Goal: Task Accomplishment & Management: Manage account settings

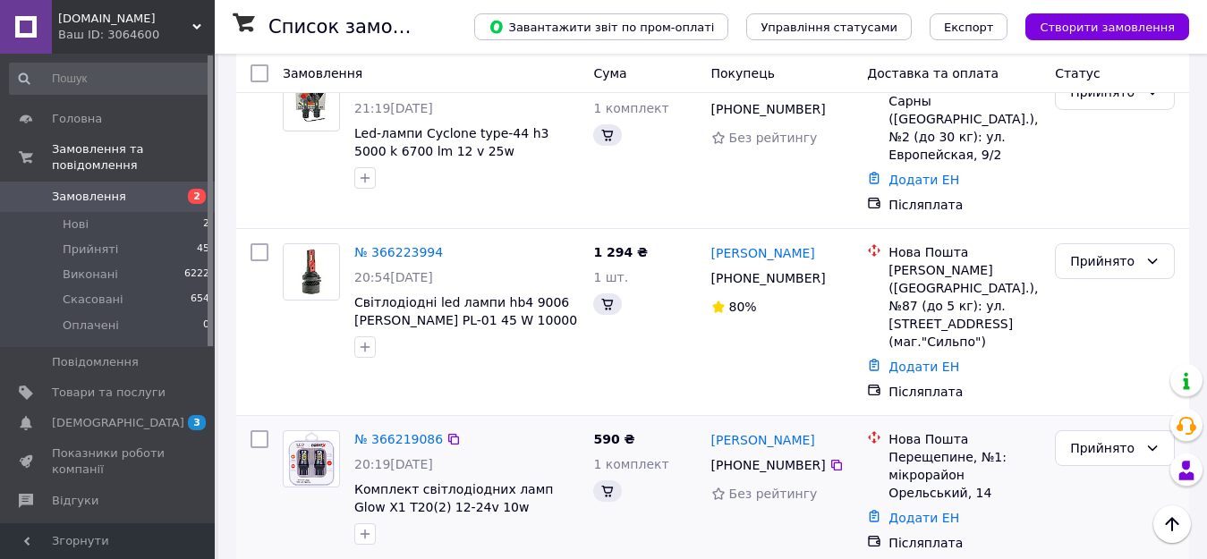
scroll to position [1822, 0]
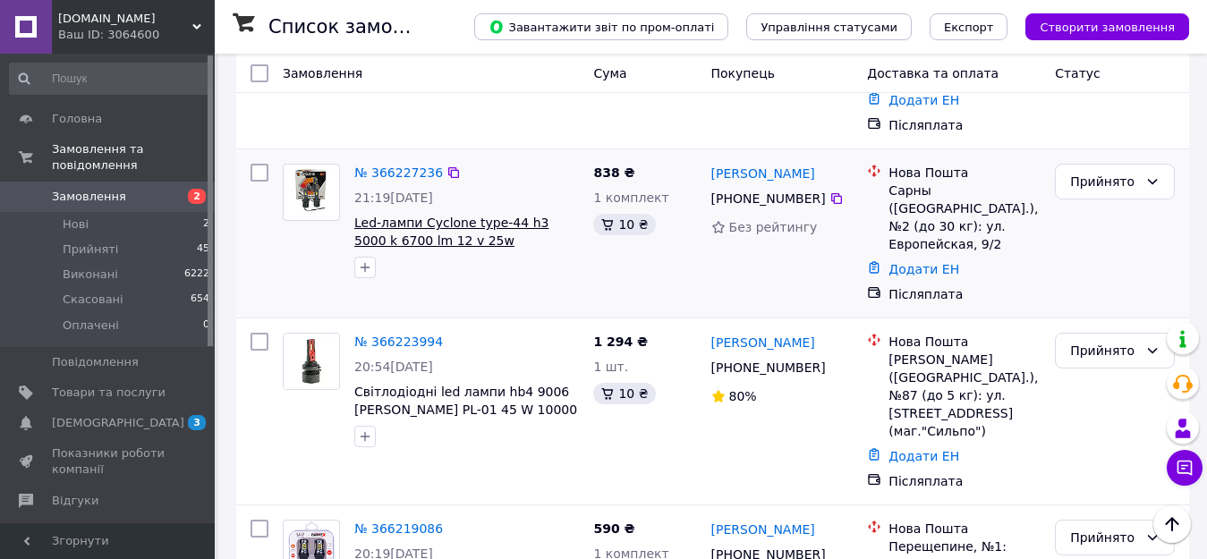
click at [455, 225] on span "Led-лампи Cyclone type-44 h3 5000 k 6700 lm 12 v 25w комплект" at bounding box center [451, 241] width 194 height 50
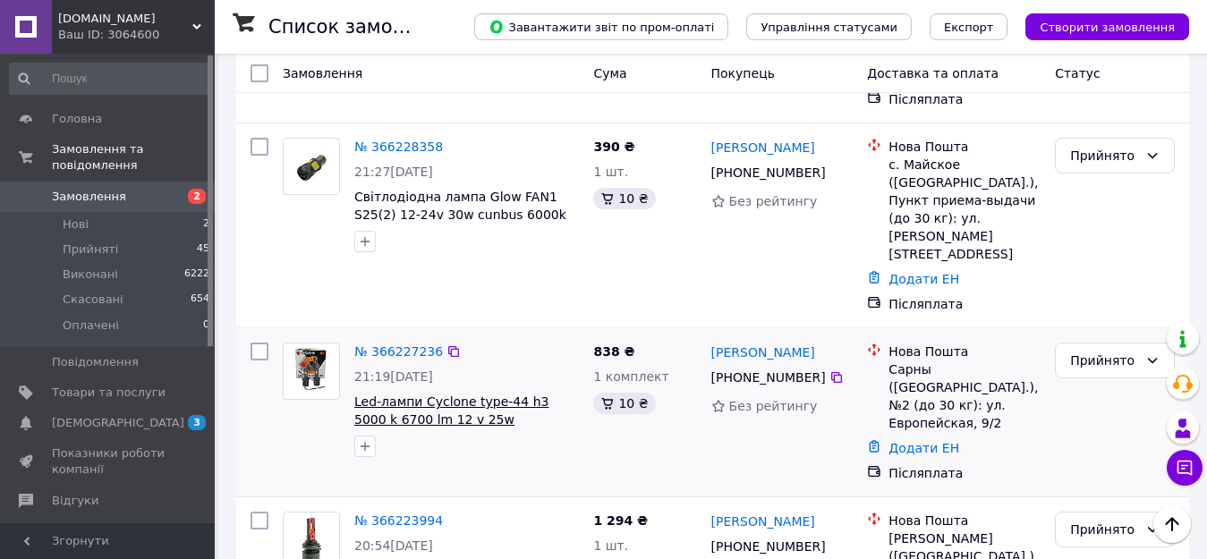
scroll to position [1793, 0]
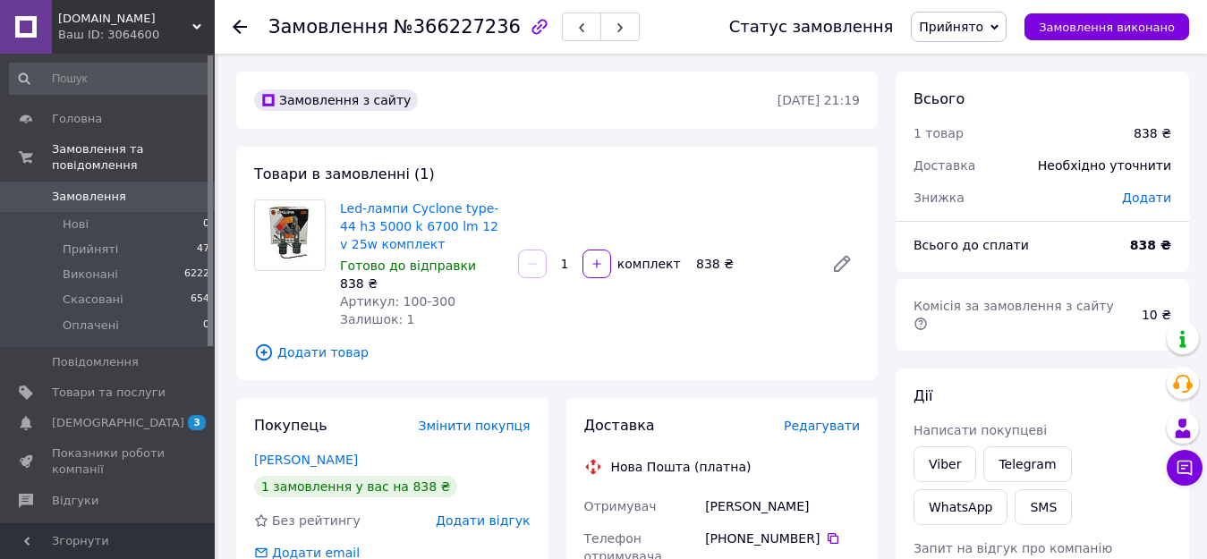
click at [838, 429] on span "Редагувати" at bounding box center [822, 426] width 76 height 14
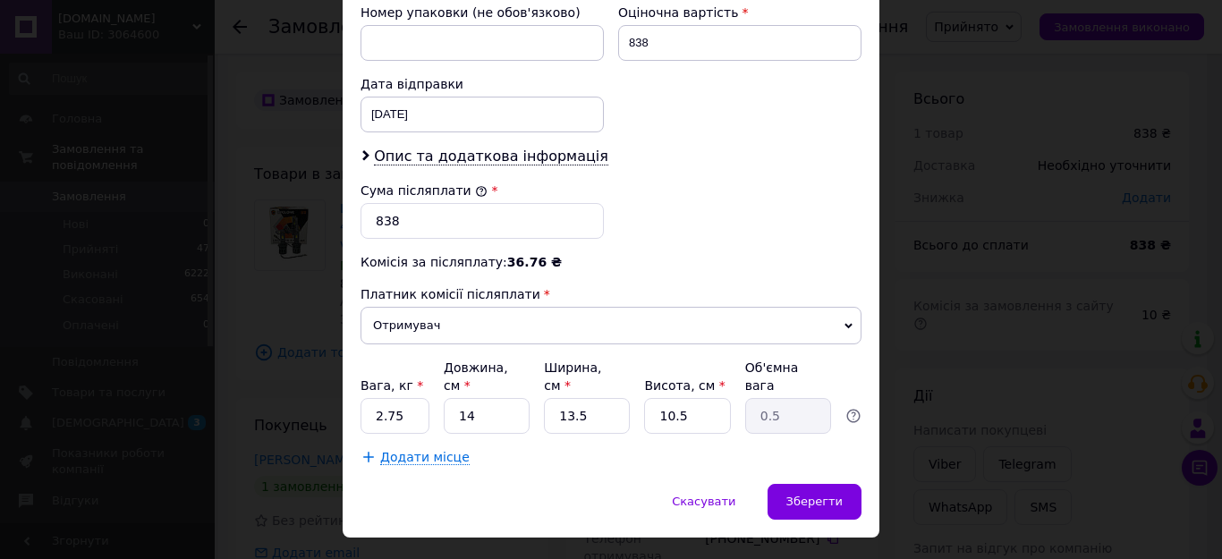
scroll to position [806, 0]
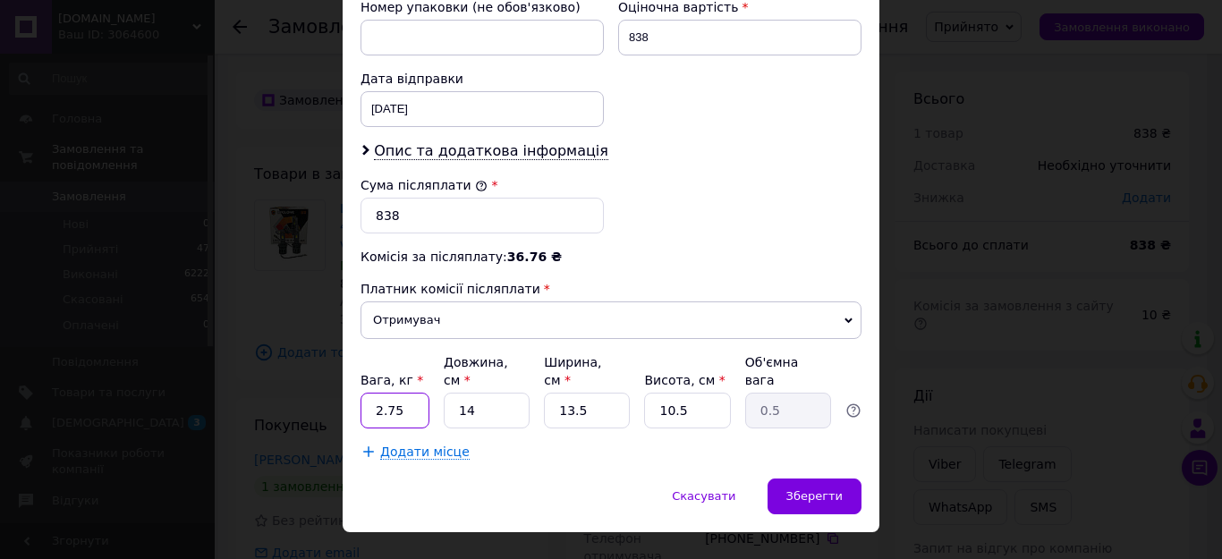
click at [337, 379] on div "× Редагування доставки Спосіб доставки Нова Пошта (платна) Платник Отримувач Ві…" at bounding box center [611, 279] width 1222 height 559
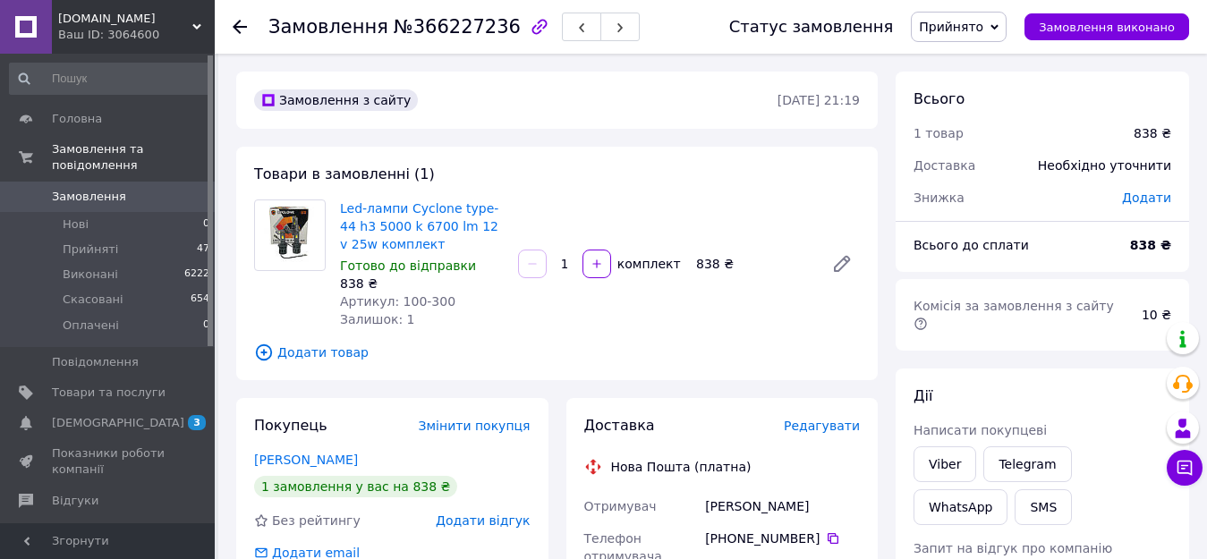
click at [817, 428] on span "Редагувати" at bounding box center [822, 426] width 76 height 14
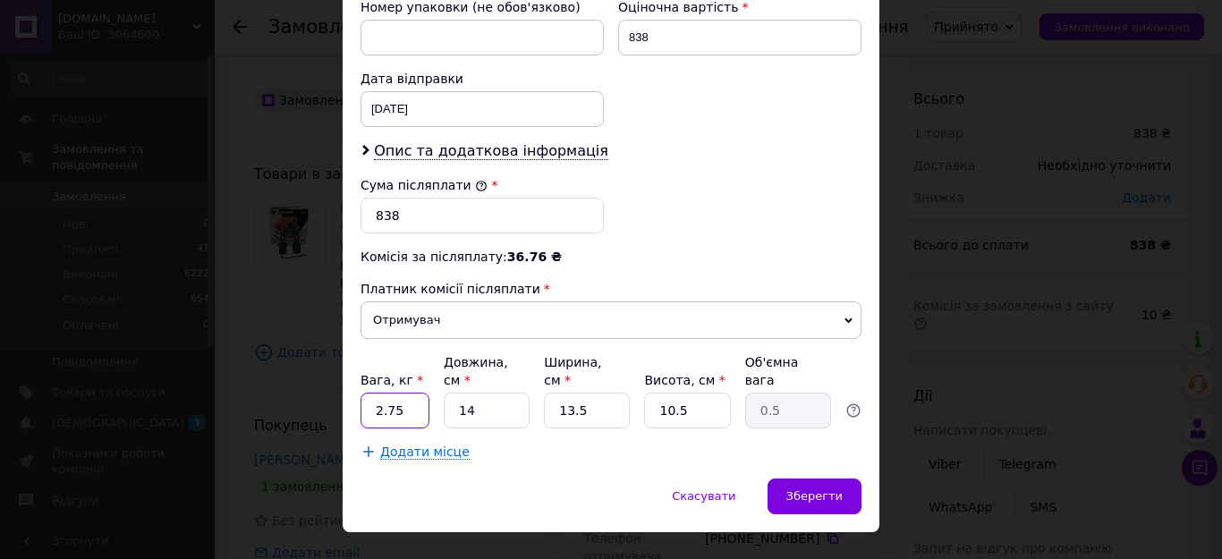
click at [413, 393] on input "2.75" at bounding box center [395, 411] width 69 height 36
type input "2"
type input "0.5"
click at [823, 489] on span "Зберегти" at bounding box center [815, 495] width 56 height 13
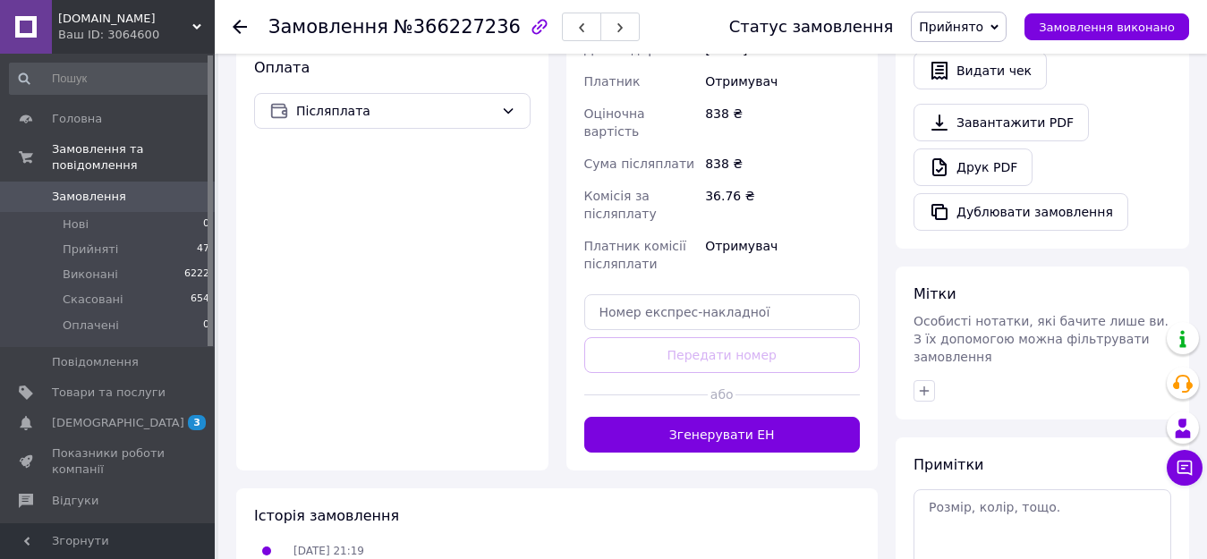
scroll to position [626, 0]
click at [760, 416] on button "Згенерувати ЕН" at bounding box center [722, 434] width 276 height 36
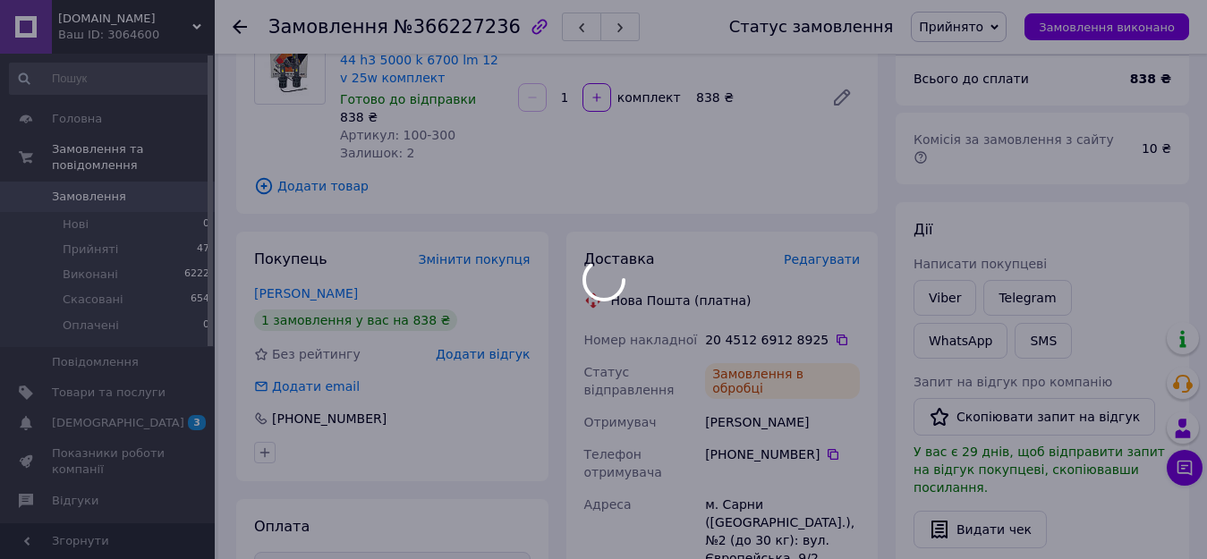
scroll to position [268, 0]
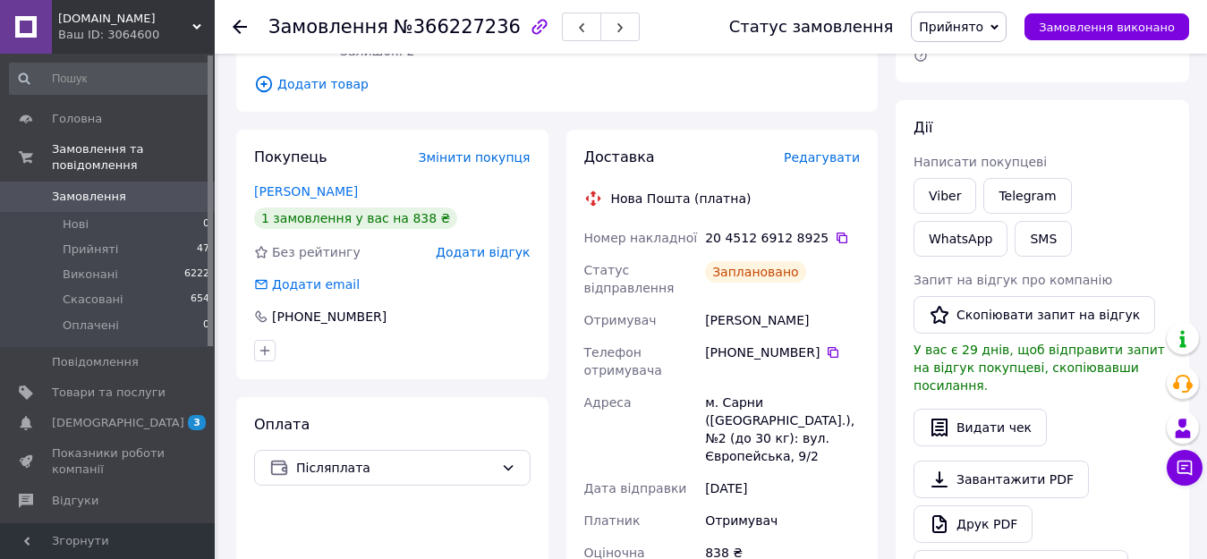
click at [240, 29] on icon at bounding box center [240, 27] width 14 height 14
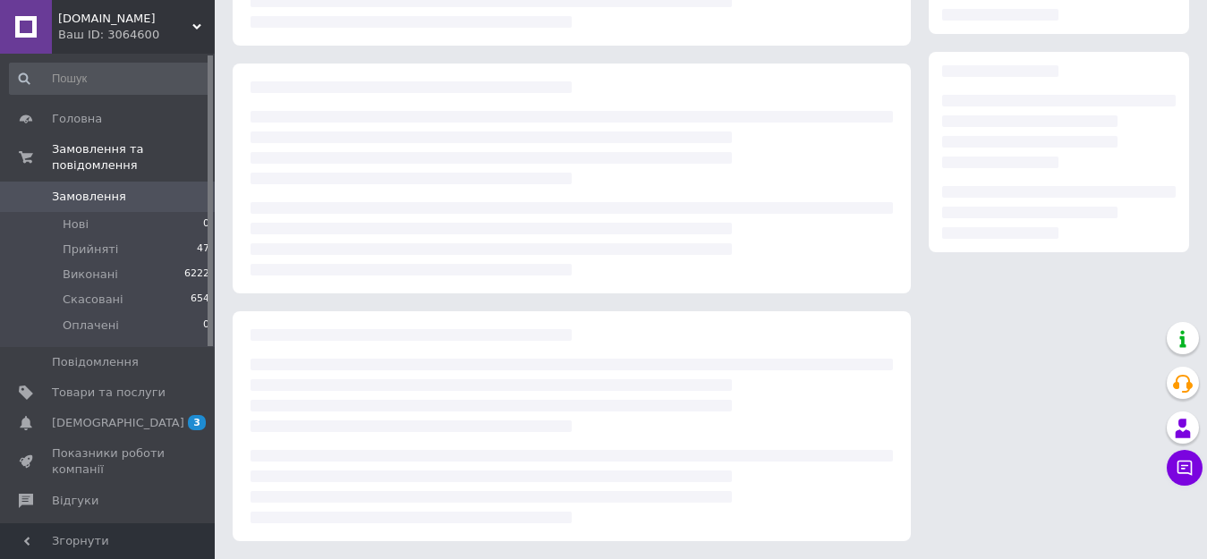
scroll to position [259, 0]
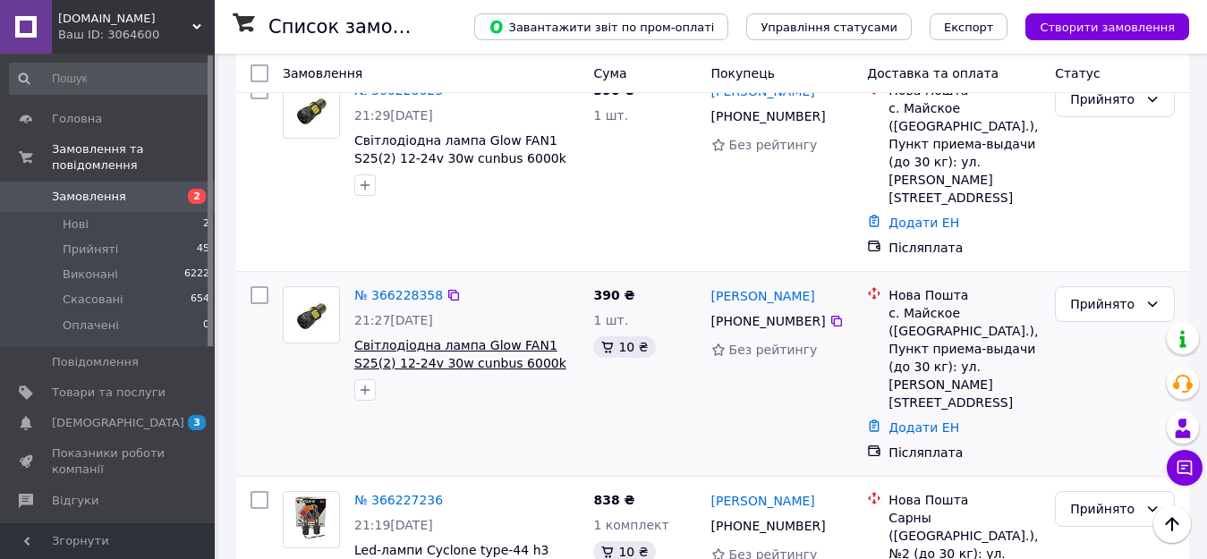
scroll to position [1586, 0]
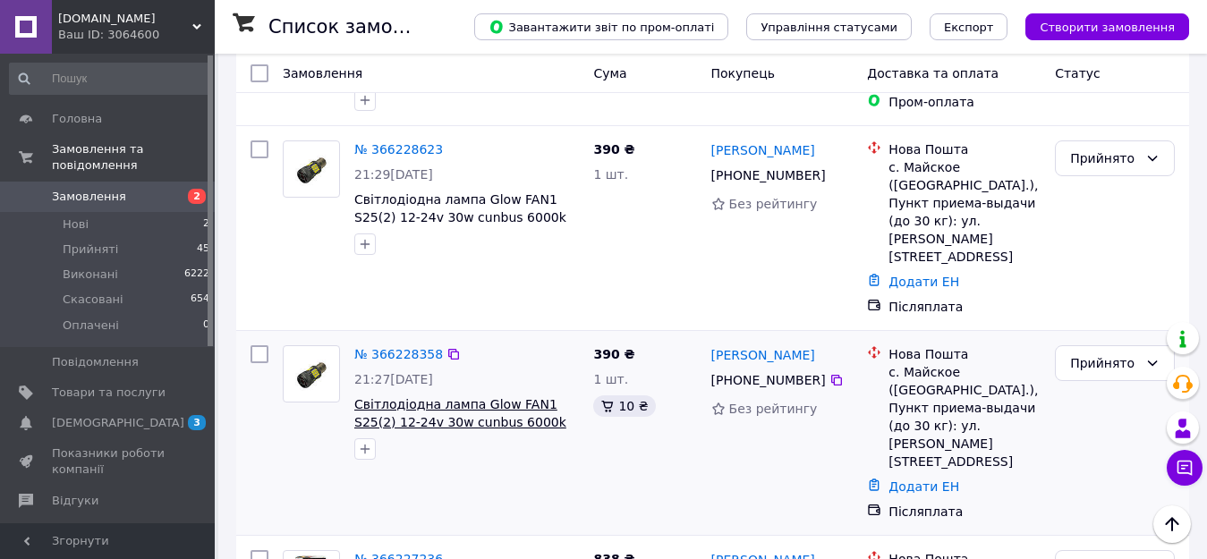
click at [475, 397] on span "Світлодіодна лампа Glow FAN1 S25(2) 12-24v 30w cunbus 6000k 1157 P21/5W BAY15D" at bounding box center [460, 422] width 212 height 50
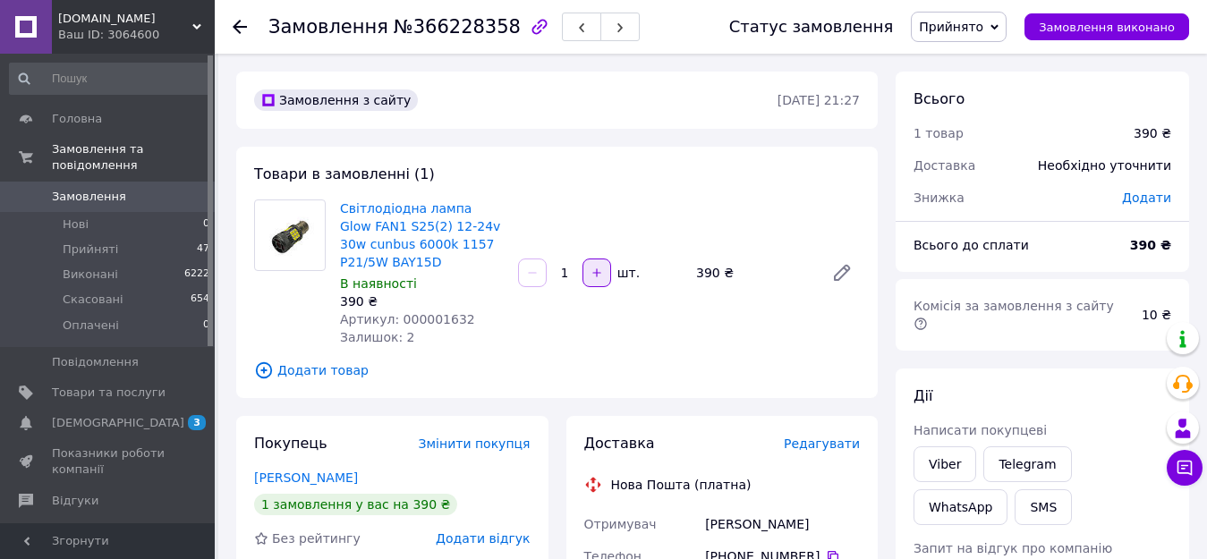
click at [589, 280] on button "button" at bounding box center [597, 273] width 29 height 29
type input "2"
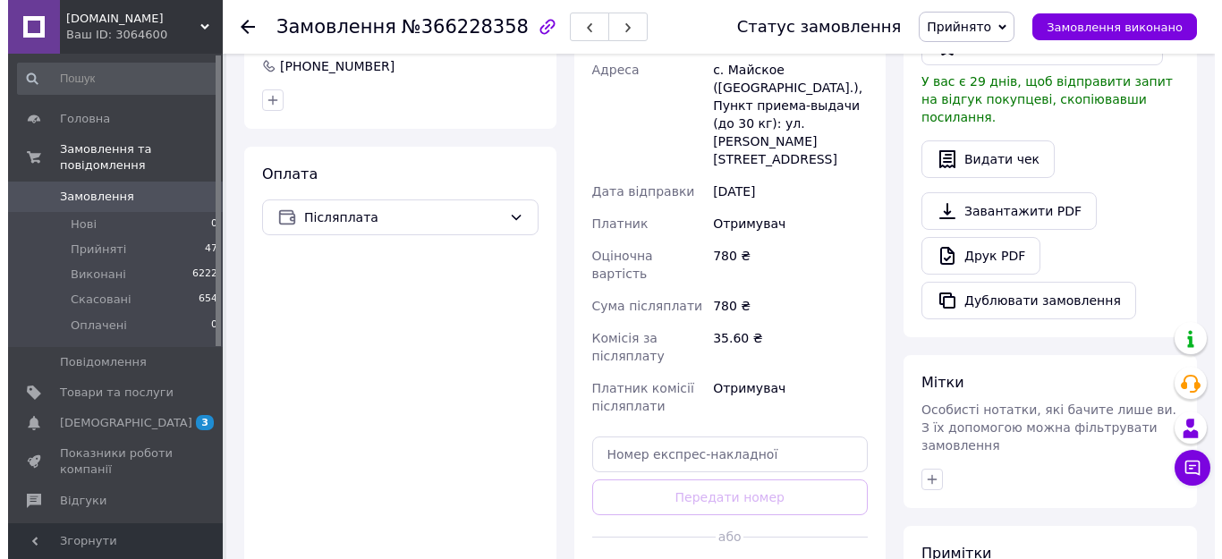
scroll to position [268, 0]
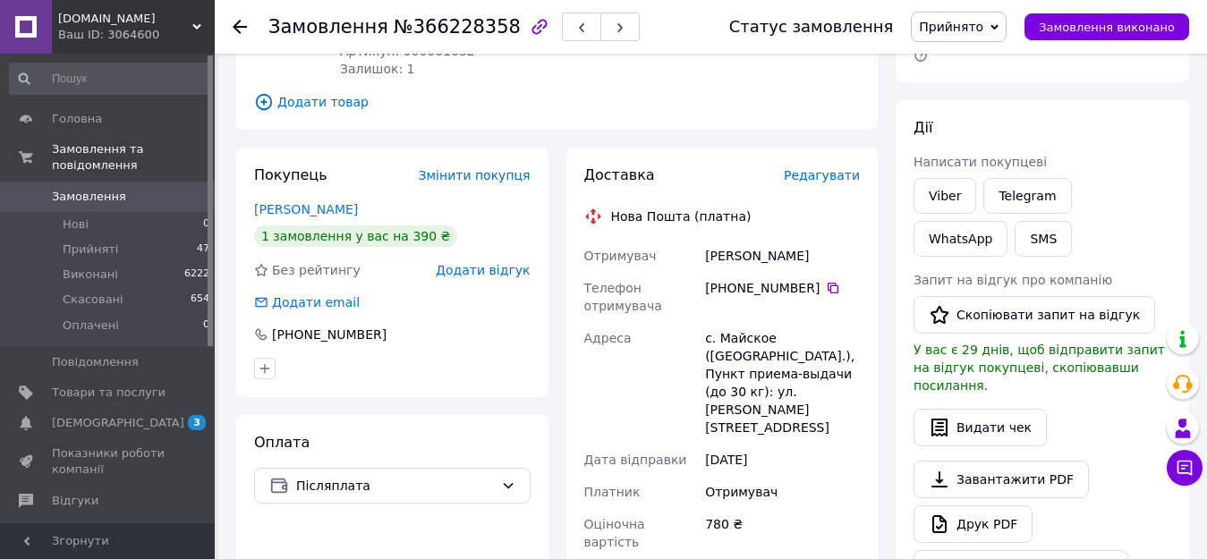
click at [842, 182] on span "Редагувати" at bounding box center [822, 175] width 76 height 14
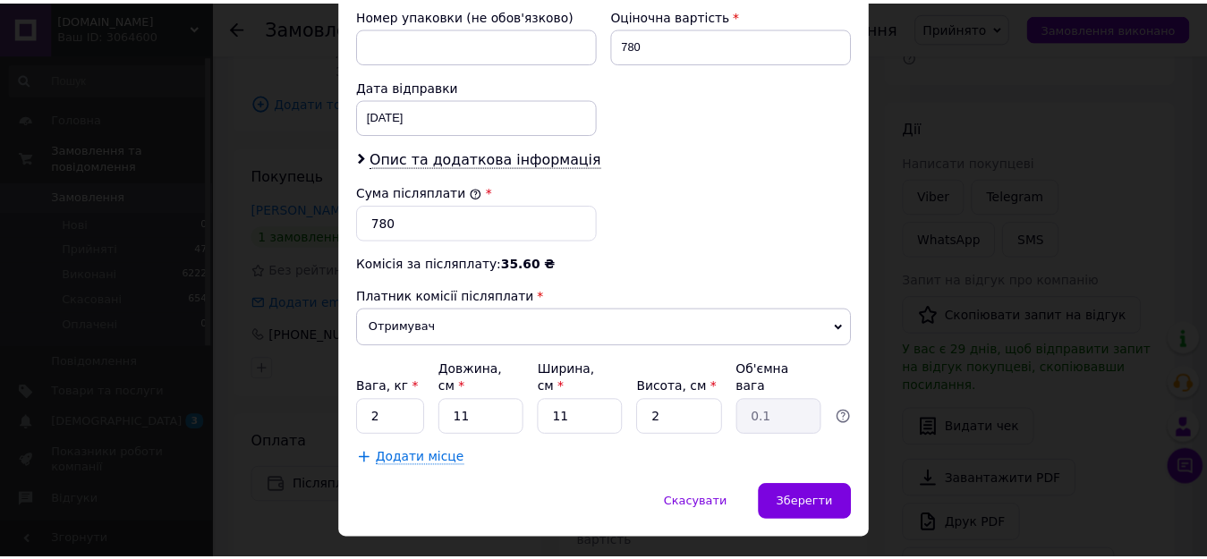
scroll to position [806, 0]
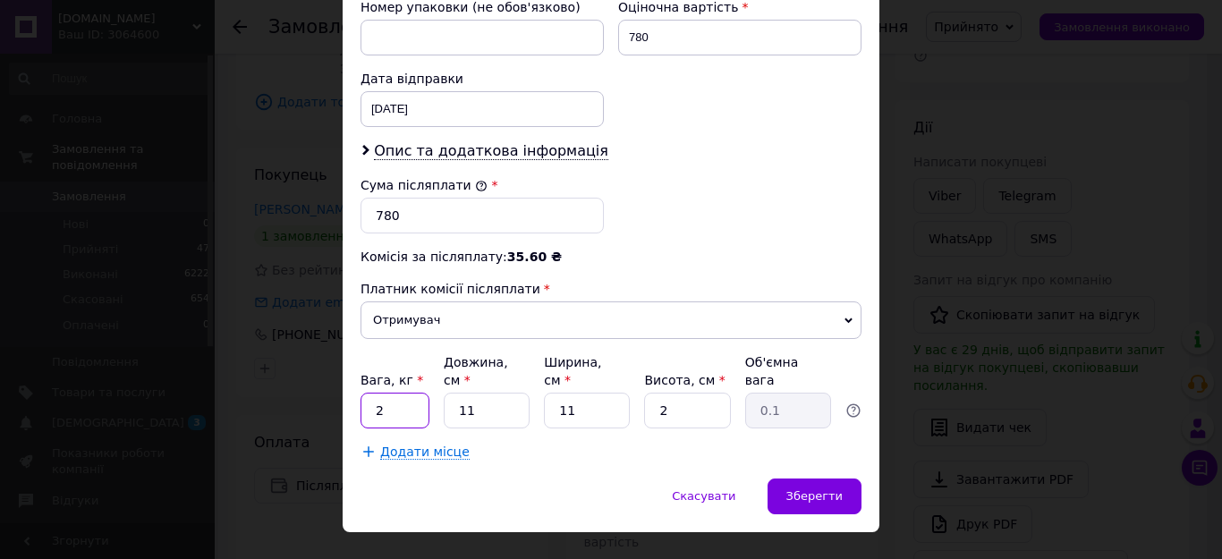
click at [410, 393] on input "2" at bounding box center [395, 411] width 69 height 36
type input "05"
click at [830, 489] on span "Зберегти" at bounding box center [815, 495] width 56 height 13
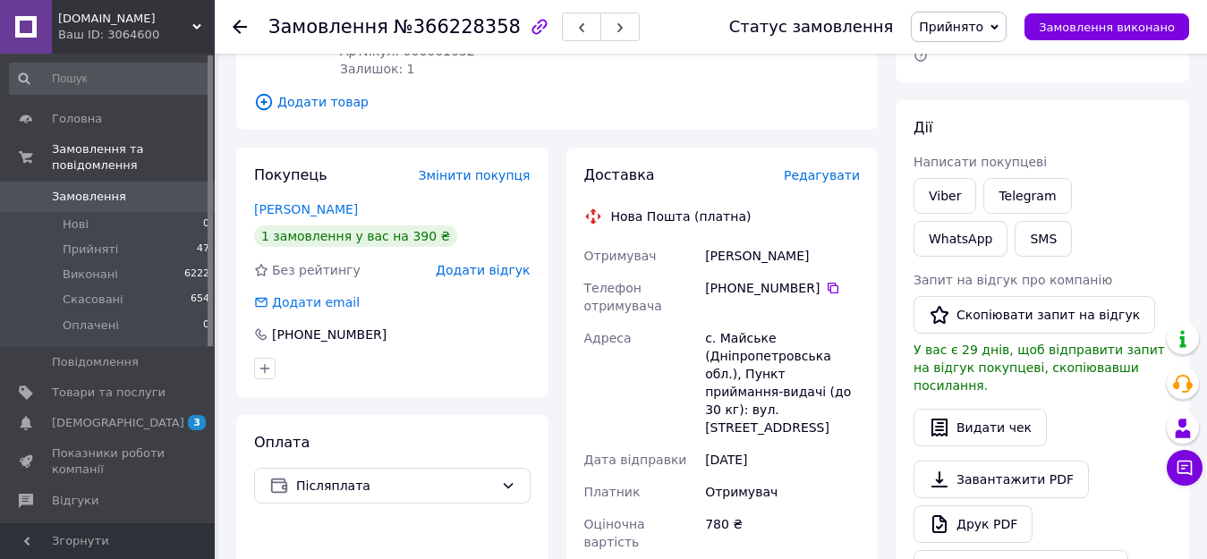
scroll to position [716, 0]
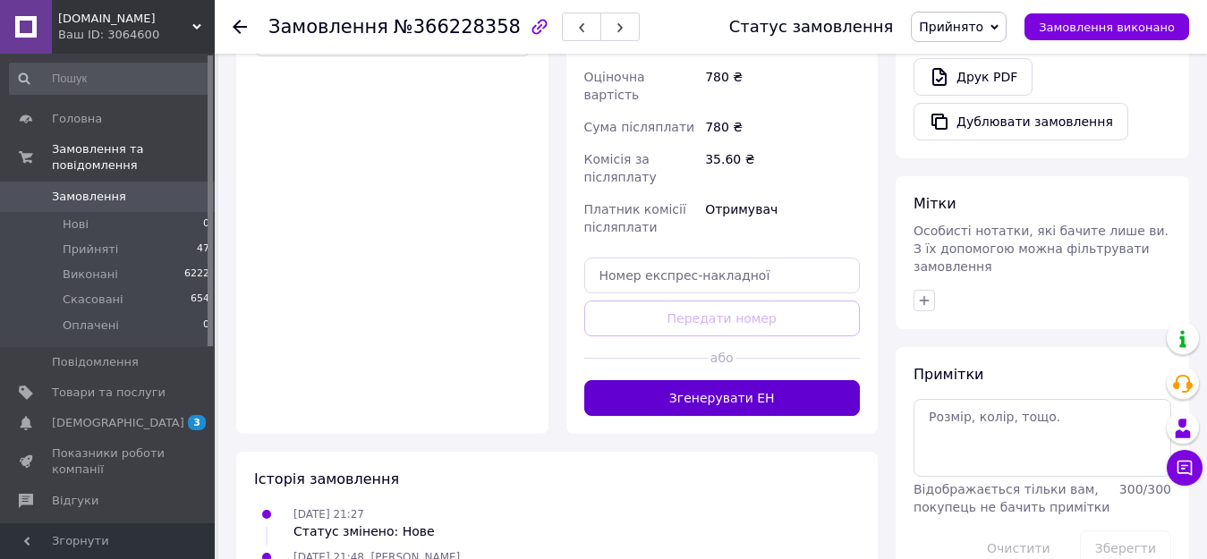
click at [768, 380] on button "Згенерувати ЕН" at bounding box center [722, 398] width 276 height 36
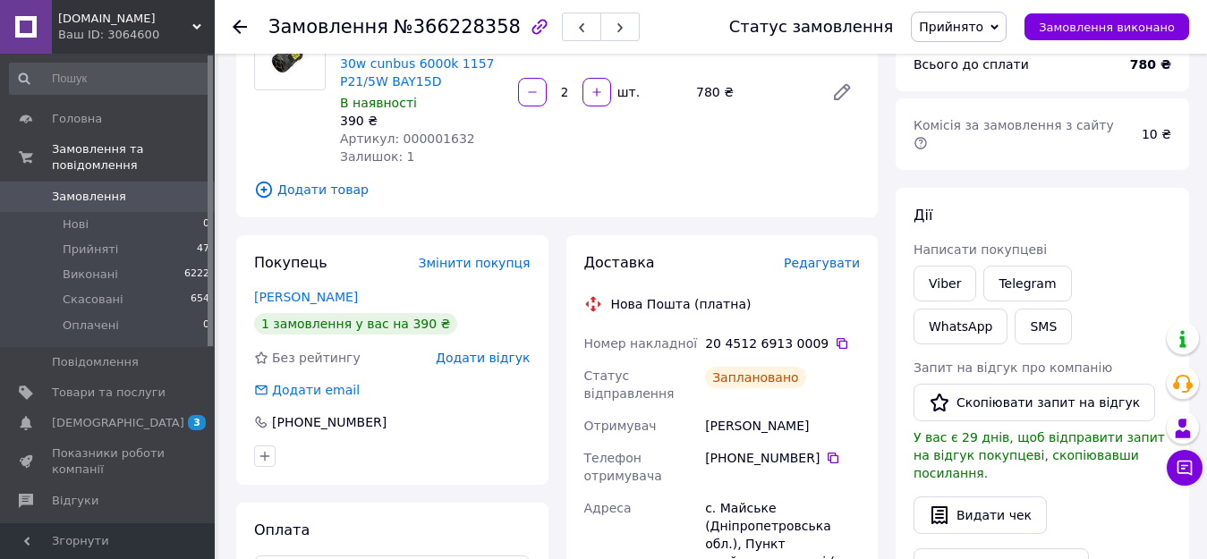
scroll to position [179, 0]
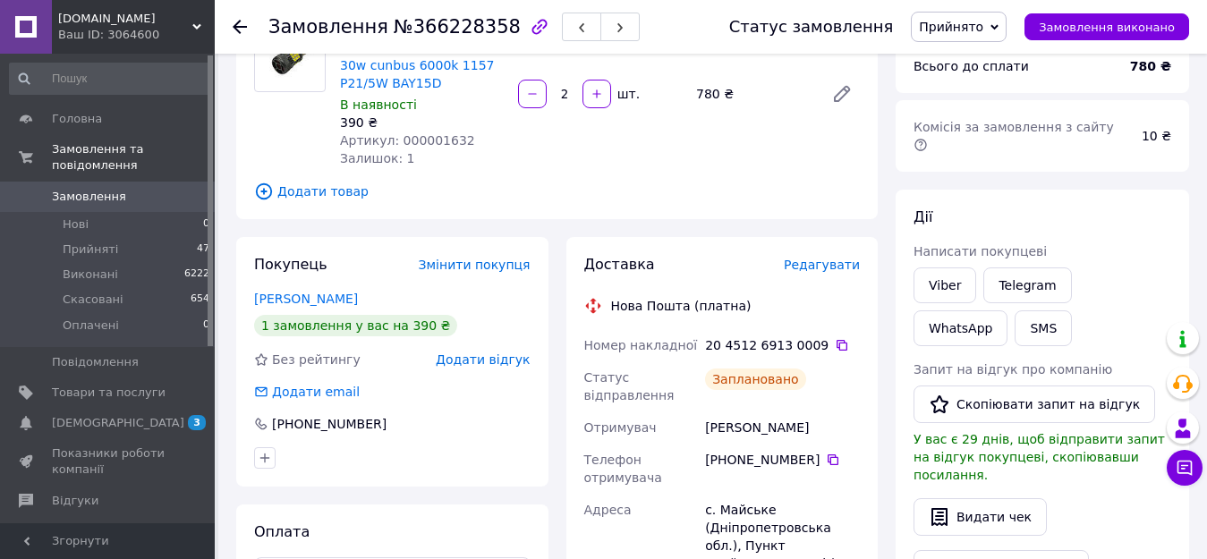
click at [849, 267] on span "Редагувати" at bounding box center [822, 265] width 76 height 14
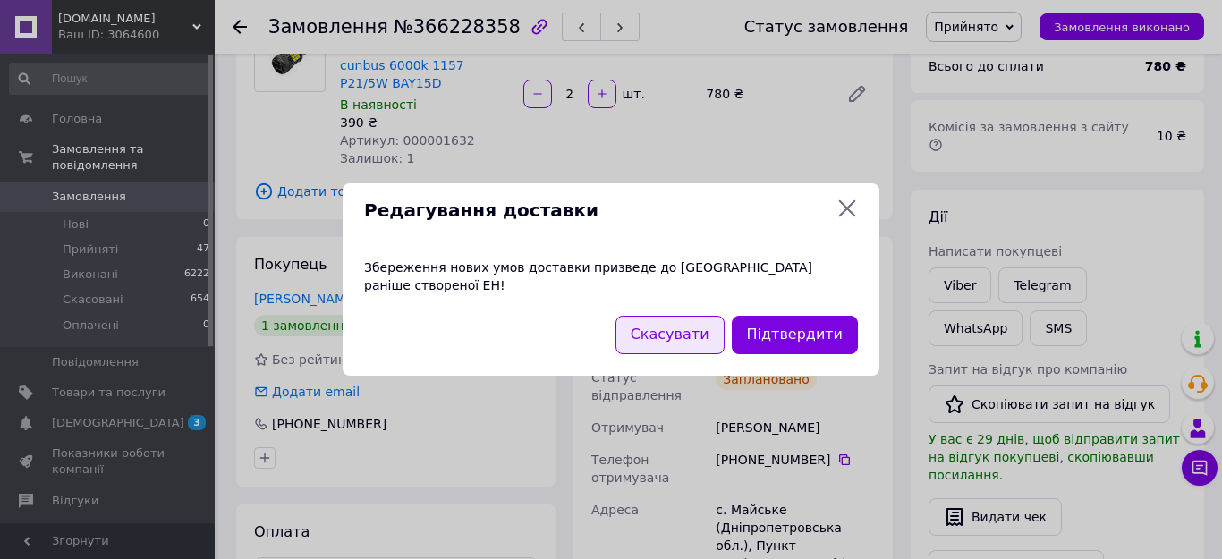
click at [704, 328] on button "Скасувати" at bounding box center [670, 335] width 109 height 38
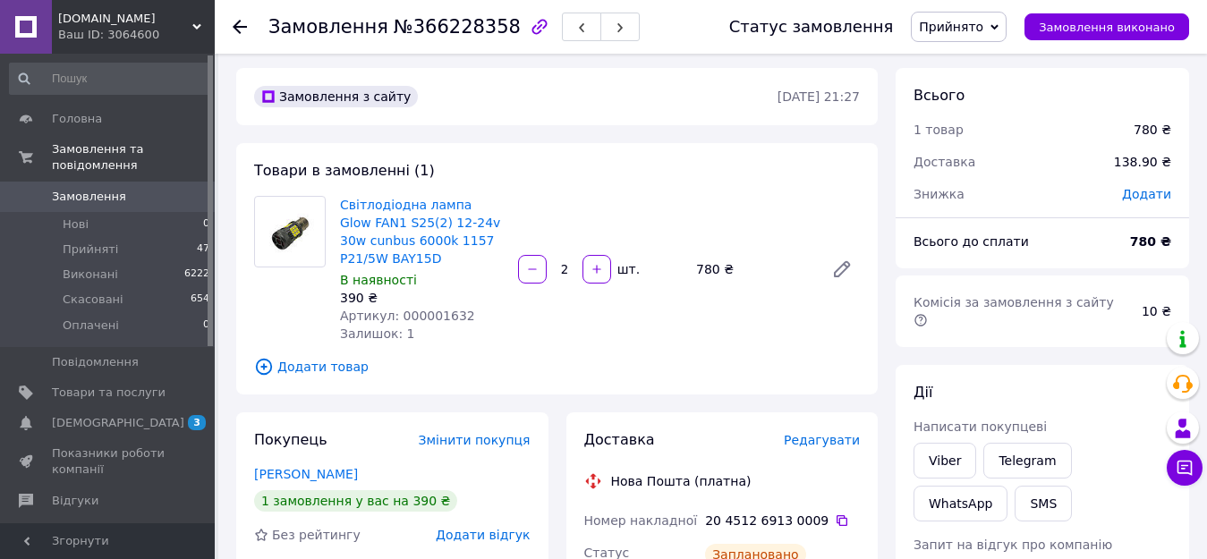
scroll to position [0, 0]
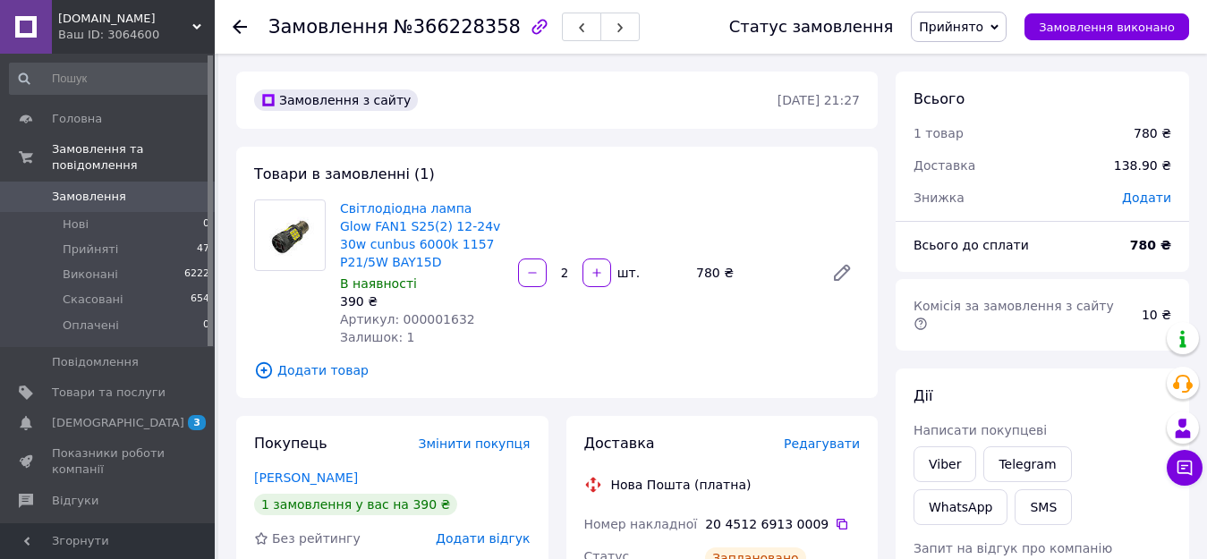
click at [823, 448] on span "Редагувати" at bounding box center [822, 444] width 76 height 14
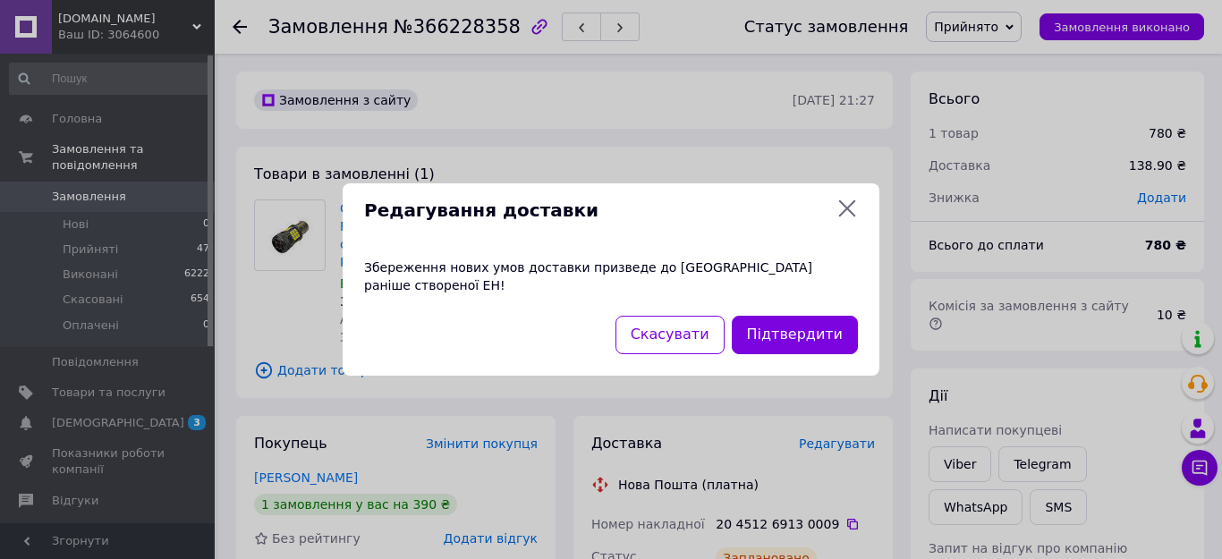
click at [842, 219] on icon at bounding box center [847, 208] width 21 height 21
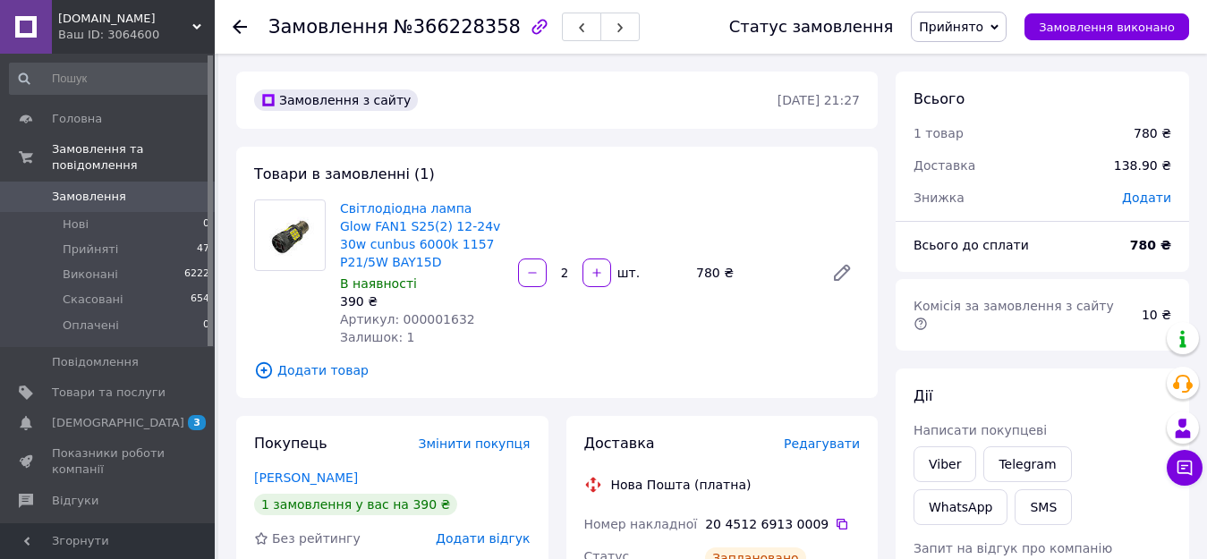
scroll to position [179, 0]
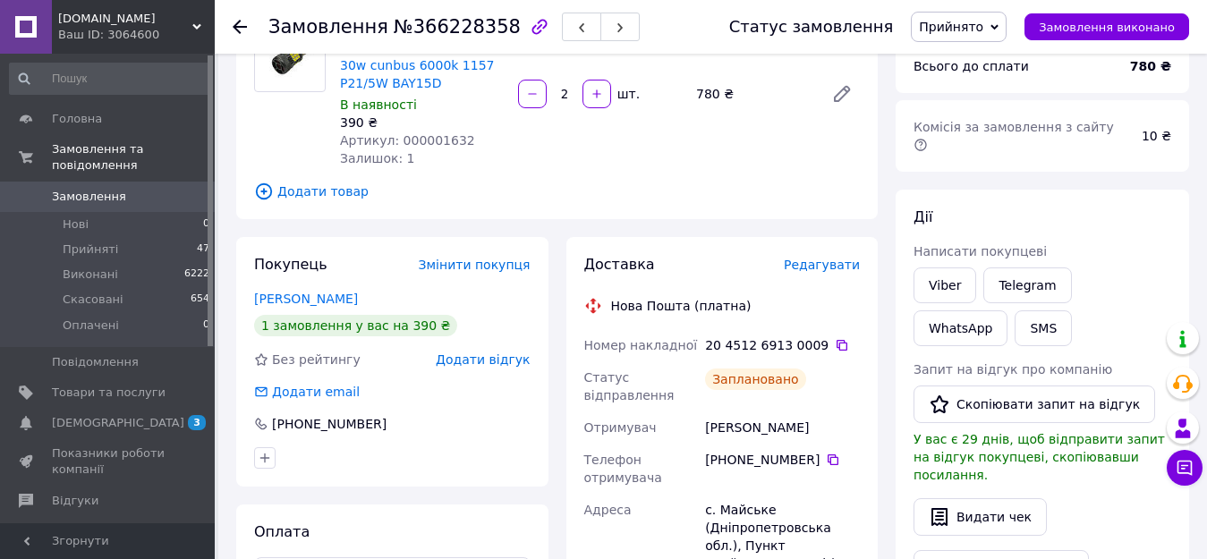
click at [243, 30] on icon at bounding box center [240, 27] width 14 height 14
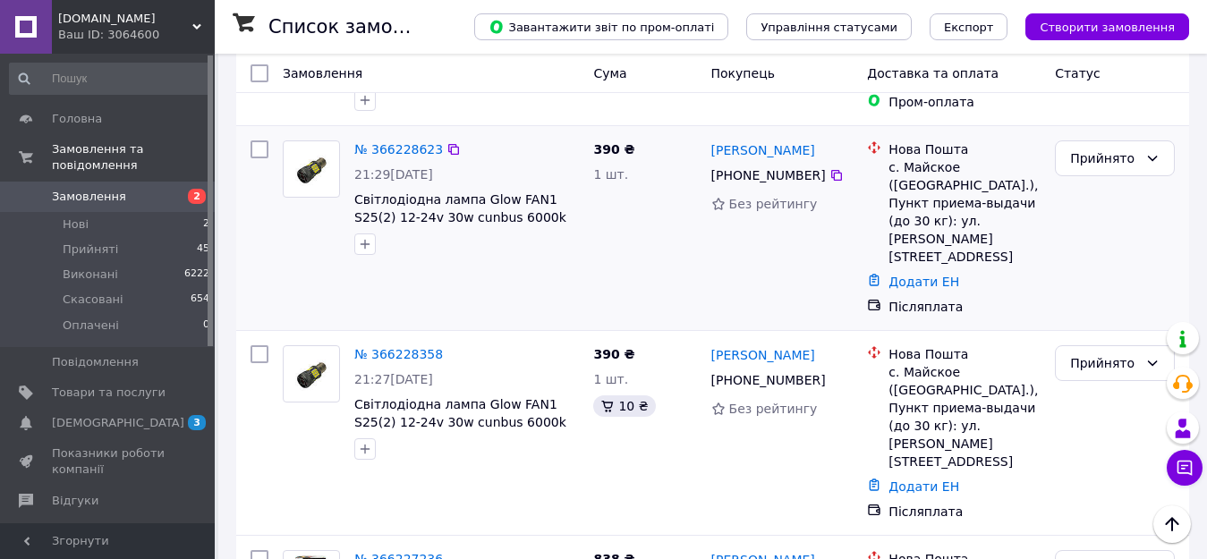
scroll to position [1496, 0]
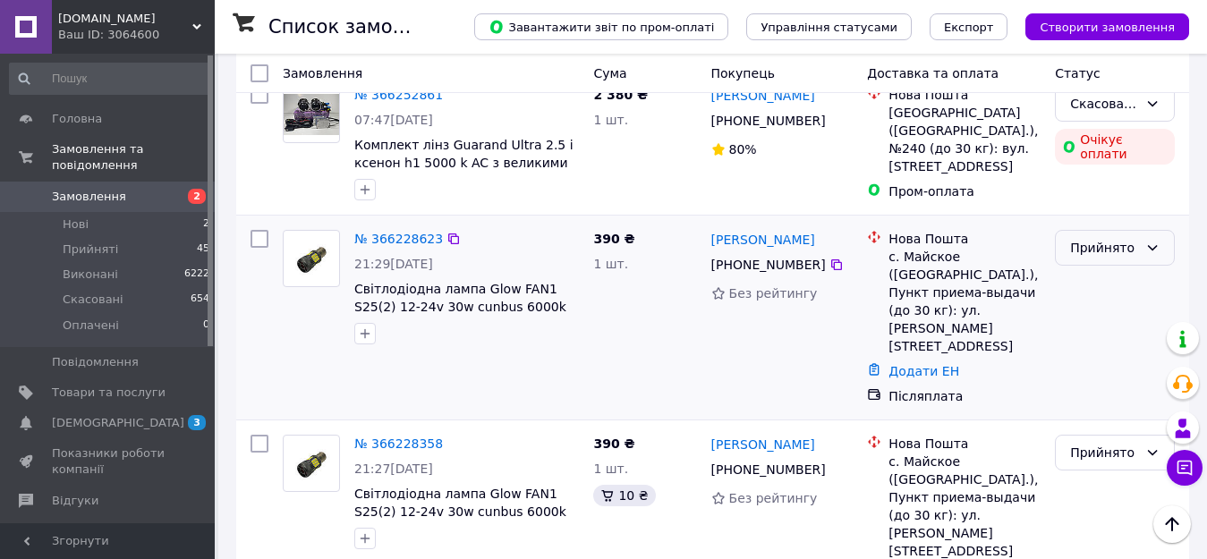
click at [1152, 241] on icon at bounding box center [1152, 248] width 14 height 14
click at [1110, 215] on li "Скасовано" at bounding box center [1115, 212] width 118 height 32
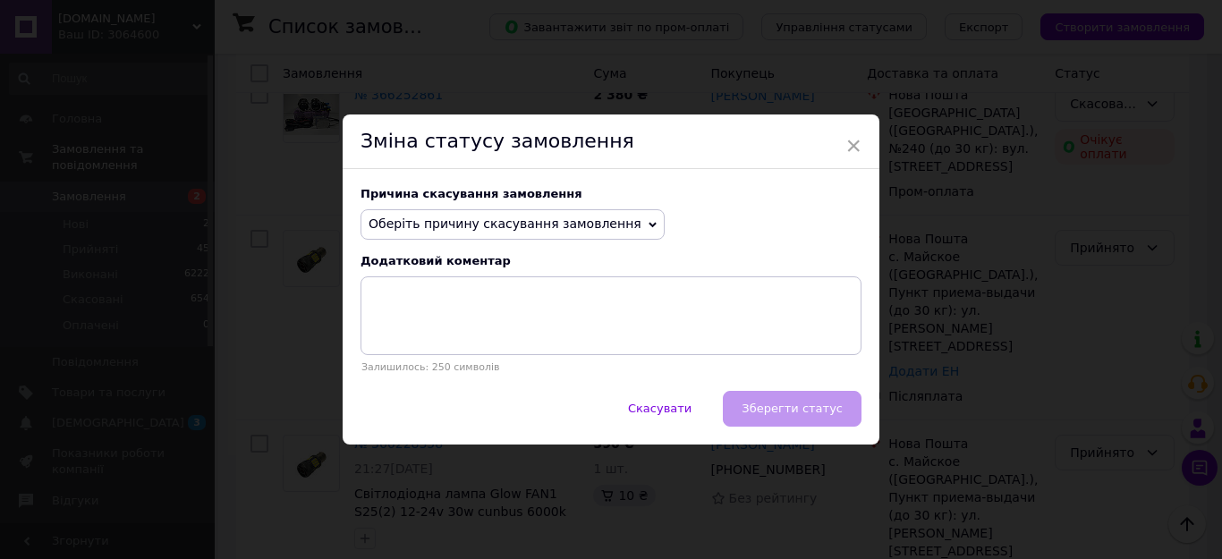
click at [649, 221] on icon at bounding box center [653, 225] width 8 height 8
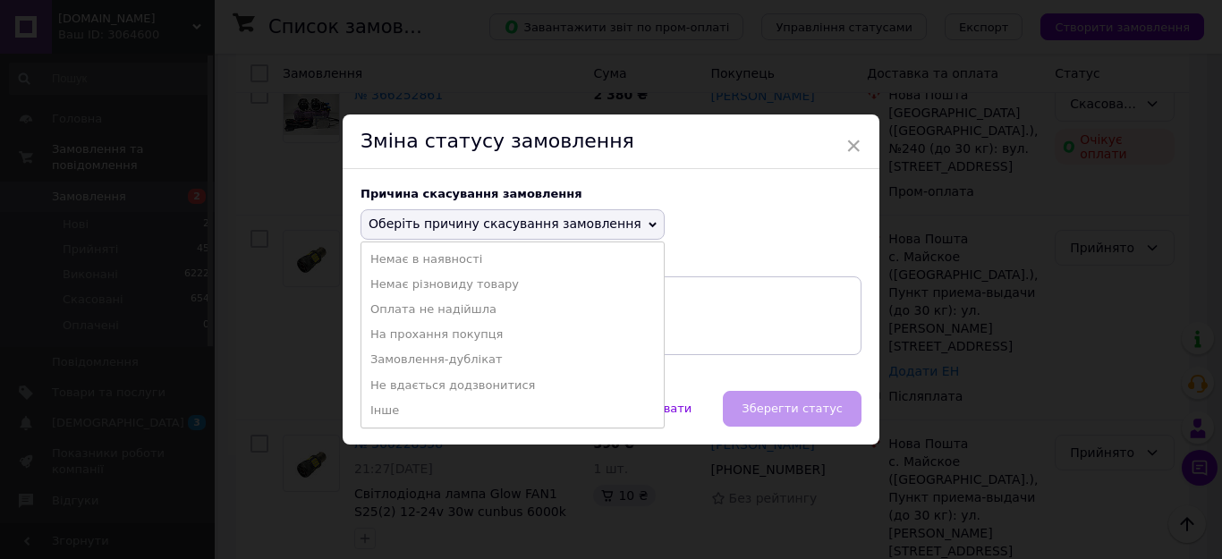
drag, startPoint x: 455, startPoint y: 355, endPoint x: 795, endPoint y: 421, distance: 346.2
click at [457, 354] on li "Замовлення-дублікат" at bounding box center [513, 359] width 302 height 25
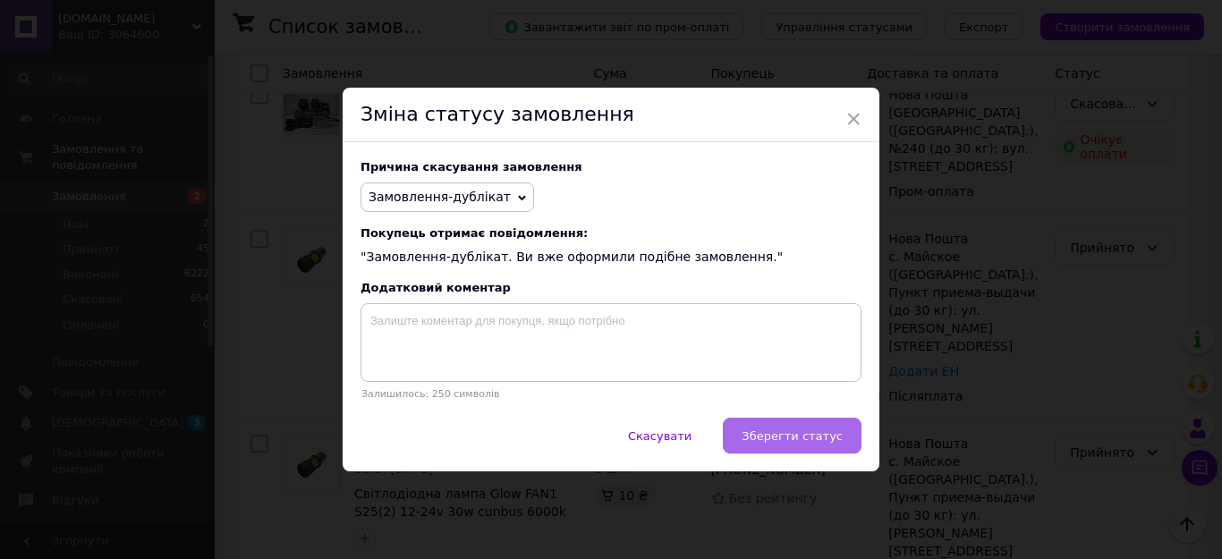
click at [789, 436] on span "Зберегти статус" at bounding box center [792, 436] width 101 height 13
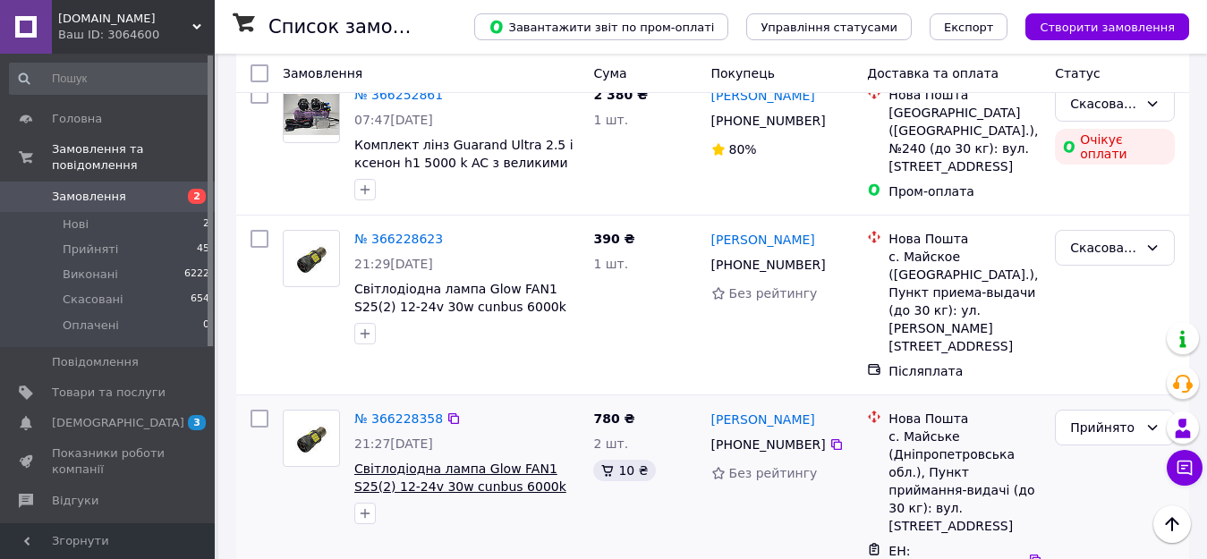
click at [458, 462] on span "Світлодіодна лампа Glow FAN1 S25(2) 12-24v 30w cunbus 6000k 1157 P21/5W BAY15D" at bounding box center [460, 487] width 212 height 50
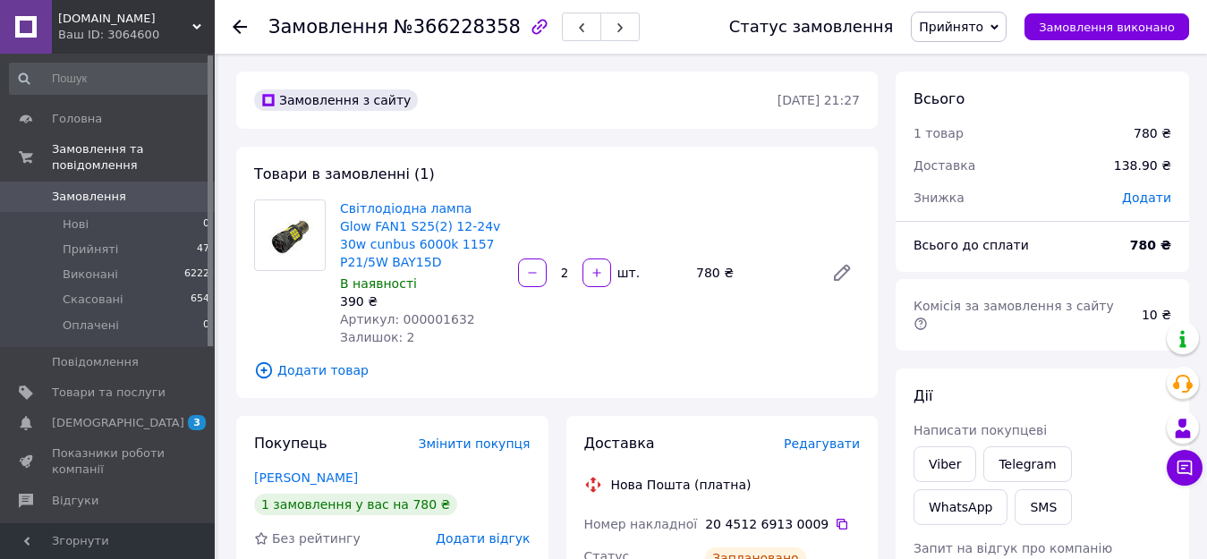
click at [245, 26] on use at bounding box center [240, 27] width 14 height 14
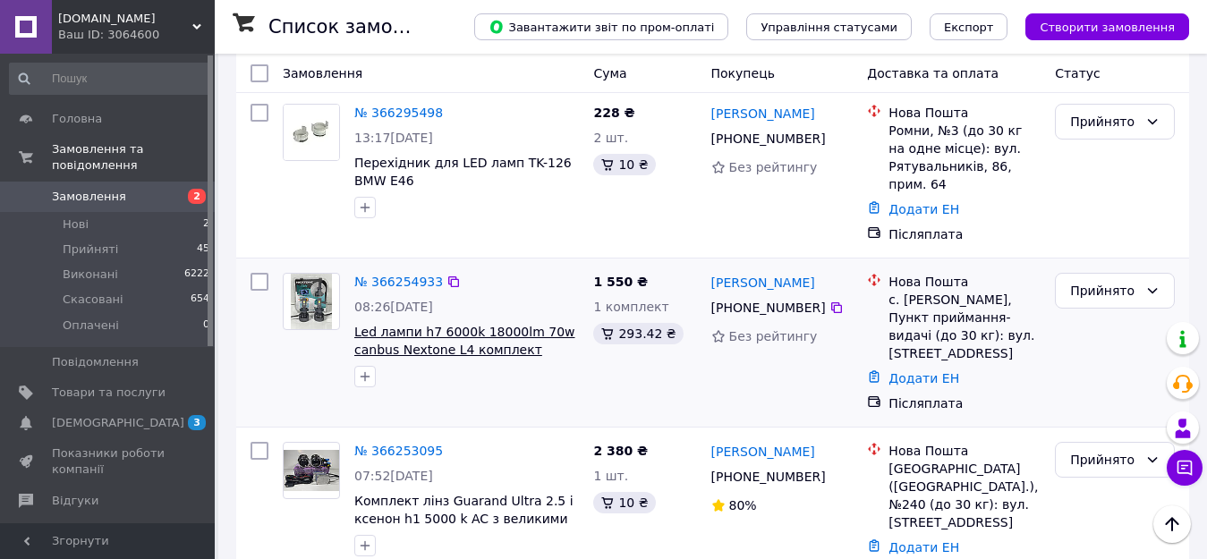
scroll to position [931, 0]
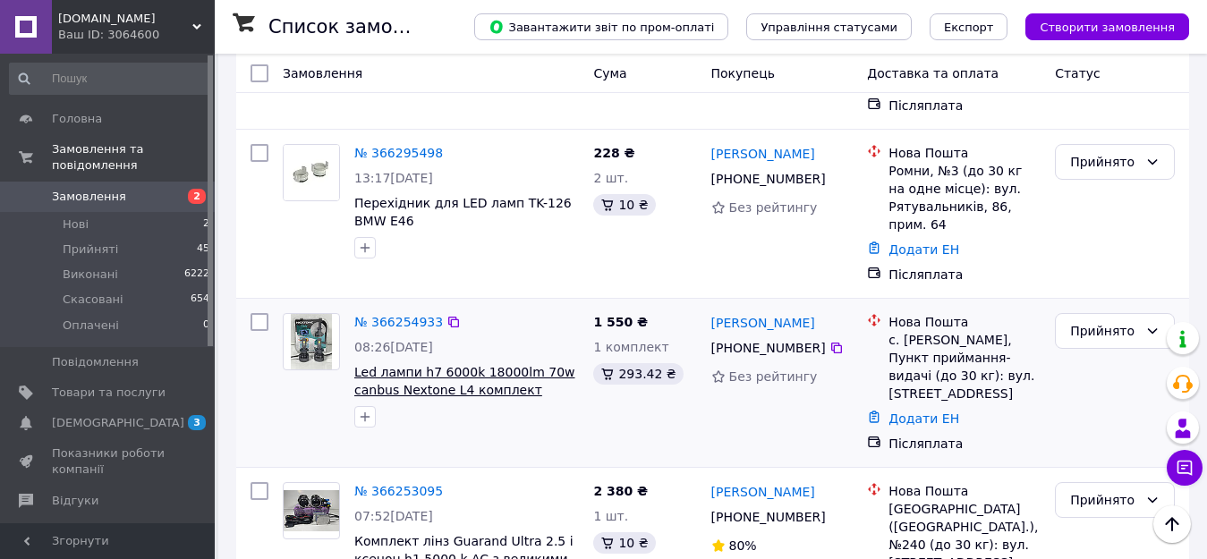
click at [481, 365] on span "Led лампи h7 6000k 18000lm 70w canbus Nextone L4 комплект" at bounding box center [464, 381] width 221 height 32
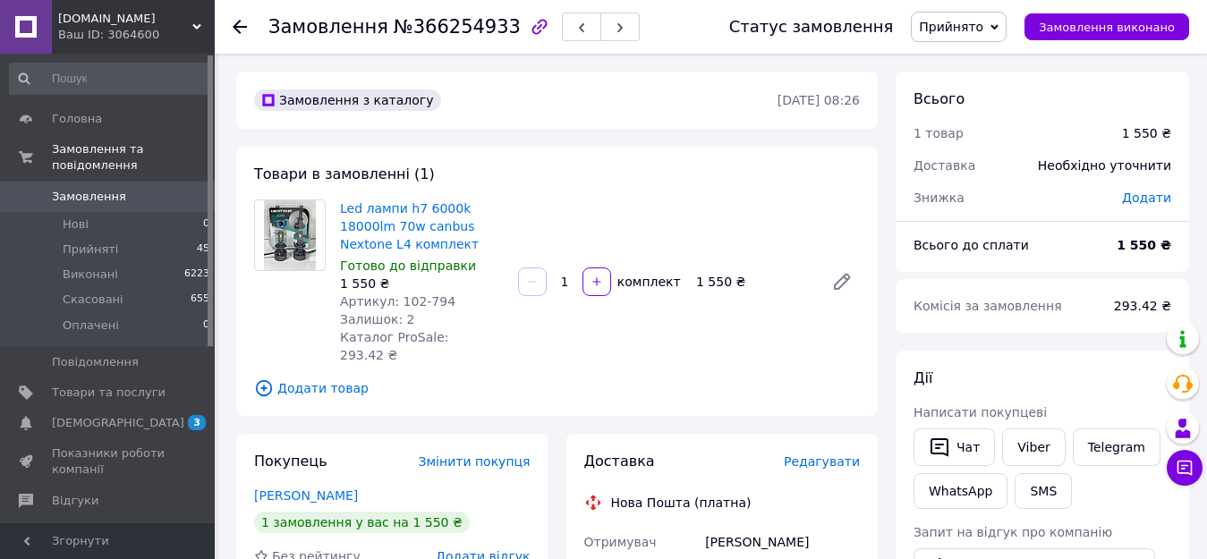
click at [844, 455] on span "Редагувати" at bounding box center [822, 462] width 76 height 14
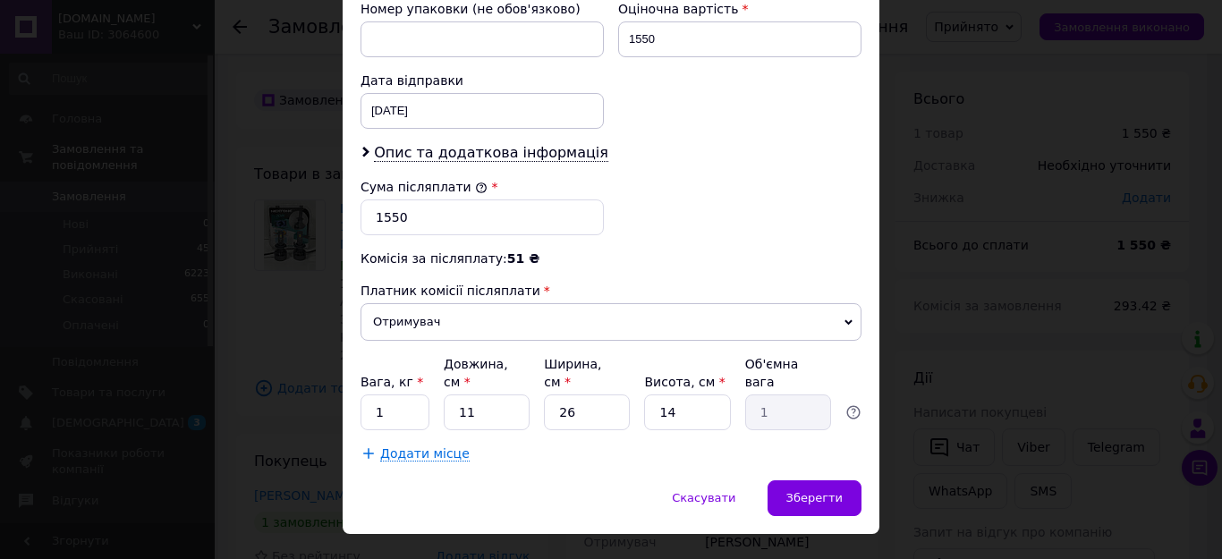
scroll to position [805, 0]
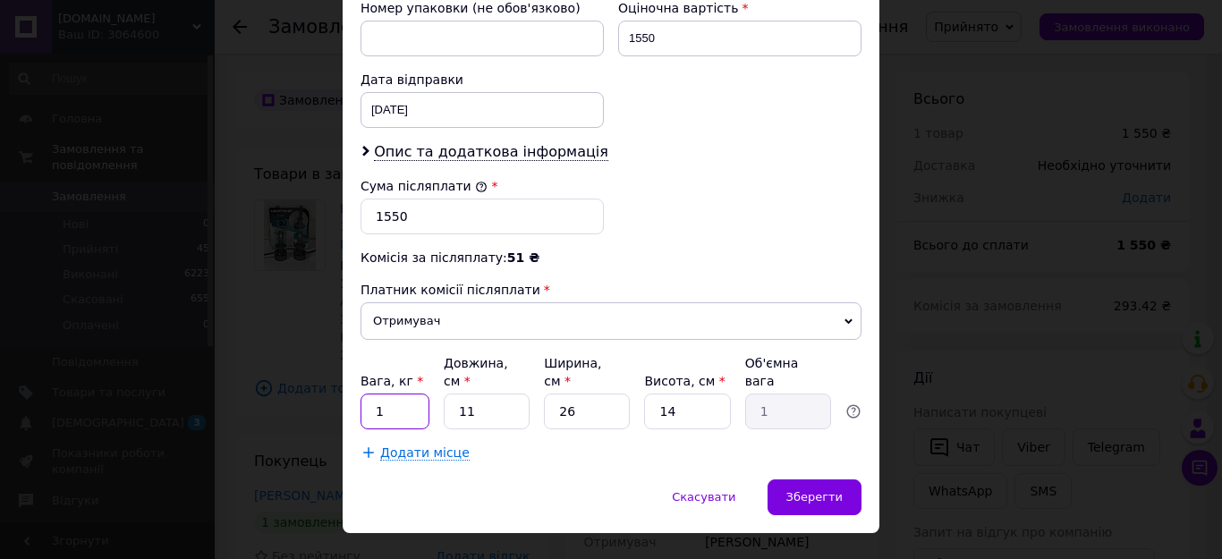
click at [406, 394] on input "1" at bounding box center [395, 412] width 69 height 36
type input "0.5"
click at [594, 394] on input "26" at bounding box center [587, 412] width 86 height 36
click at [596, 394] on input "26" at bounding box center [587, 412] width 86 height 36
click at [591, 394] on input "26" at bounding box center [587, 412] width 86 height 36
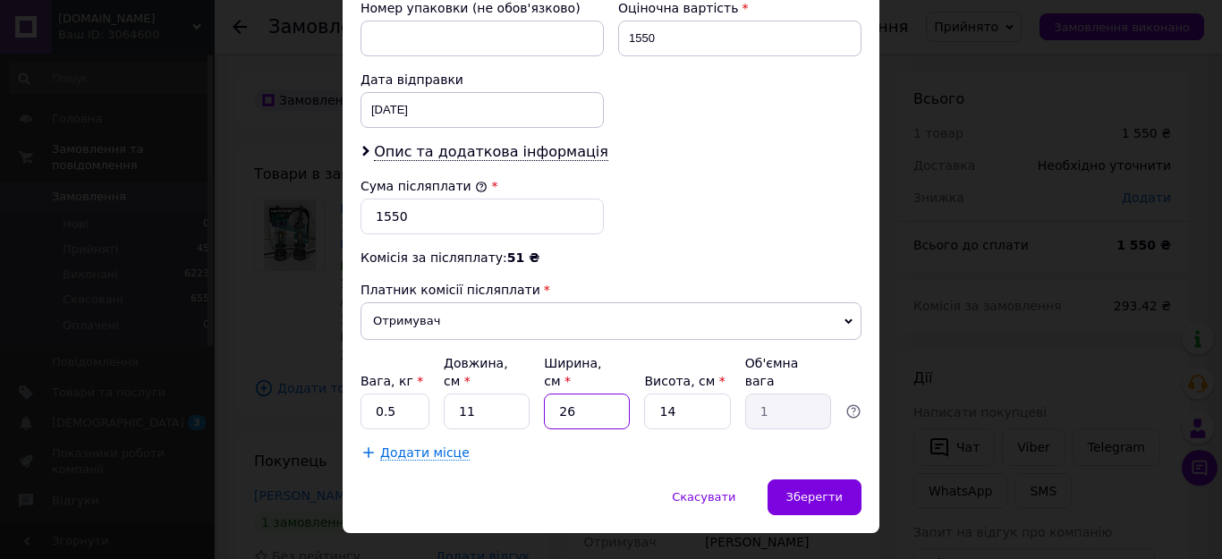
type input "2"
type input "0.1"
type input "1"
type input "0.1"
type input "12"
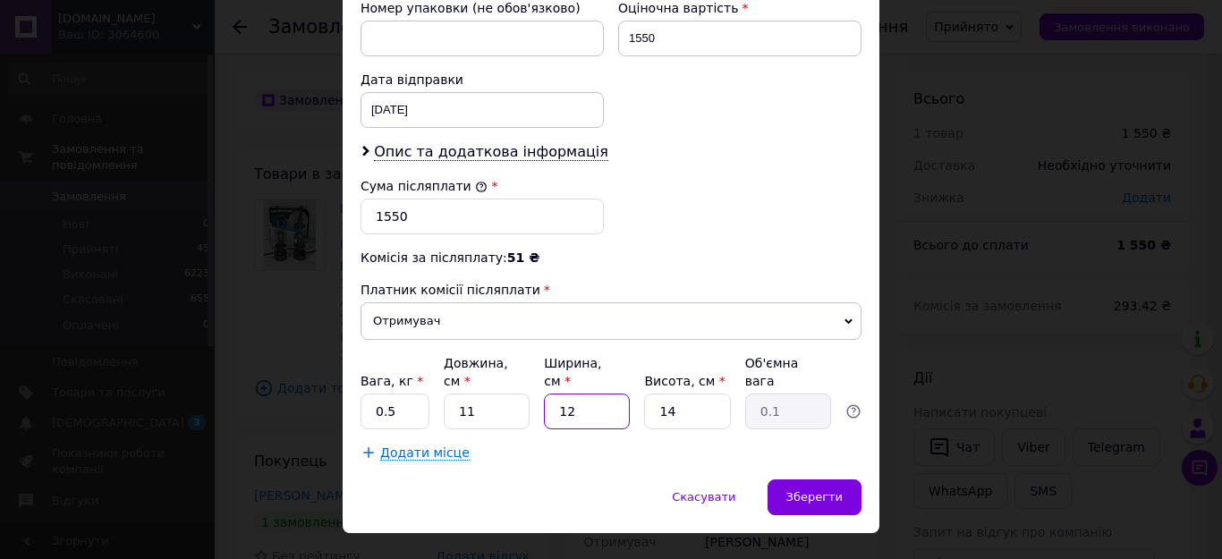
type input "0.46"
type input "12"
click at [816, 490] on span "Зберегти" at bounding box center [815, 496] width 56 height 13
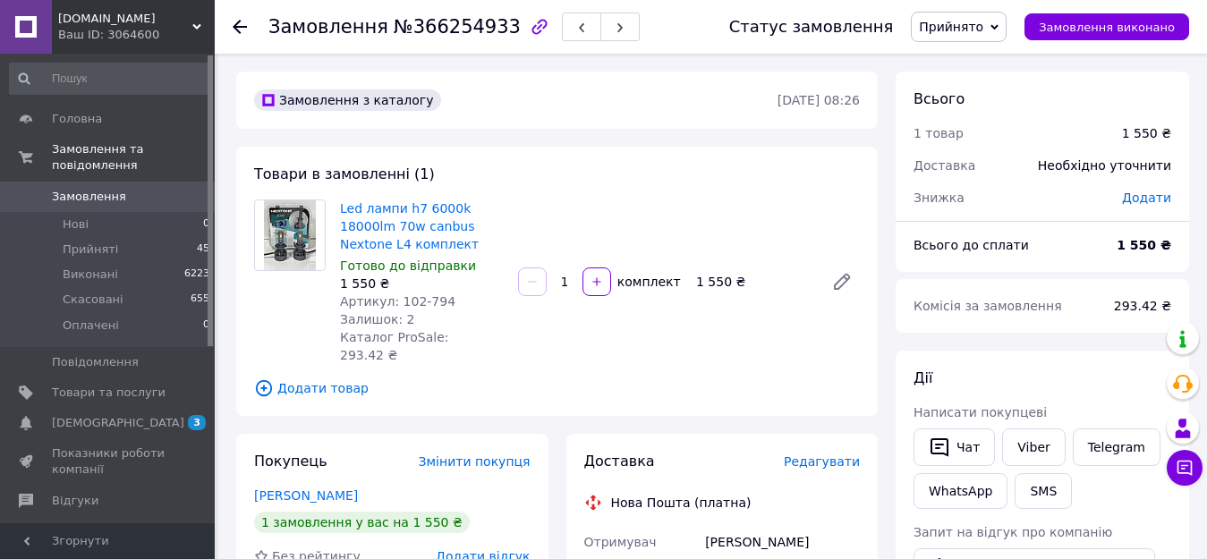
click at [821, 455] on span "Редагувати" at bounding box center [822, 462] width 76 height 14
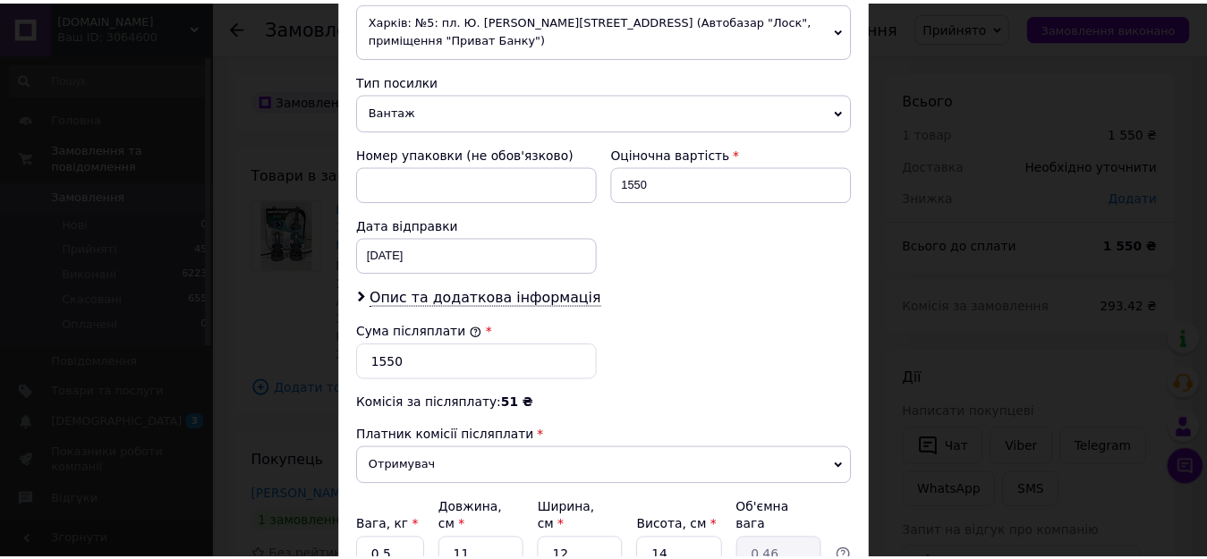
scroll to position [806, 0]
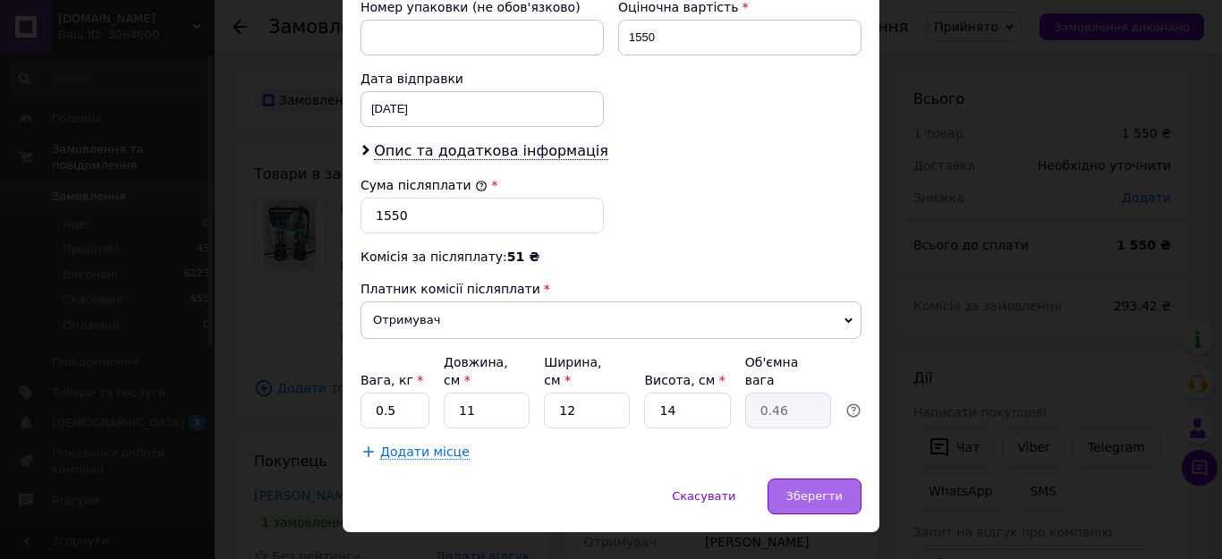
click at [824, 489] on span "Зберегти" at bounding box center [815, 495] width 56 height 13
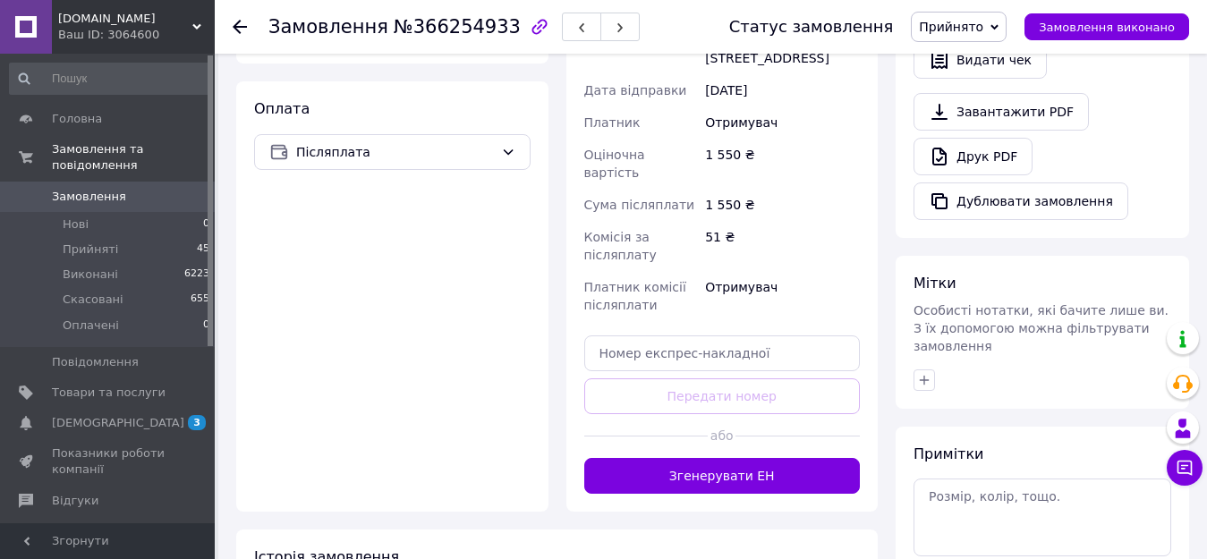
scroll to position [626, 0]
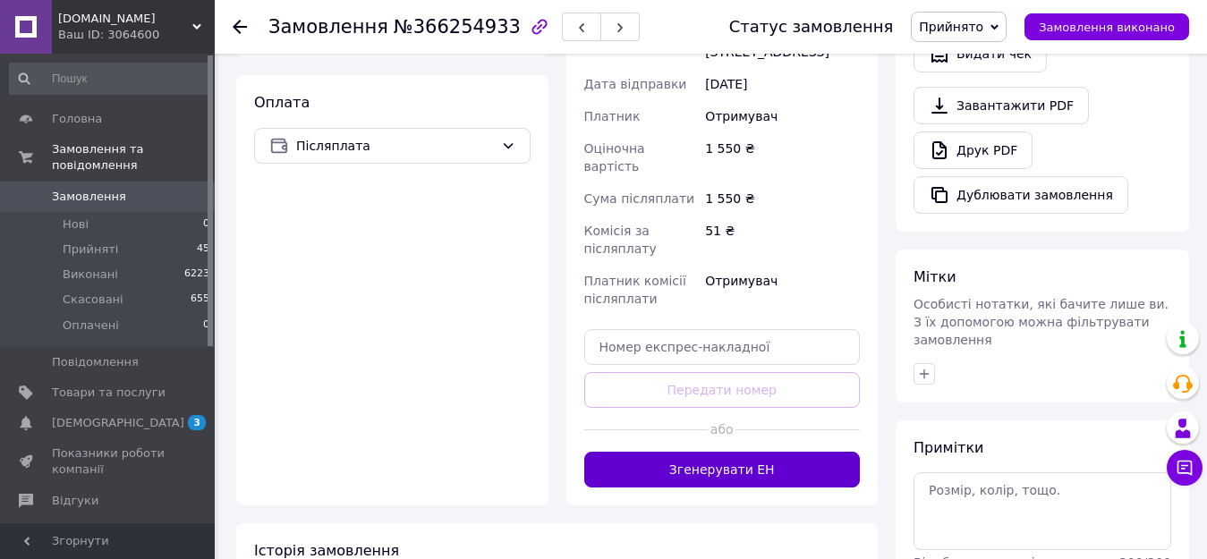
click at [752, 452] on button "Згенерувати ЕН" at bounding box center [722, 470] width 276 height 36
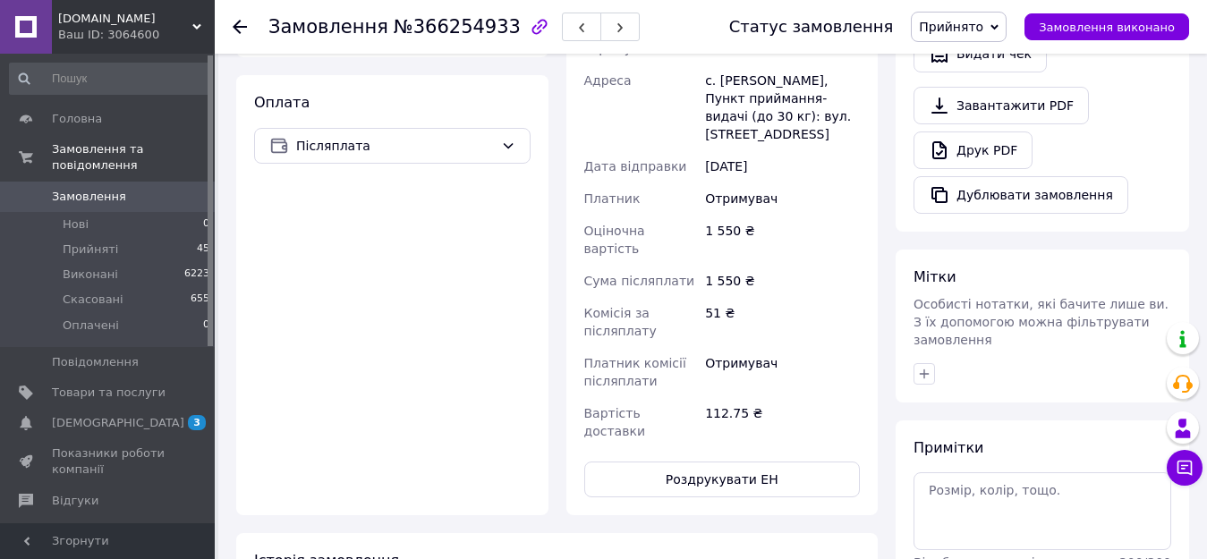
scroll to position [358, 0]
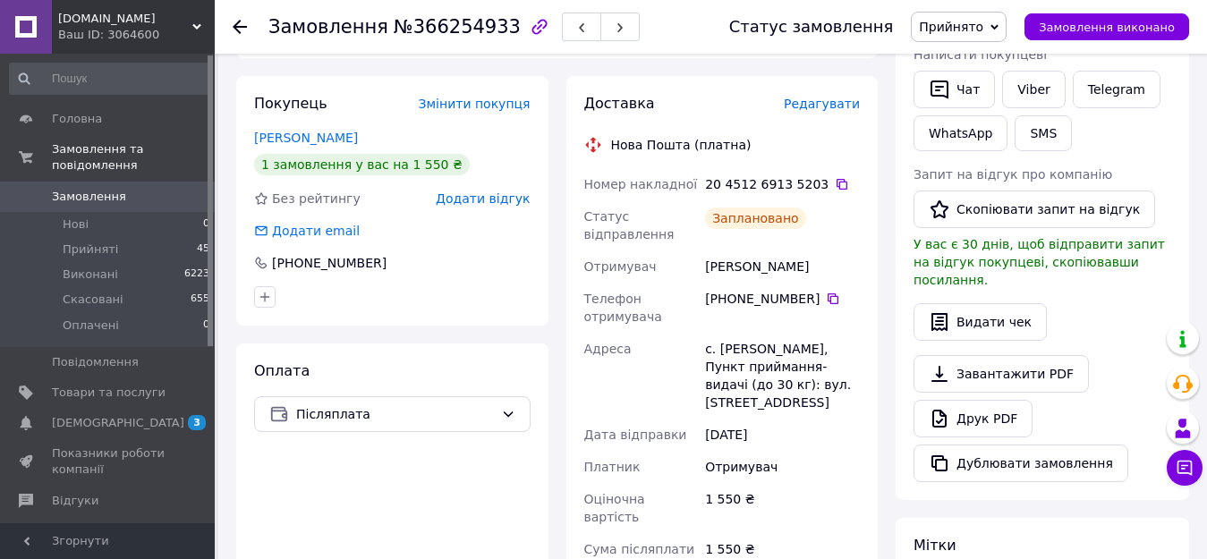
click at [232, 21] on div "Замовлення №366254933 Статус замовлення Прийнято Виконано Скасовано Оплачено За…" at bounding box center [711, 27] width 992 height 54
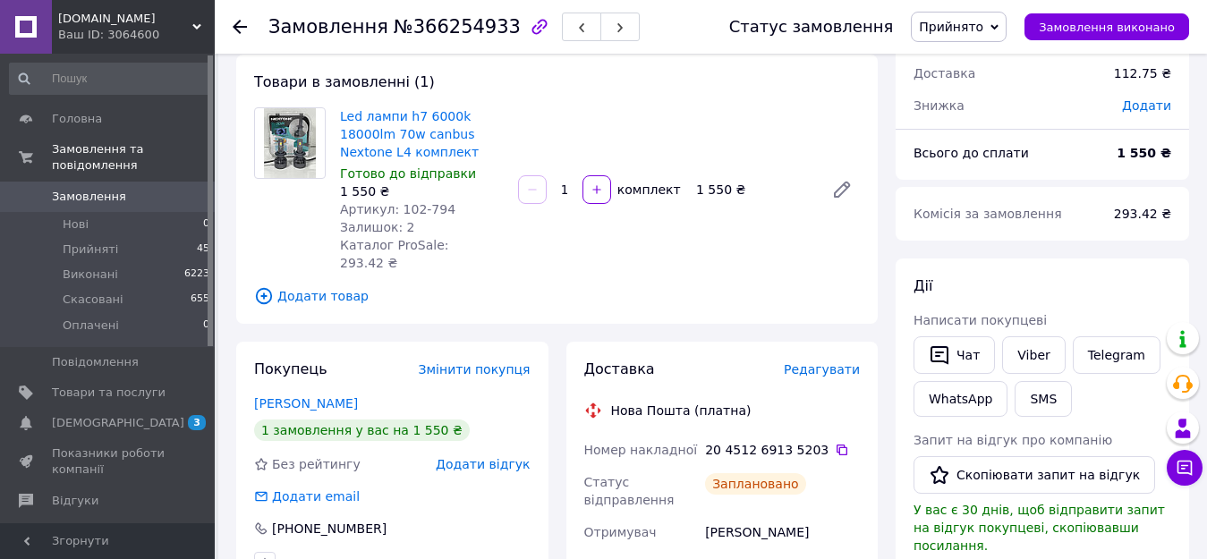
scroll to position [89, 0]
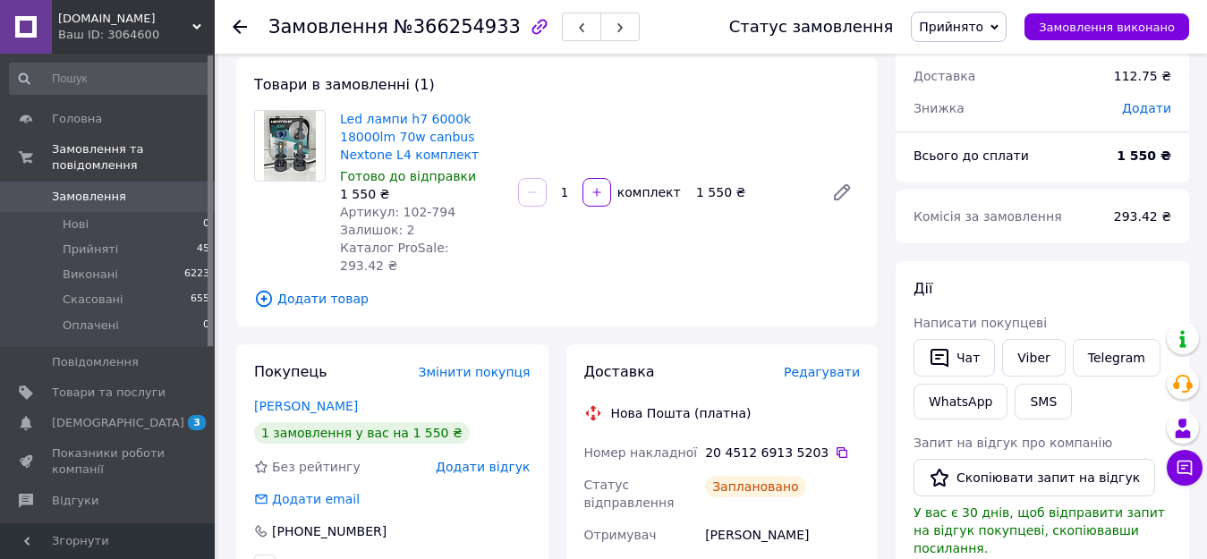
click at [240, 18] on div at bounding box center [251, 27] width 36 height 54
click at [252, 22] on div at bounding box center [251, 27] width 36 height 54
click at [239, 30] on icon at bounding box center [240, 27] width 14 height 14
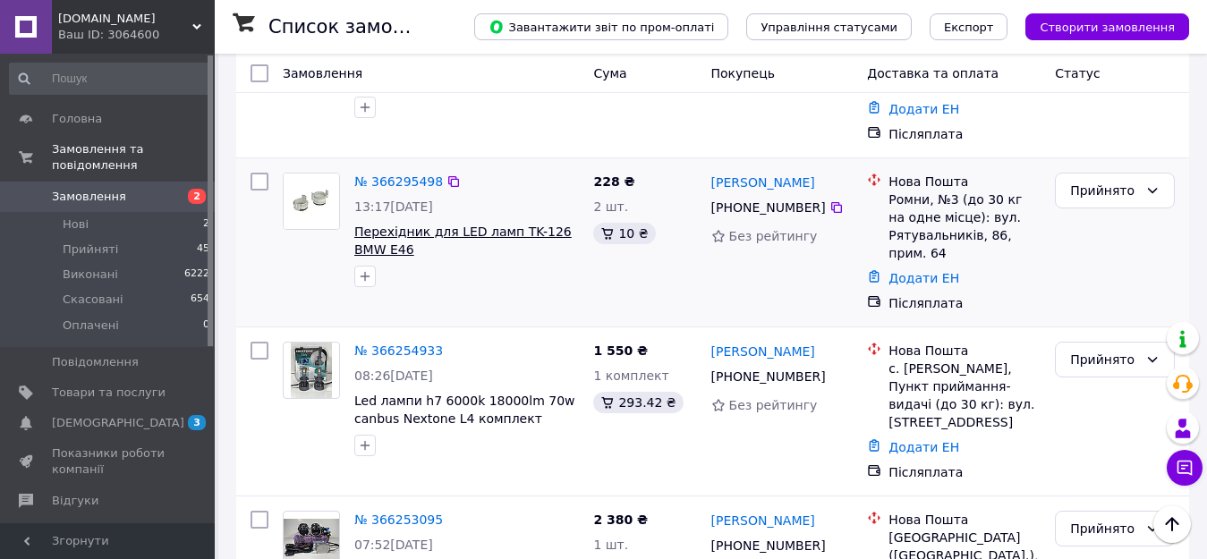
scroll to position [812, 0]
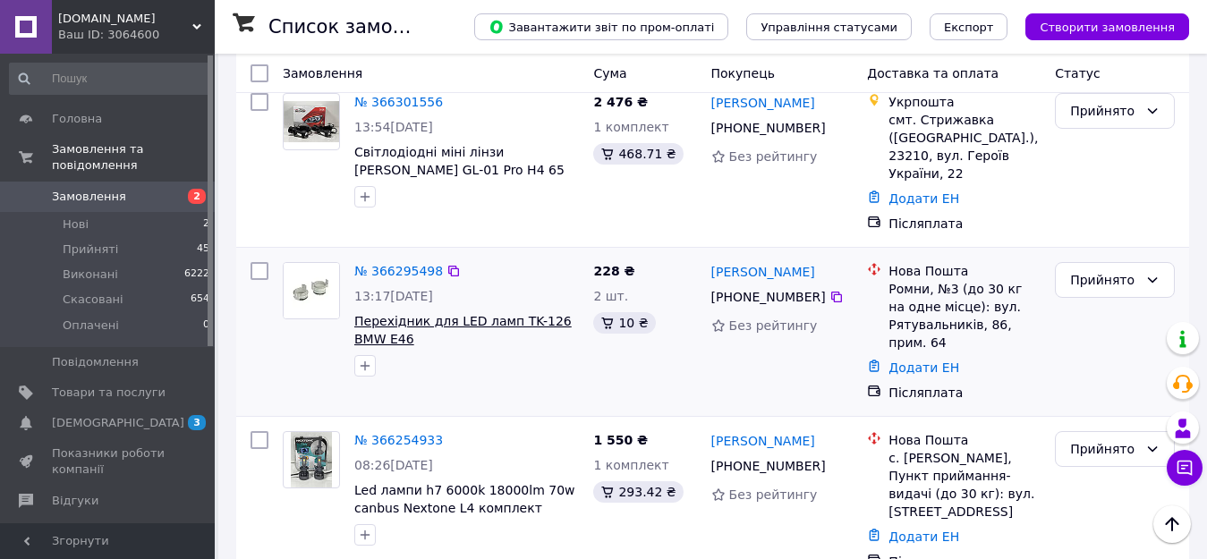
click at [482, 314] on span "Перехідник для LED ламп TK-126 BMW E46" at bounding box center [462, 330] width 217 height 32
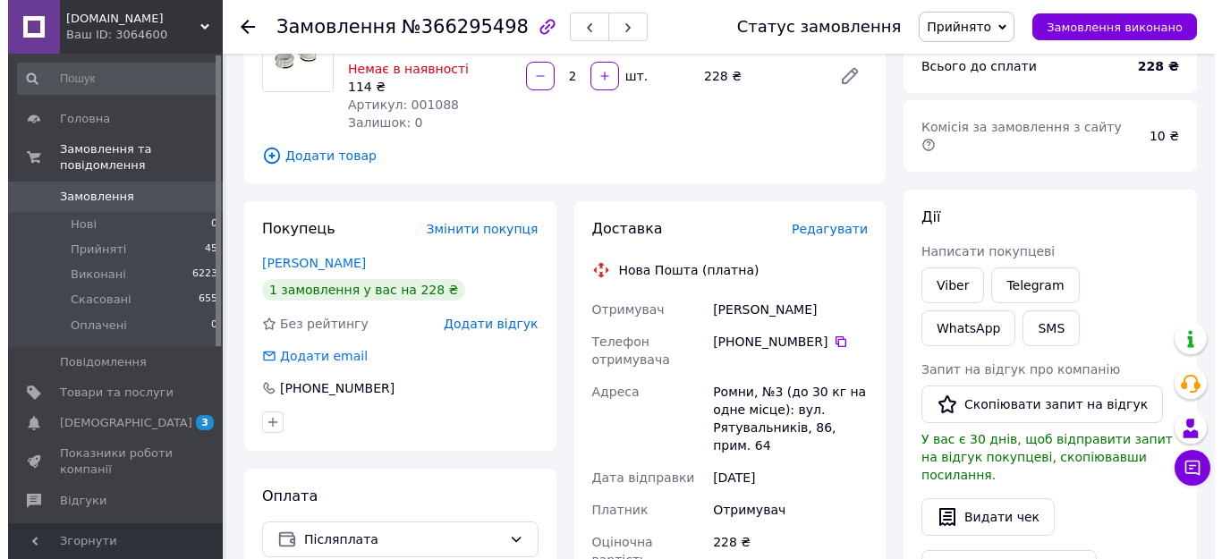
scroll to position [268, 0]
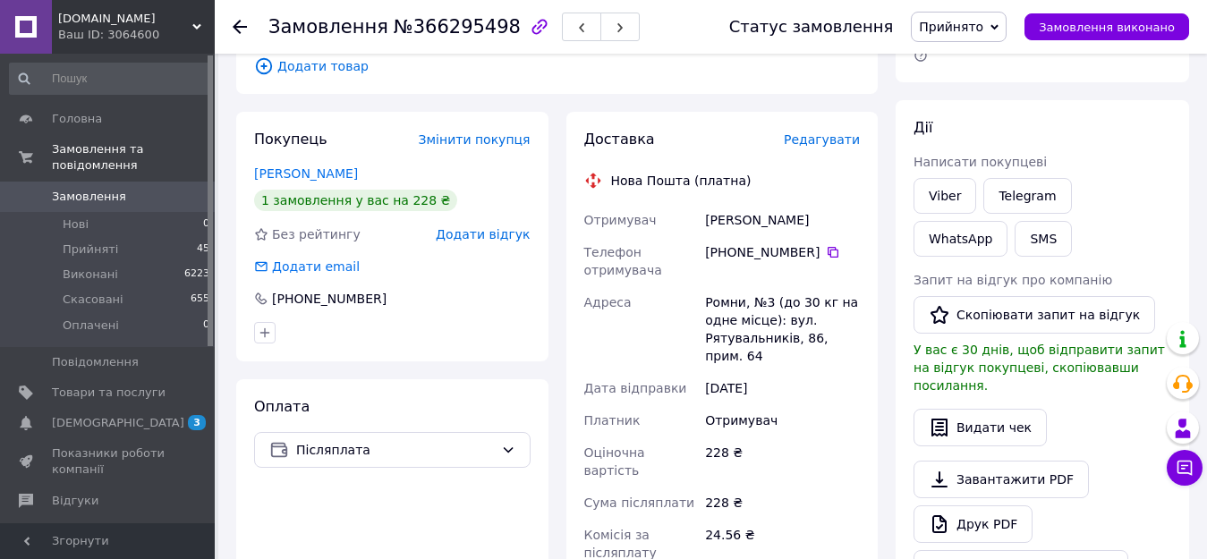
click at [838, 143] on span "Редагувати" at bounding box center [822, 139] width 76 height 14
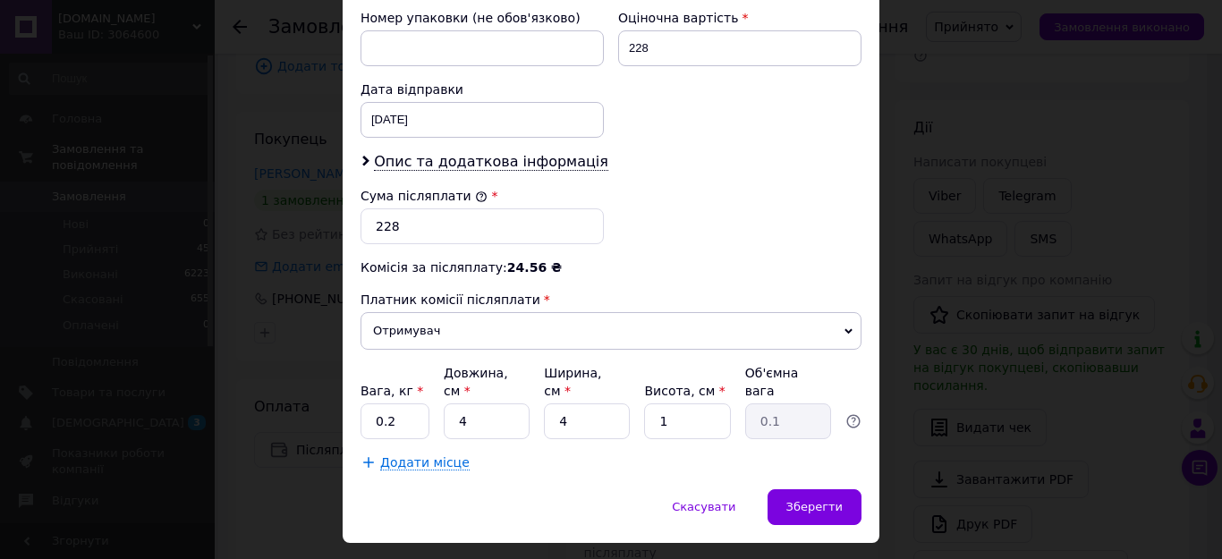
scroll to position [805, 0]
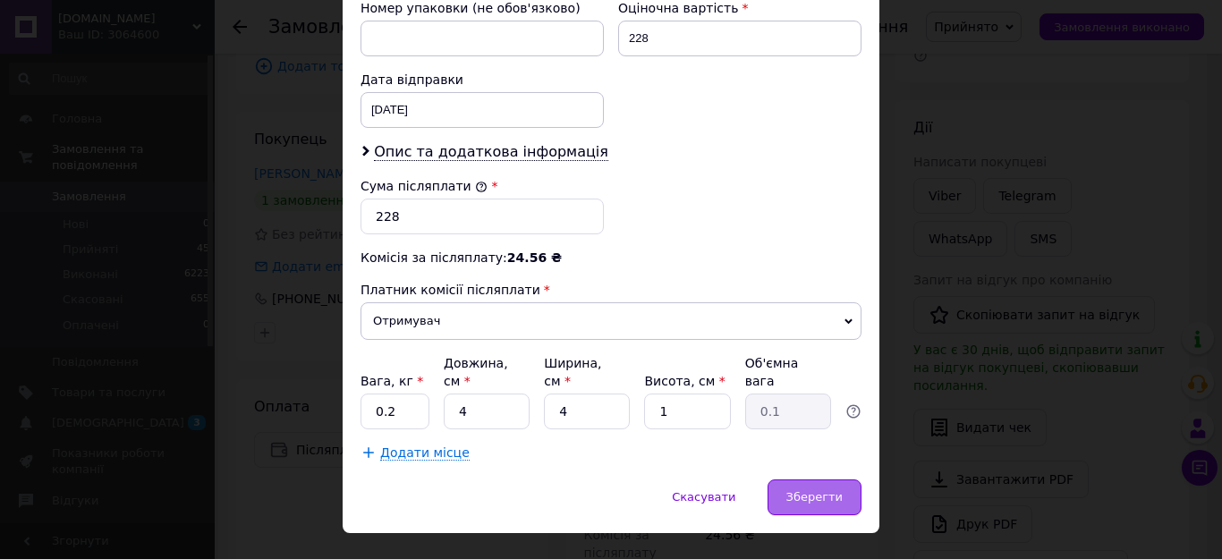
click at [809, 490] on span "Зберегти" at bounding box center [815, 496] width 56 height 13
click at [398, 374] on div "Покупець Змінити покупця Рудик Артем 1 замовлення у вас на 228 ₴ Без рейтингу Д…" at bounding box center [392, 461] width 312 height 698
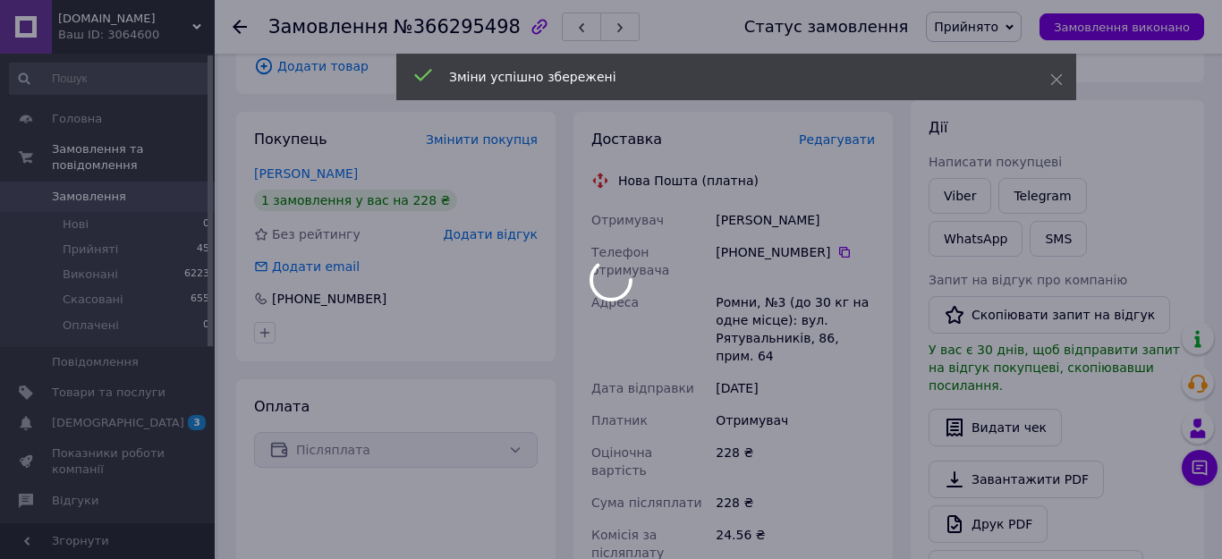
click at [398, 374] on body "Probeg2.in.ua Ваш ID: 3064600 Сайт Probeg2.in.ua Кабінет покупця Перевірити ста…" at bounding box center [611, 391] width 1222 height 1318
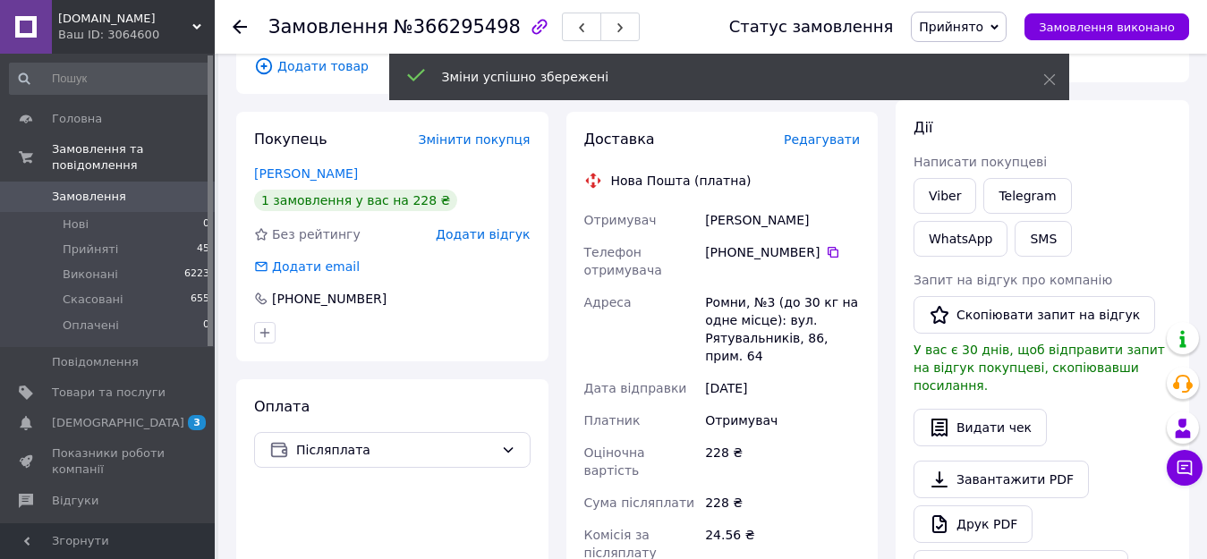
click at [818, 140] on span "Редагувати" at bounding box center [822, 139] width 76 height 14
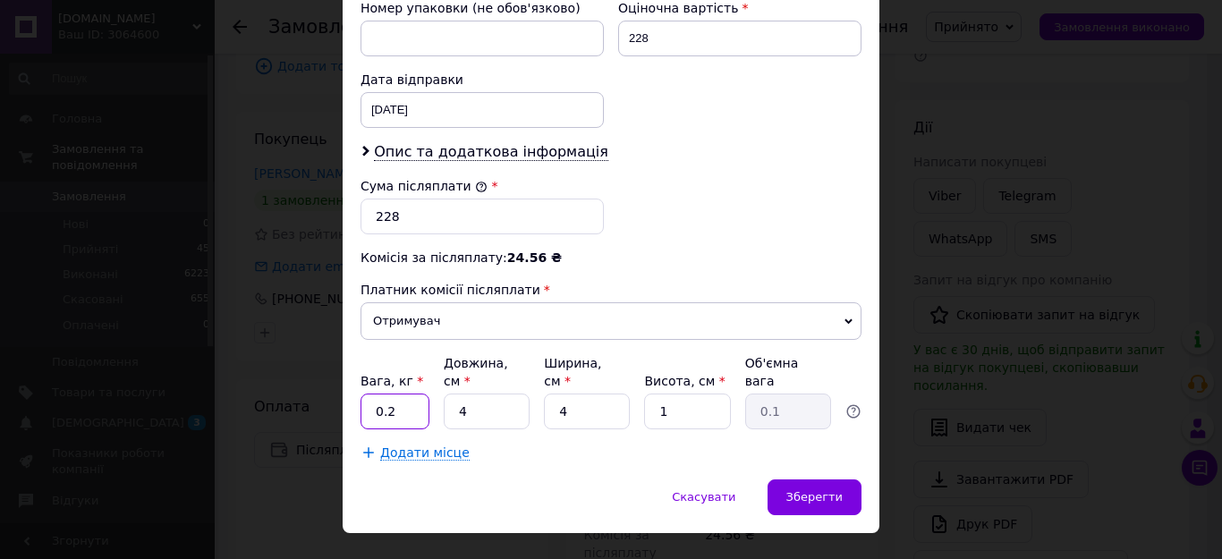
click at [394, 394] on input "0.2" at bounding box center [395, 412] width 69 height 36
type input "0.5"
click at [806, 480] on div "Зберегти" at bounding box center [815, 498] width 94 height 36
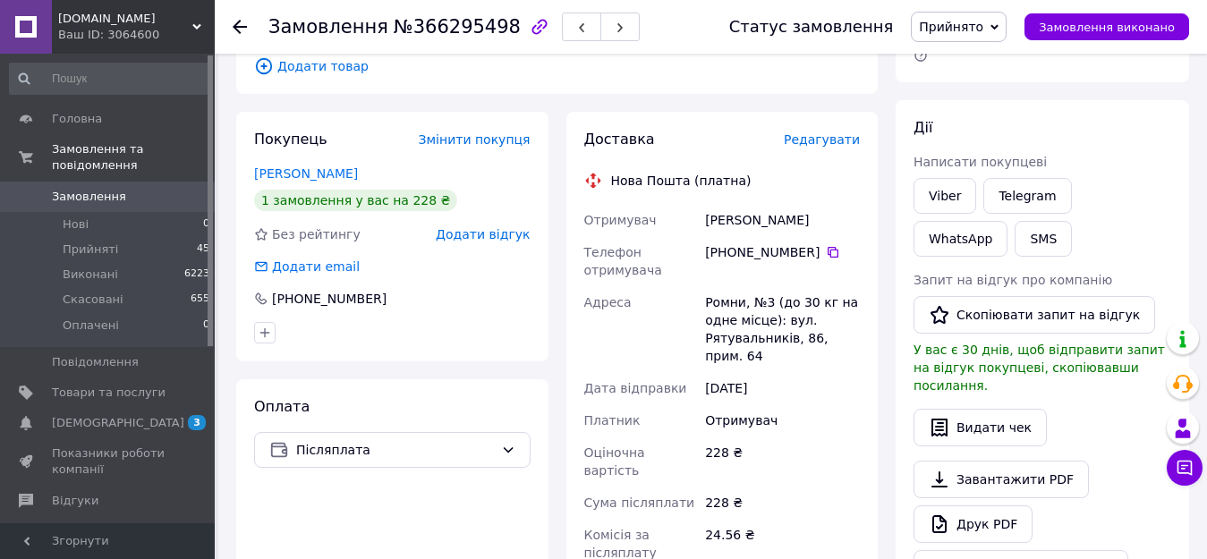
click at [831, 145] on span "Редагувати" at bounding box center [822, 139] width 76 height 14
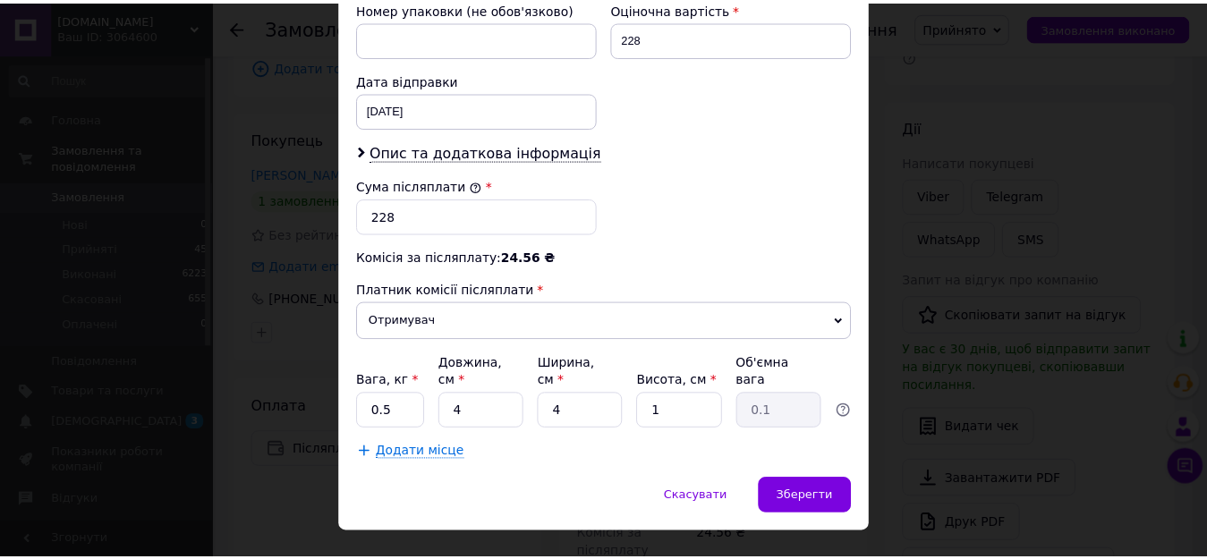
scroll to position [806, 0]
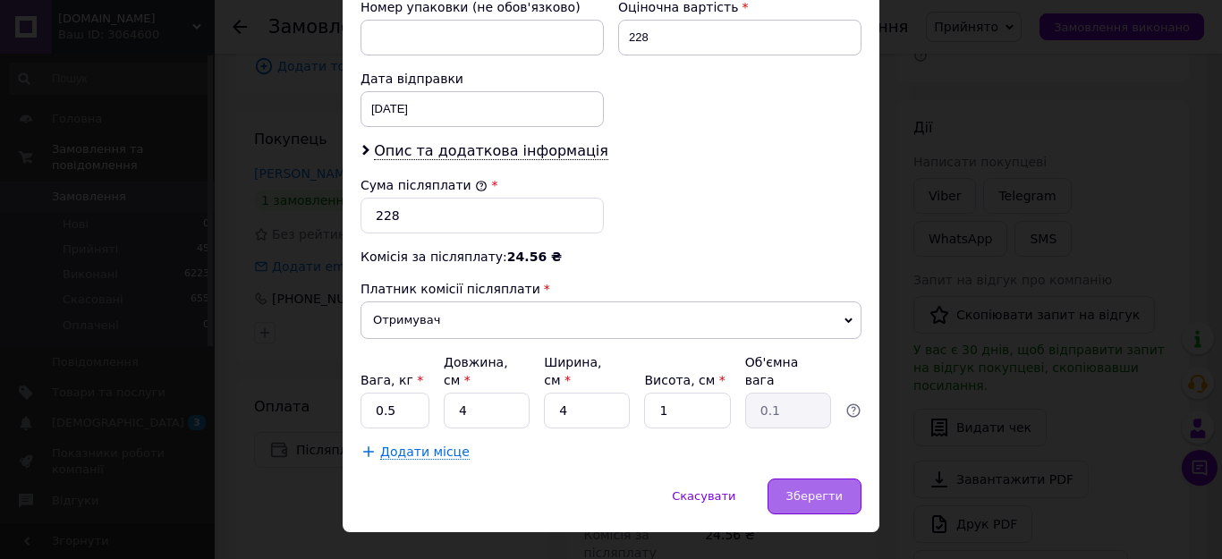
click at [837, 489] on span "Зберегти" at bounding box center [815, 495] width 56 height 13
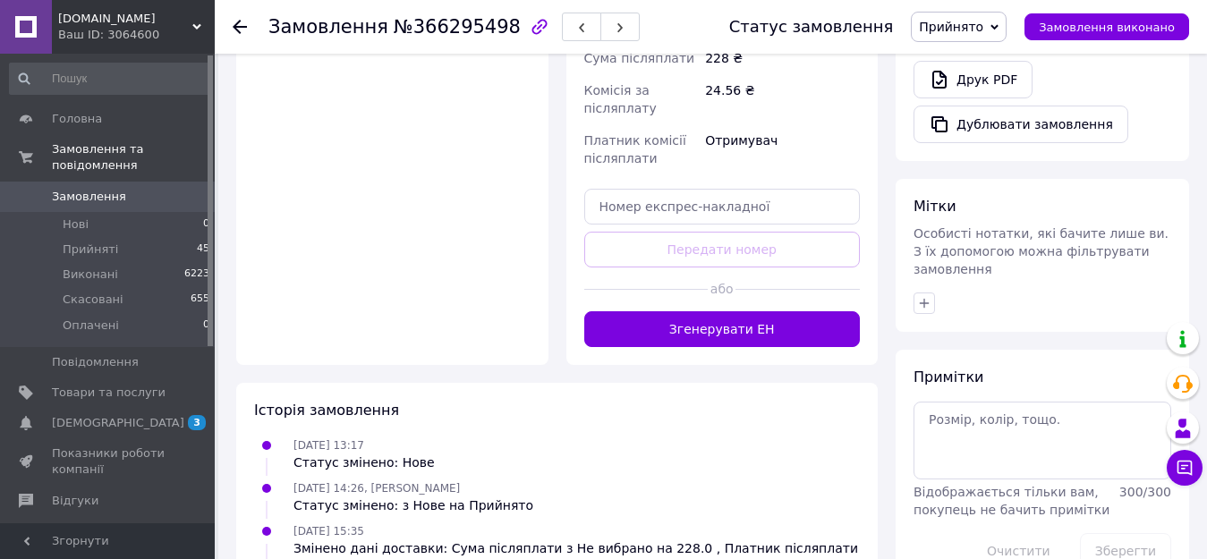
scroll to position [716, 0]
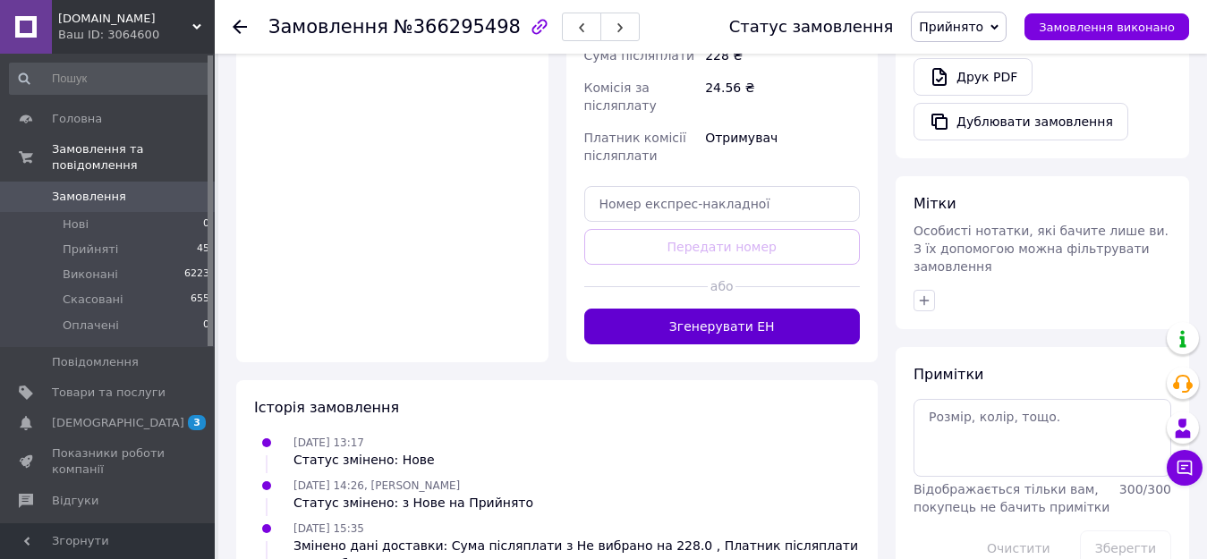
click at [821, 321] on button "Згенерувати ЕН" at bounding box center [722, 327] width 276 height 36
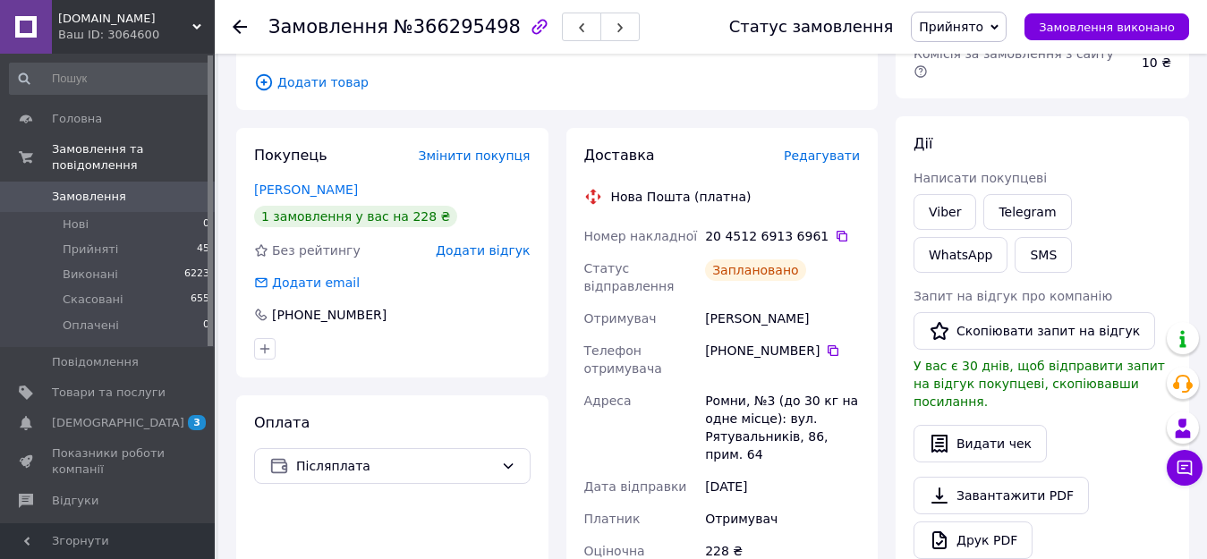
scroll to position [358, 0]
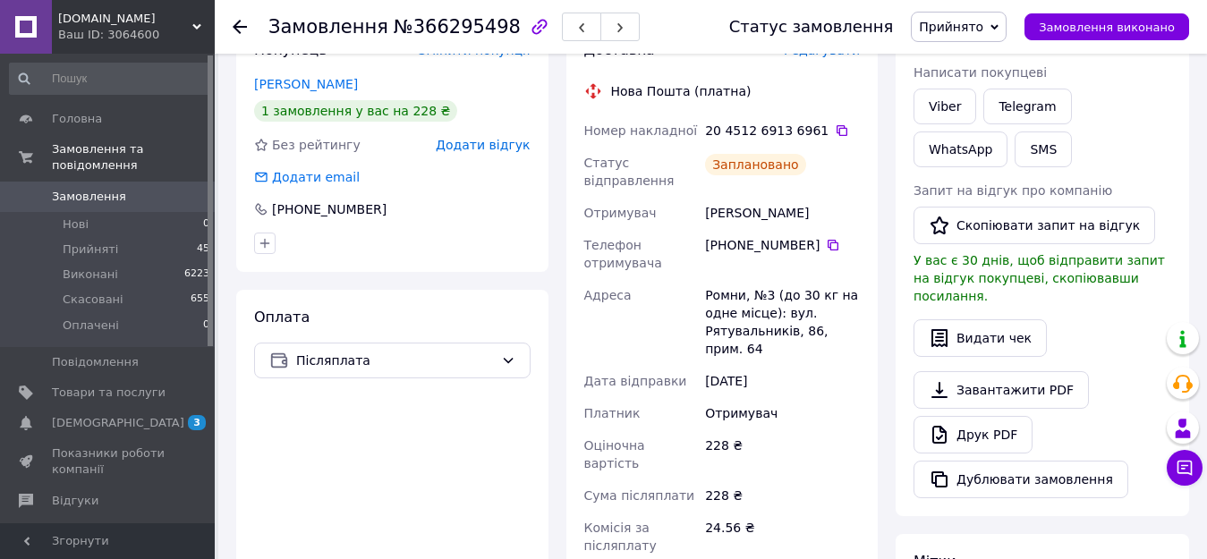
click at [236, 22] on icon at bounding box center [240, 27] width 14 height 14
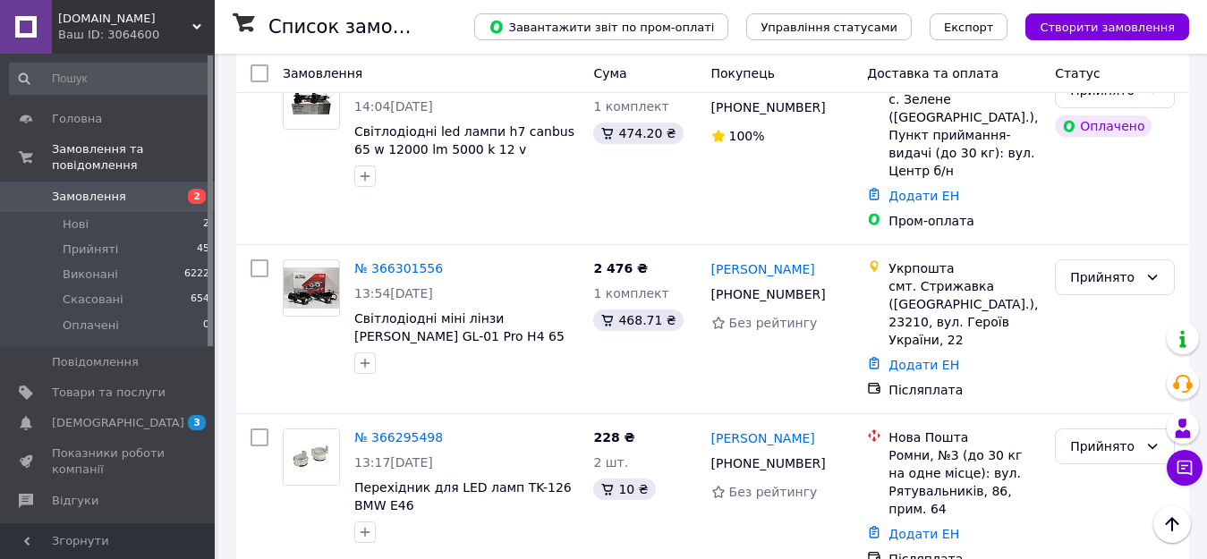
scroll to position [634, 0]
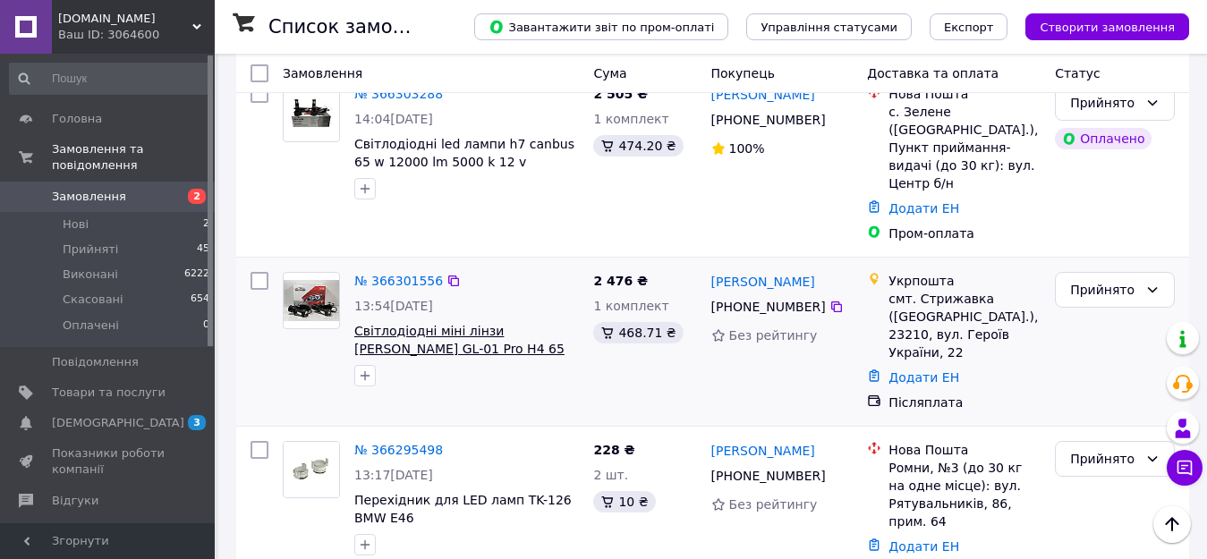
click at [493, 324] on span "Світлодіодні міні лінзи [PERSON_NAME] GL-01 Pro H4 65 W 9000 lm 9-32v 6000 k" at bounding box center [459, 349] width 210 height 50
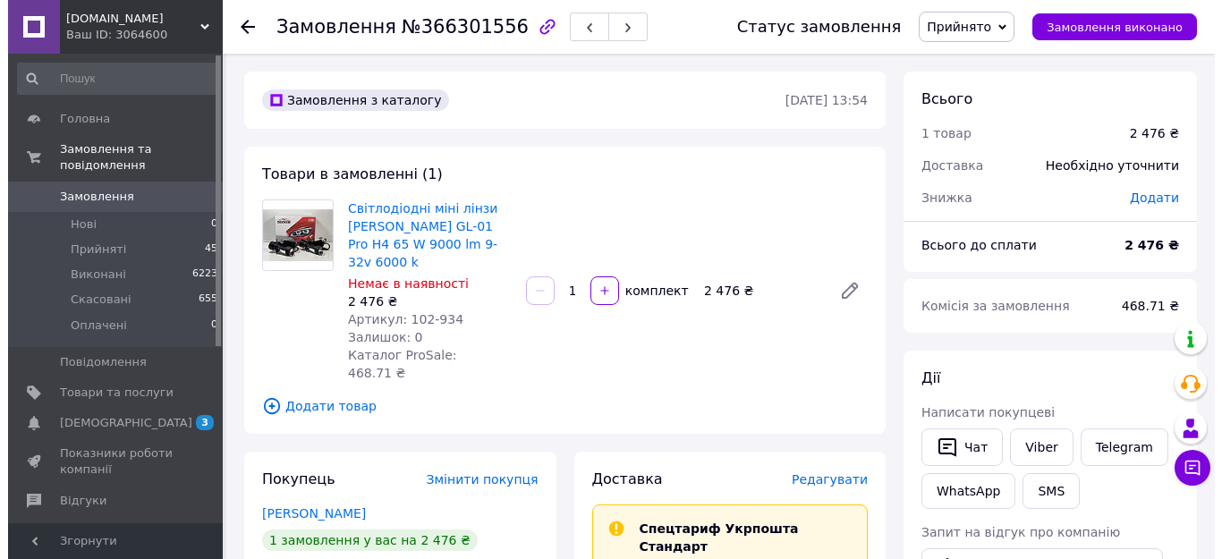
scroll to position [268, 0]
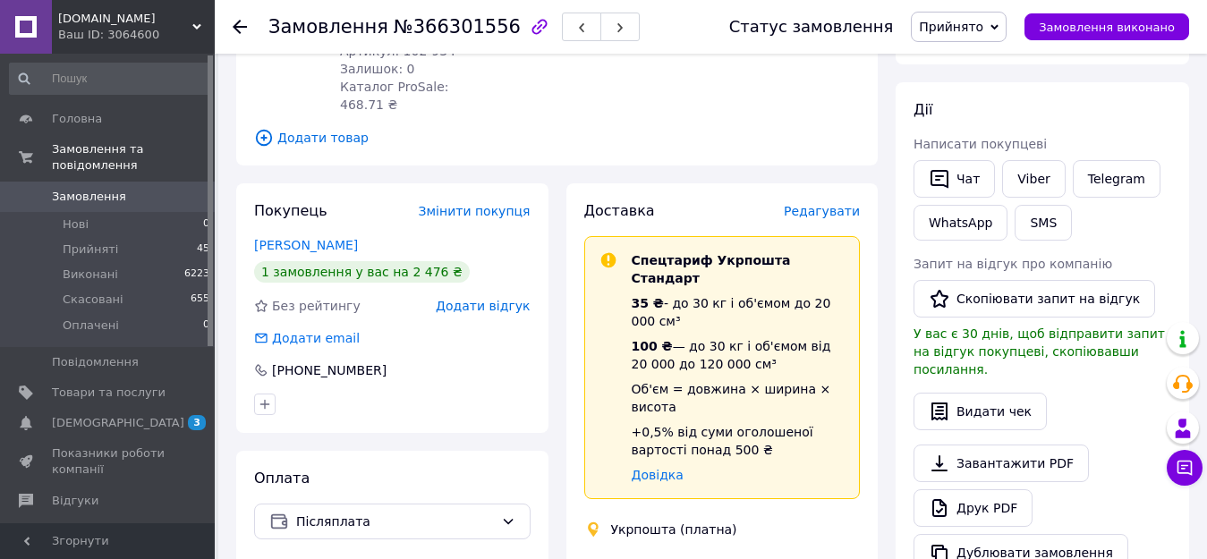
click at [836, 204] on span "Редагувати" at bounding box center [822, 211] width 76 height 14
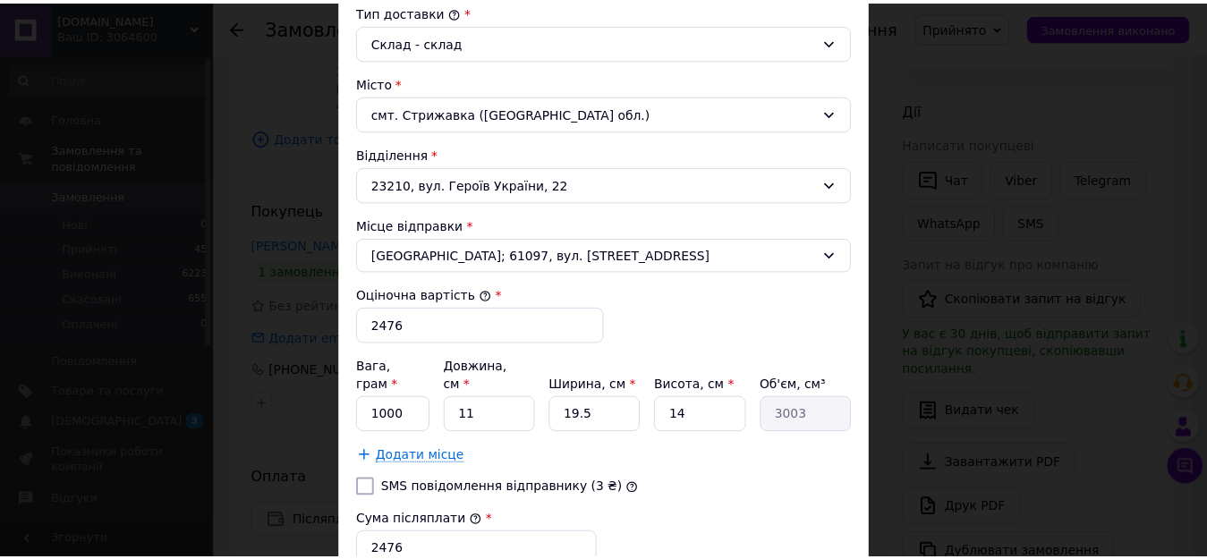
scroll to position [626, 0]
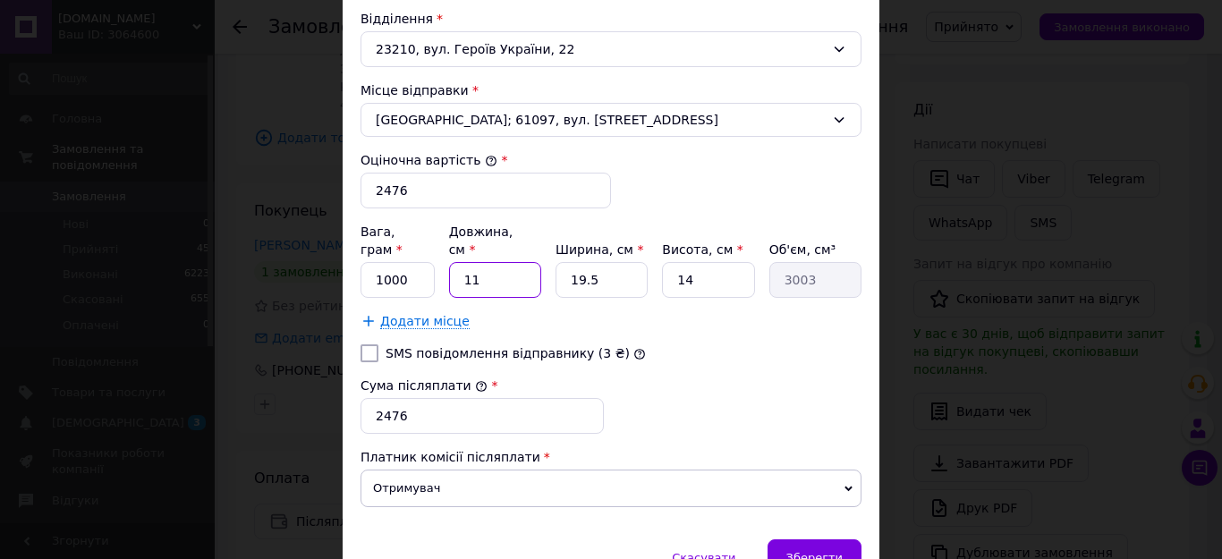
click at [483, 271] on input "11" at bounding box center [495, 280] width 92 height 36
type input "1"
type input "273"
type input "2"
type input "546"
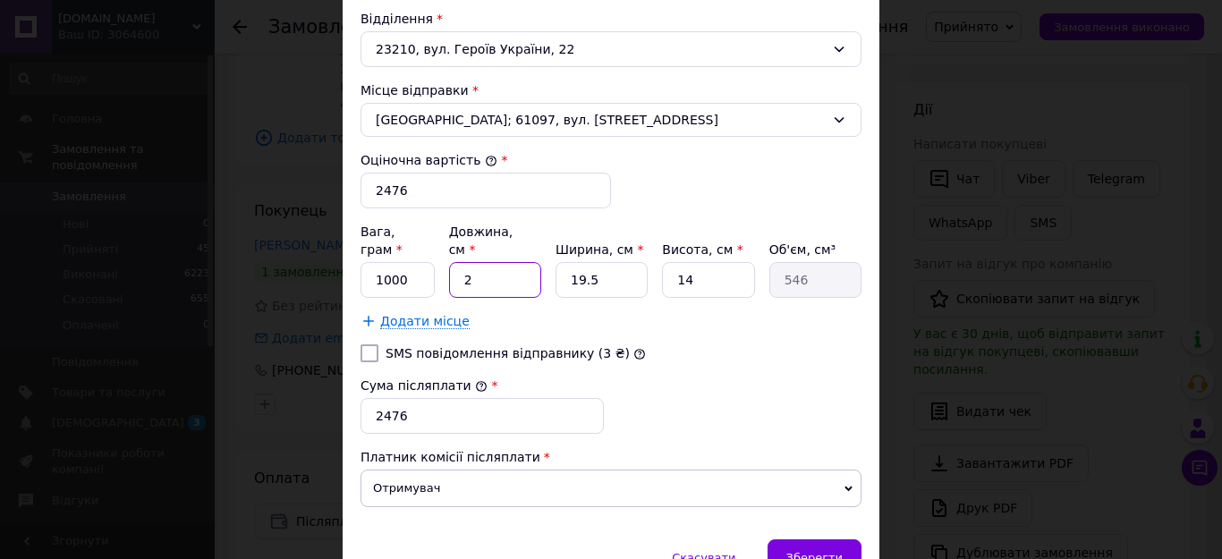
type input "24"
type input "6552"
type input "24"
click at [596, 262] on input "19.5" at bounding box center [602, 280] width 92 height 36
type input "19"
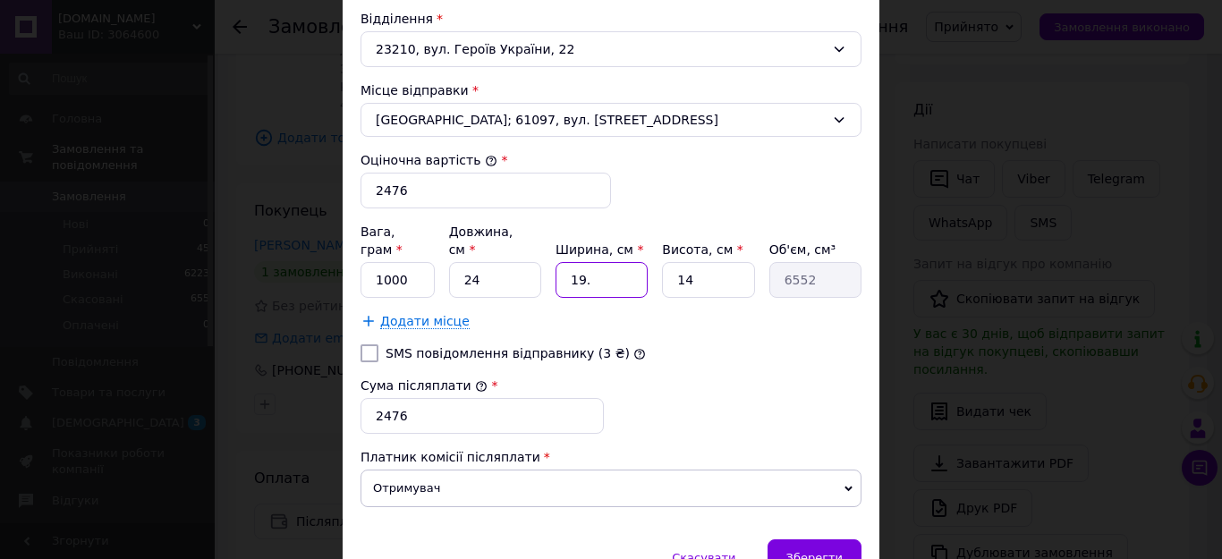
type input "6384"
type input "1"
type input "336"
type input "17"
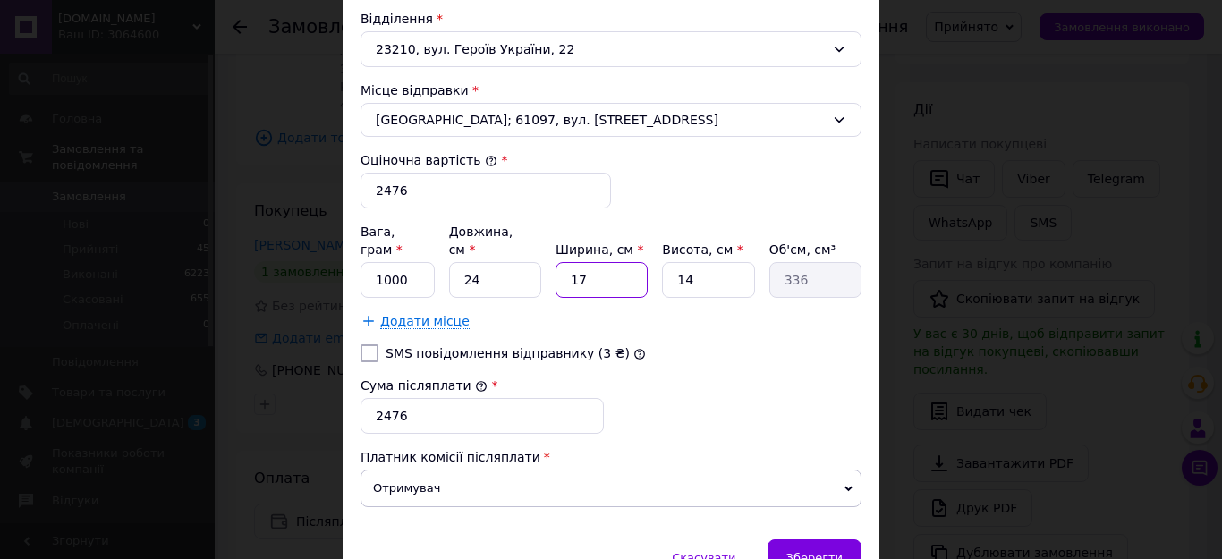
type input "5712"
type input "17"
click at [693, 269] on input "14" at bounding box center [708, 280] width 92 height 36
type input "1"
type input "9"
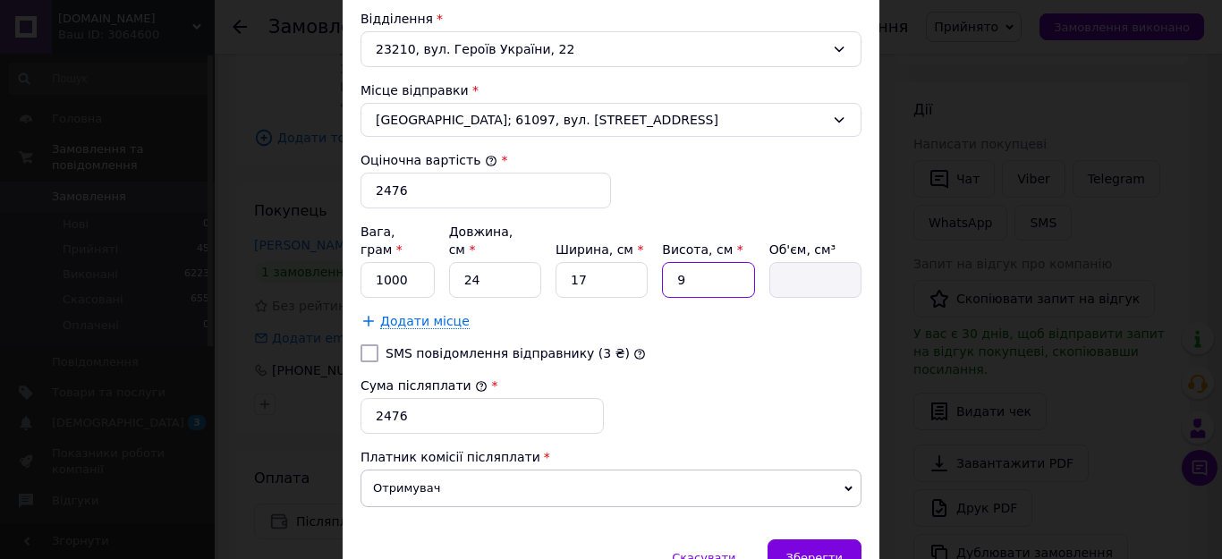
type input "3672"
type input "9"
click at [367, 345] on input "SMS повідомлення відправнику (3 ₴)" at bounding box center [370, 354] width 18 height 18
checkbox input "true"
click at [832, 551] on span "Зберегти" at bounding box center [815, 557] width 56 height 13
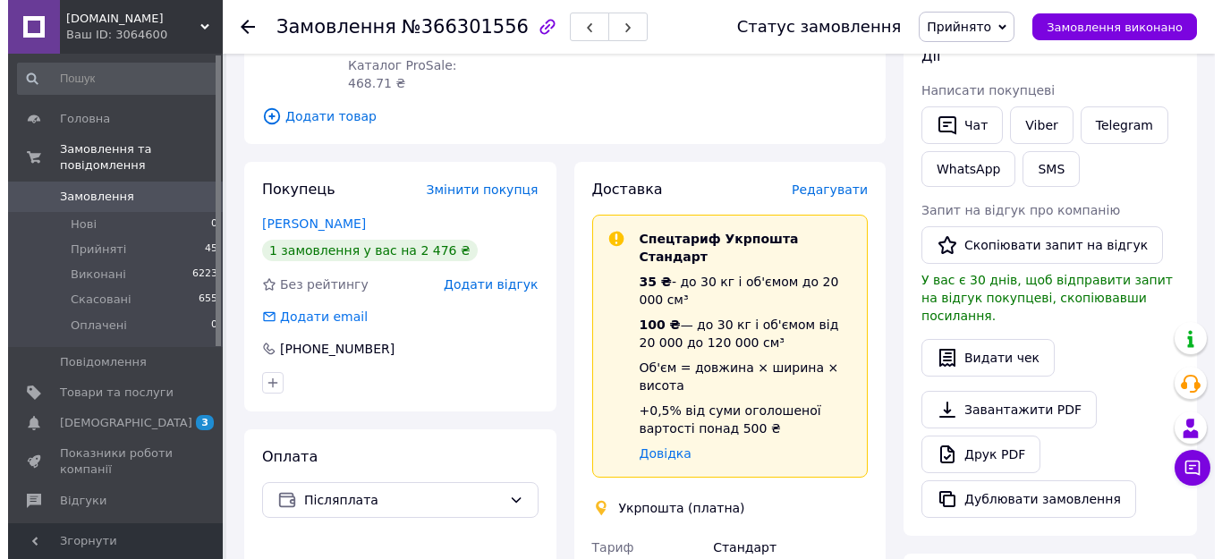
scroll to position [358, 0]
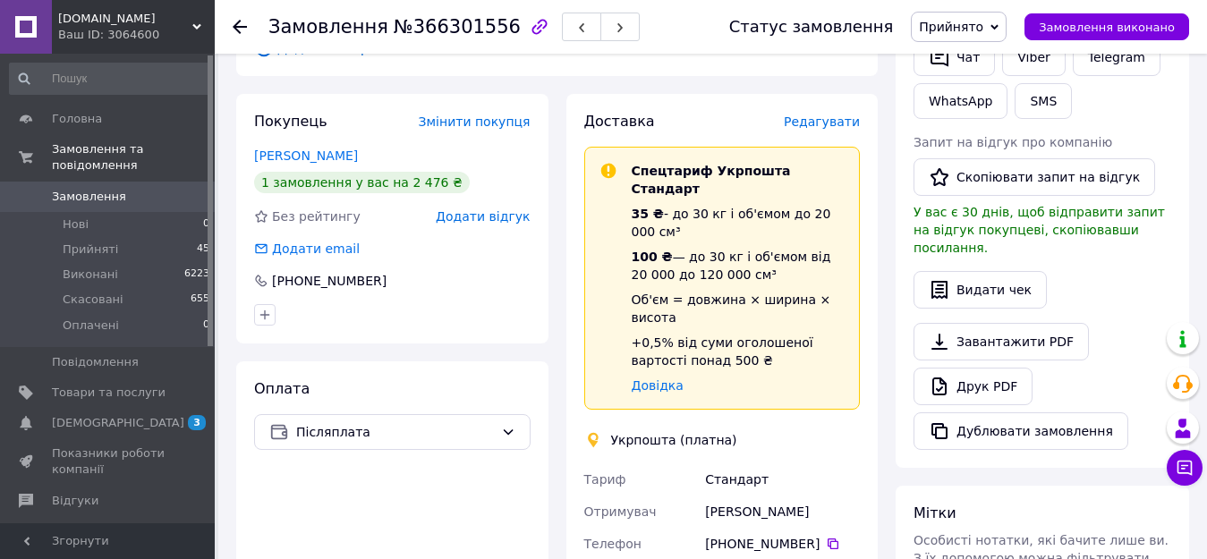
click at [840, 115] on span "Редагувати" at bounding box center [822, 122] width 76 height 14
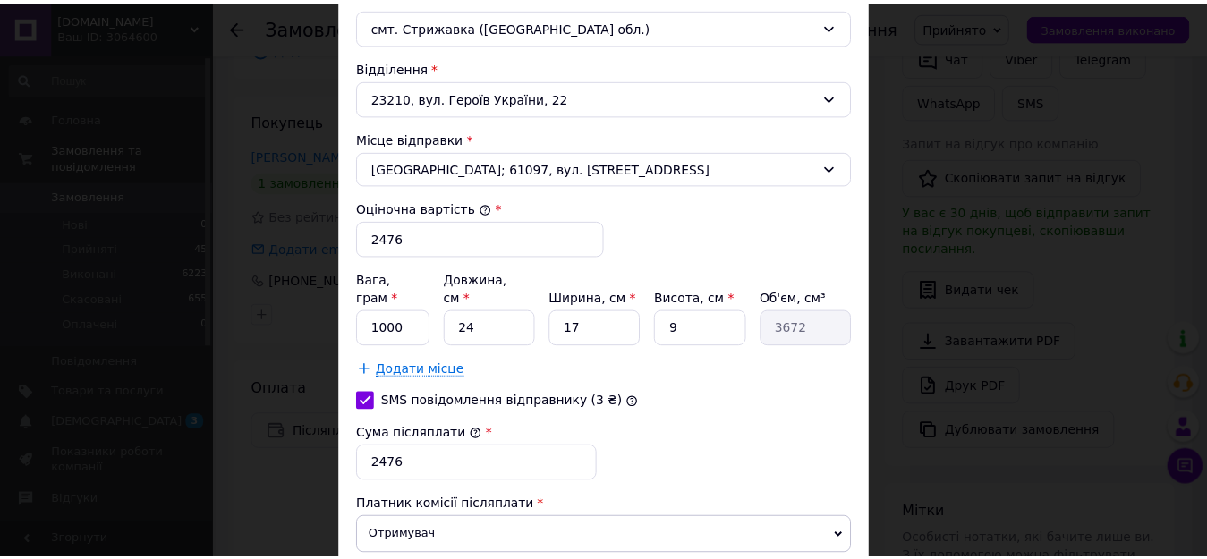
scroll to position [705, 0]
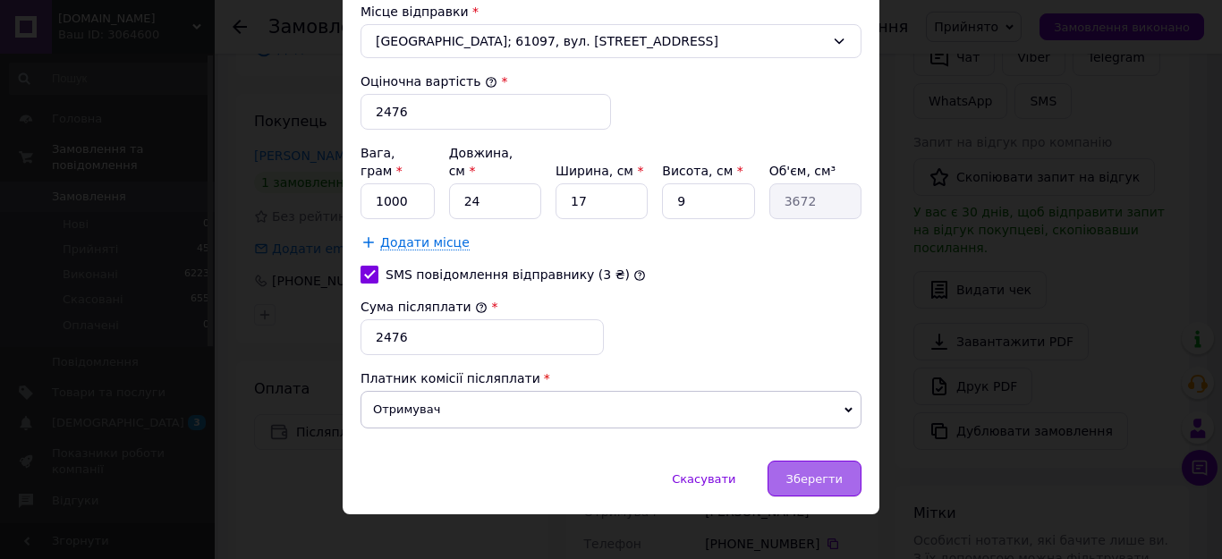
click at [821, 472] on span "Зберегти" at bounding box center [815, 478] width 56 height 13
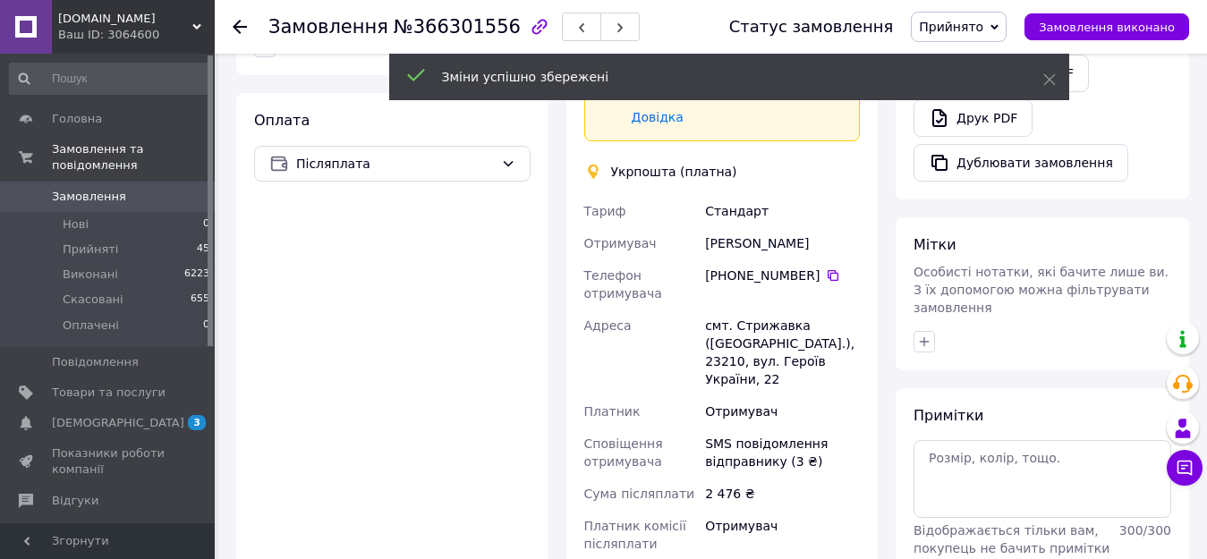
scroll to position [805, 0]
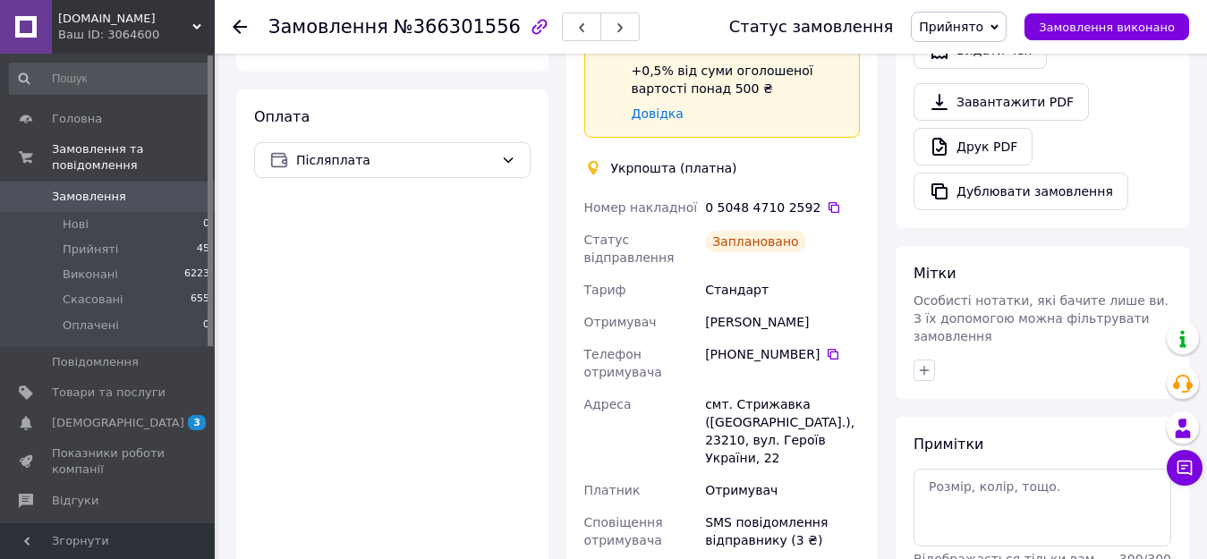
scroll to position [626, 0]
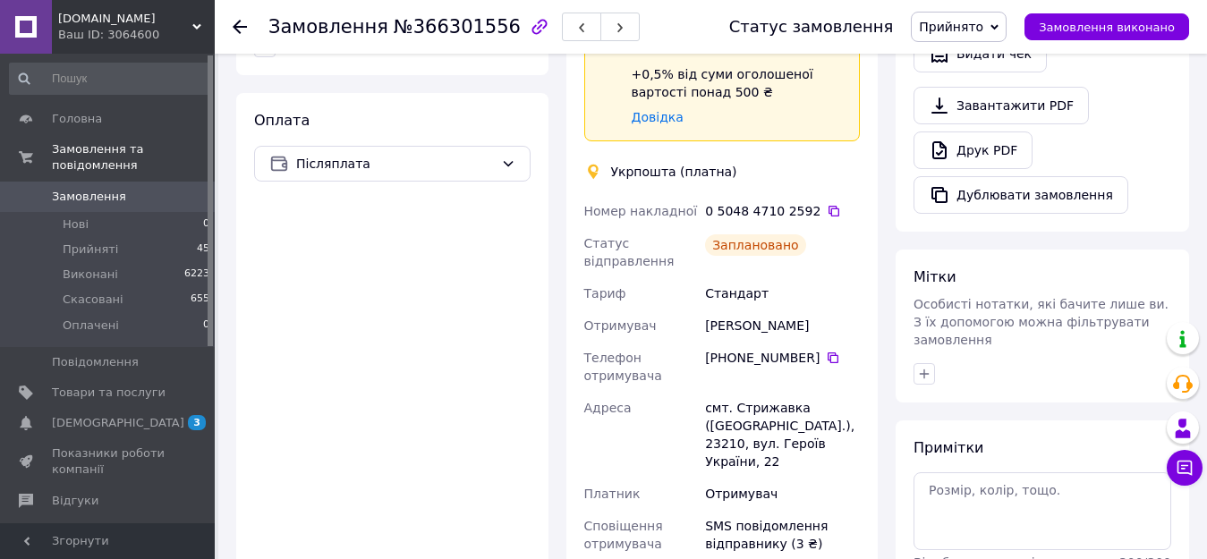
click at [248, 26] on div at bounding box center [251, 27] width 36 height 54
click at [239, 26] on use at bounding box center [240, 27] width 14 height 14
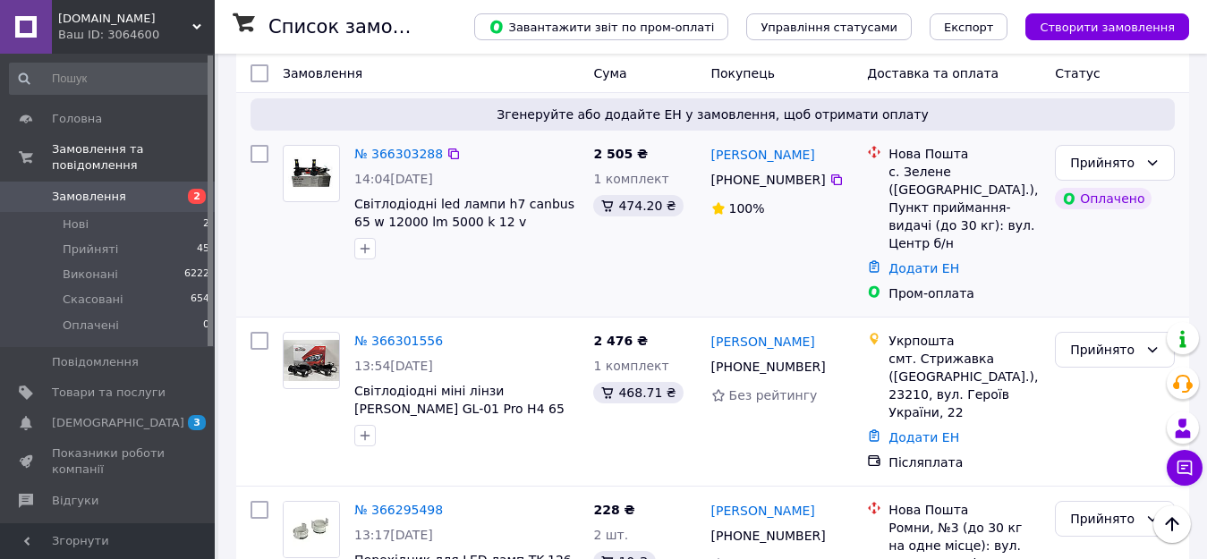
scroll to position [544, 0]
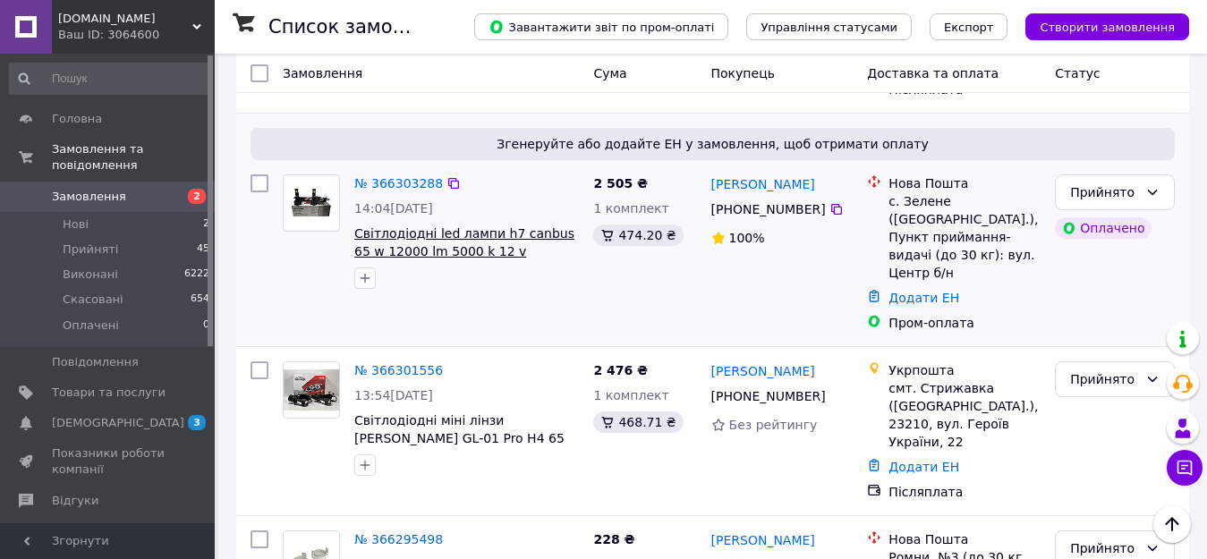
click at [448, 226] on span "Світлодіодні led лампи h7 canbus 65 w 12000 lm 5000 k 12 v [PERSON_NAME] PL-03 …" at bounding box center [464, 251] width 220 height 50
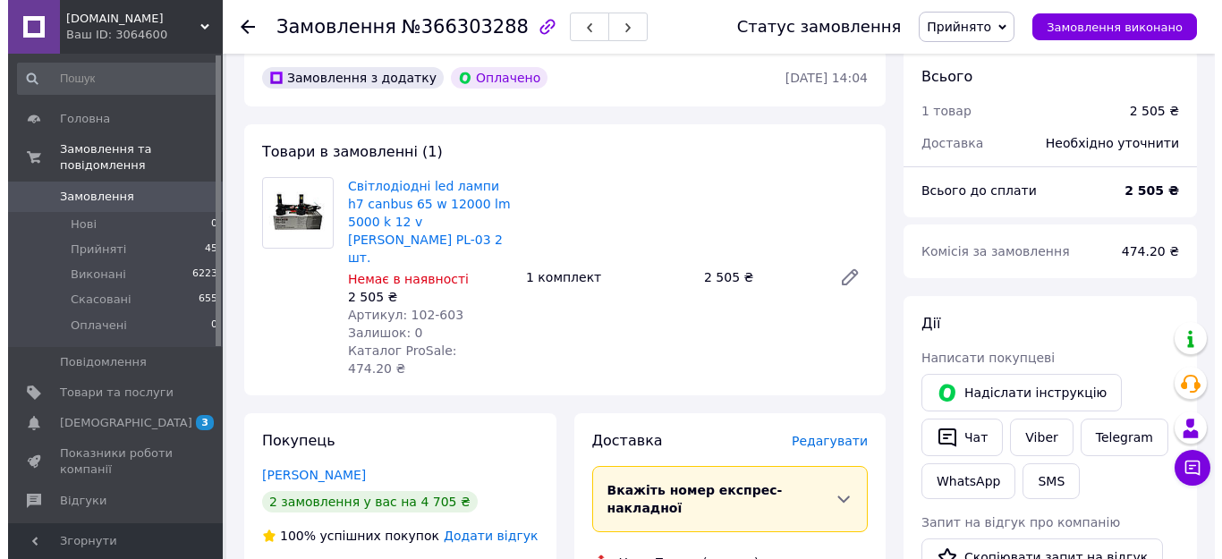
scroll to position [179, 0]
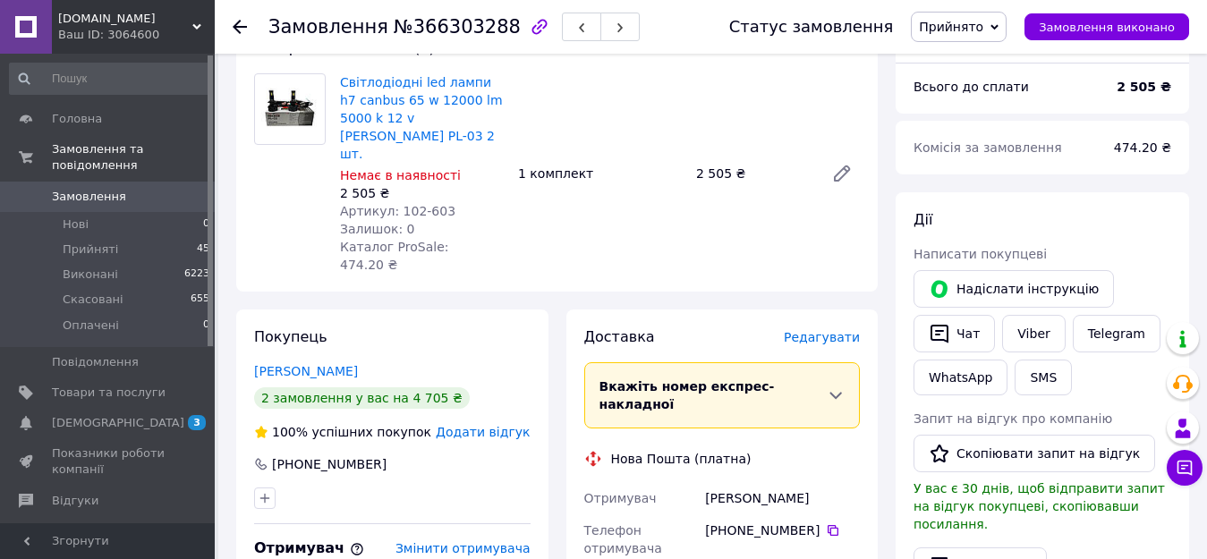
click at [832, 330] on span "Редагувати" at bounding box center [822, 337] width 76 height 14
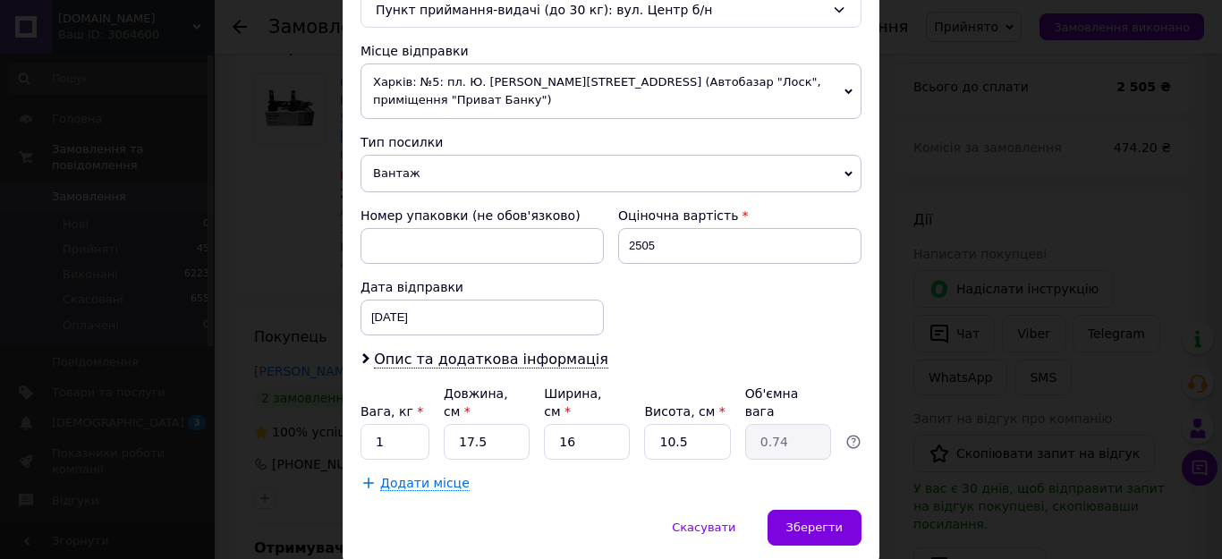
scroll to position [629, 0]
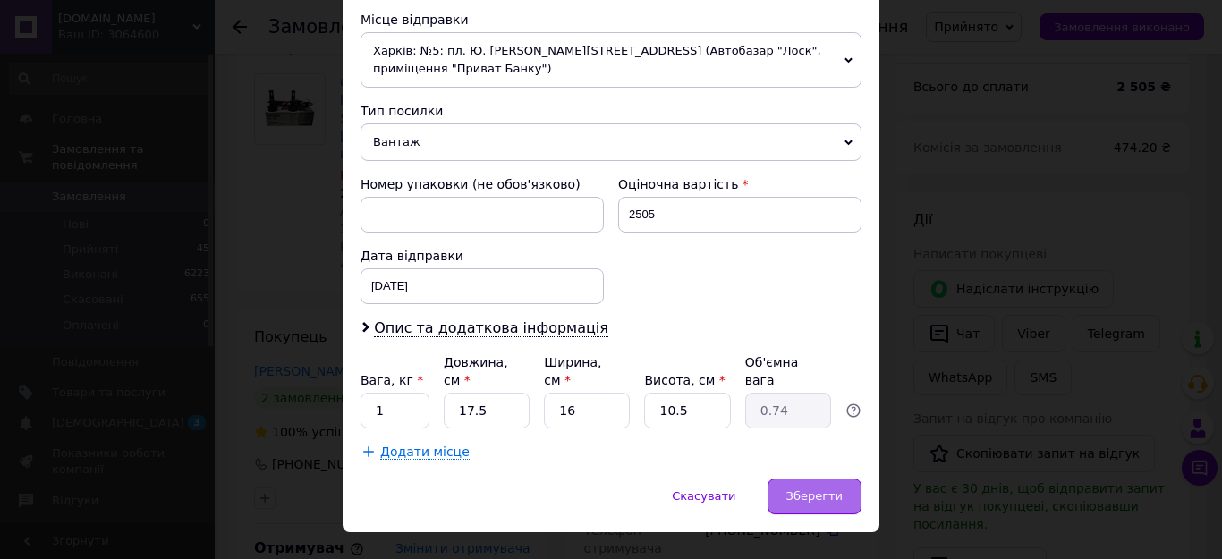
click at [817, 489] on span "Зберегти" at bounding box center [815, 495] width 56 height 13
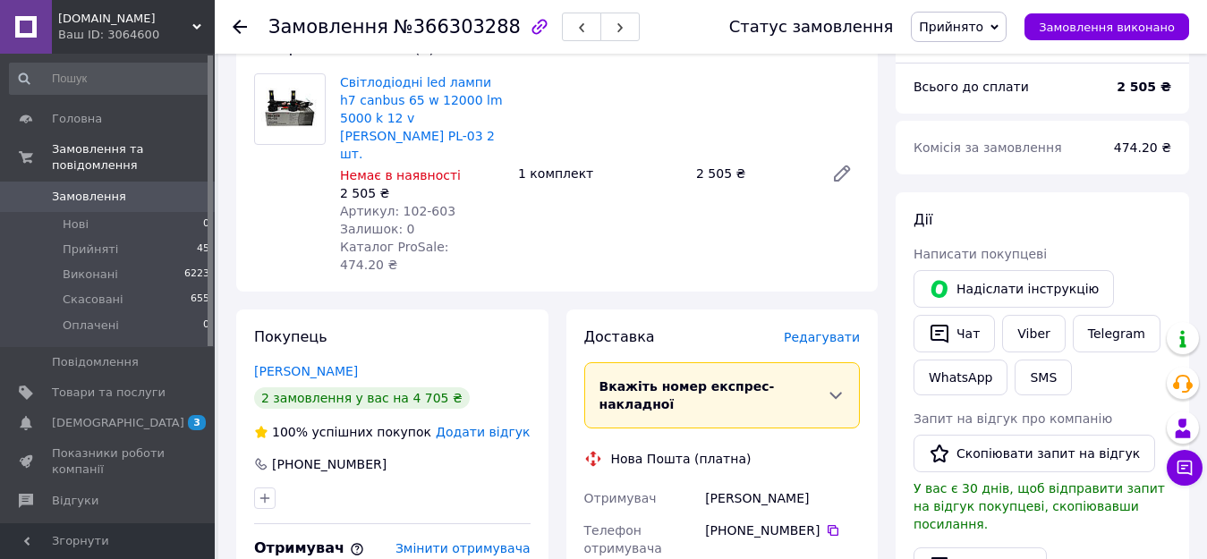
click at [835, 330] on span "Редагувати" at bounding box center [822, 337] width 76 height 14
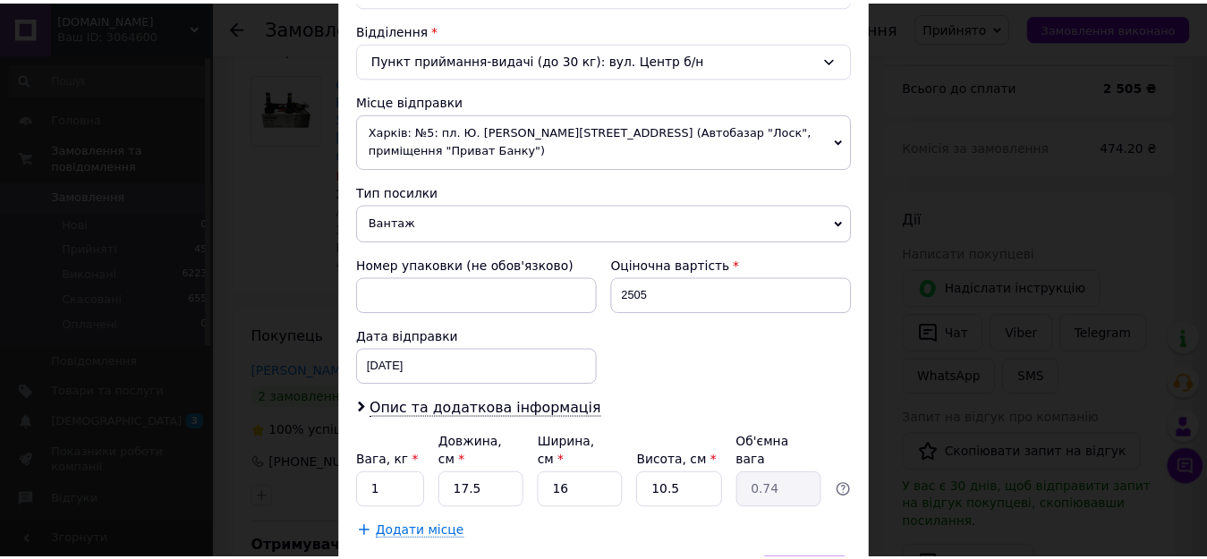
scroll to position [626, 0]
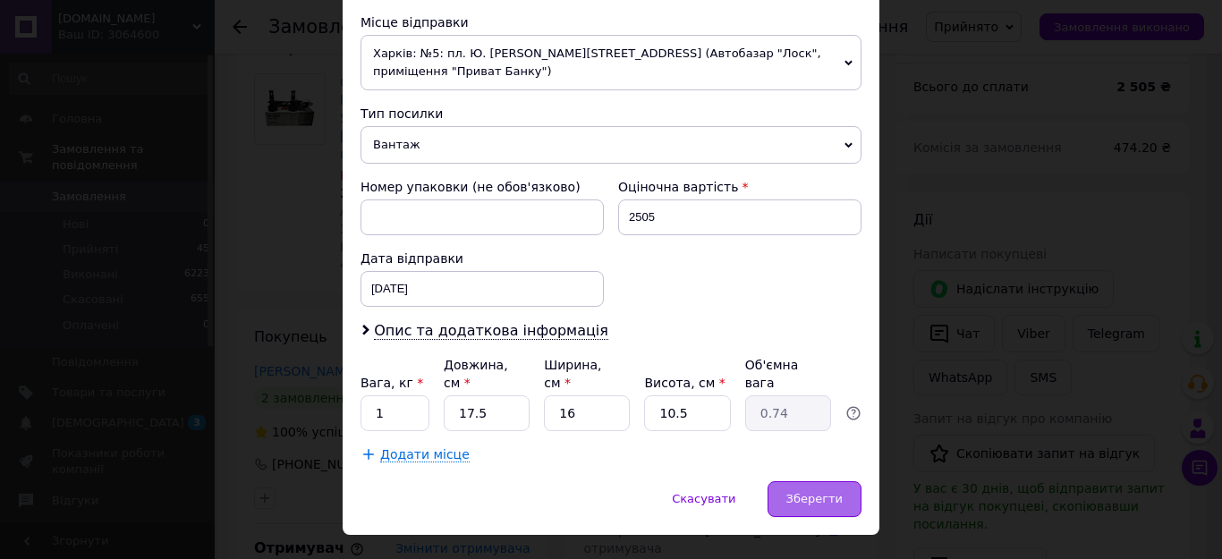
click at [817, 481] on div "Зберегти" at bounding box center [815, 499] width 94 height 36
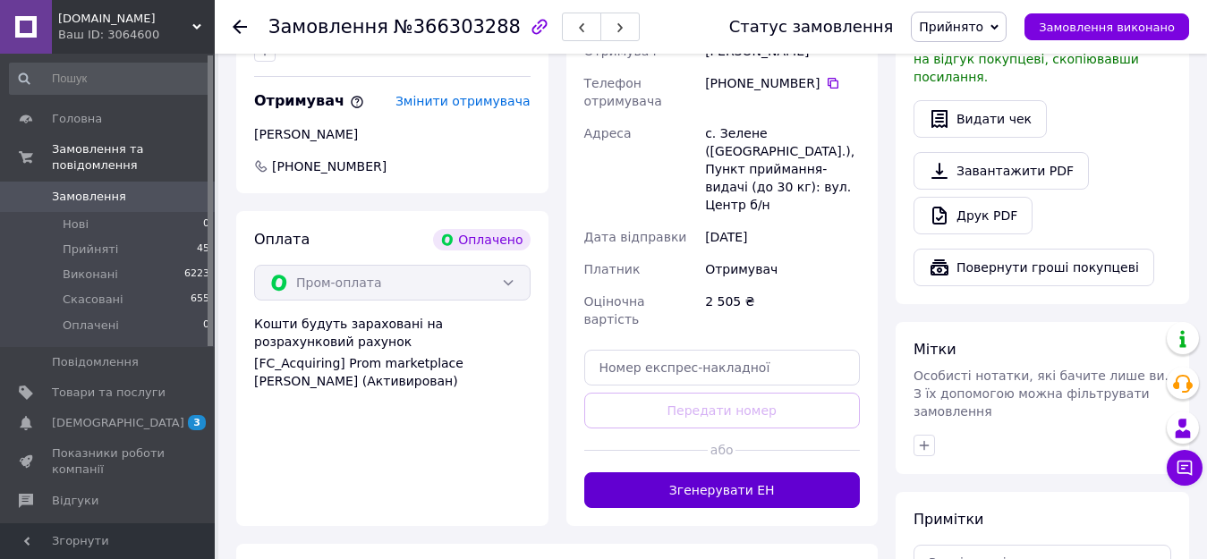
click at [787, 472] on button "Згенерувати ЕН" at bounding box center [722, 490] width 276 height 36
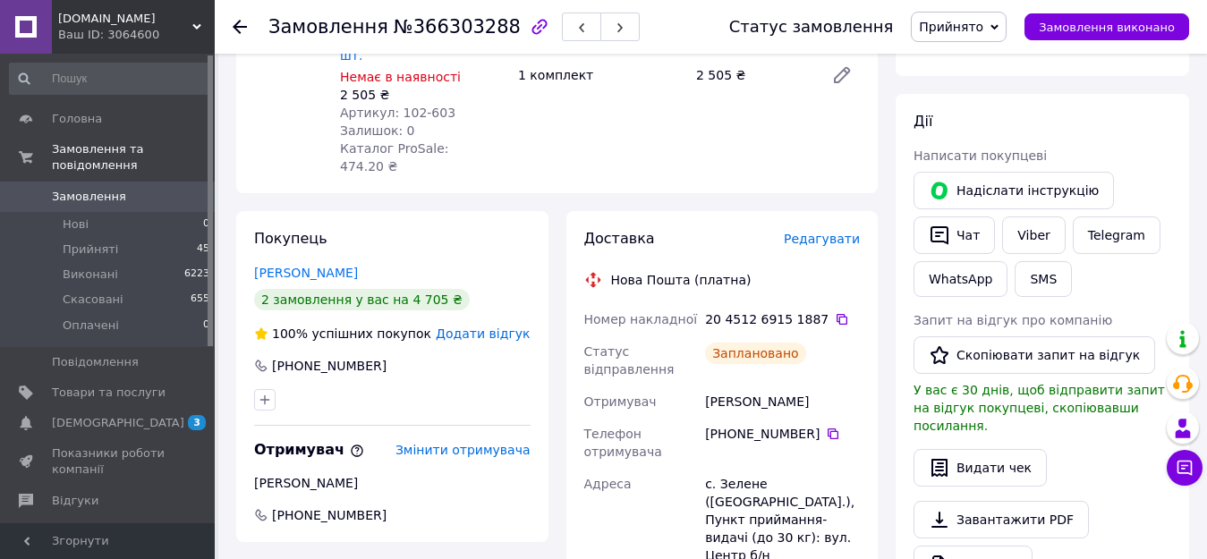
scroll to position [268, 0]
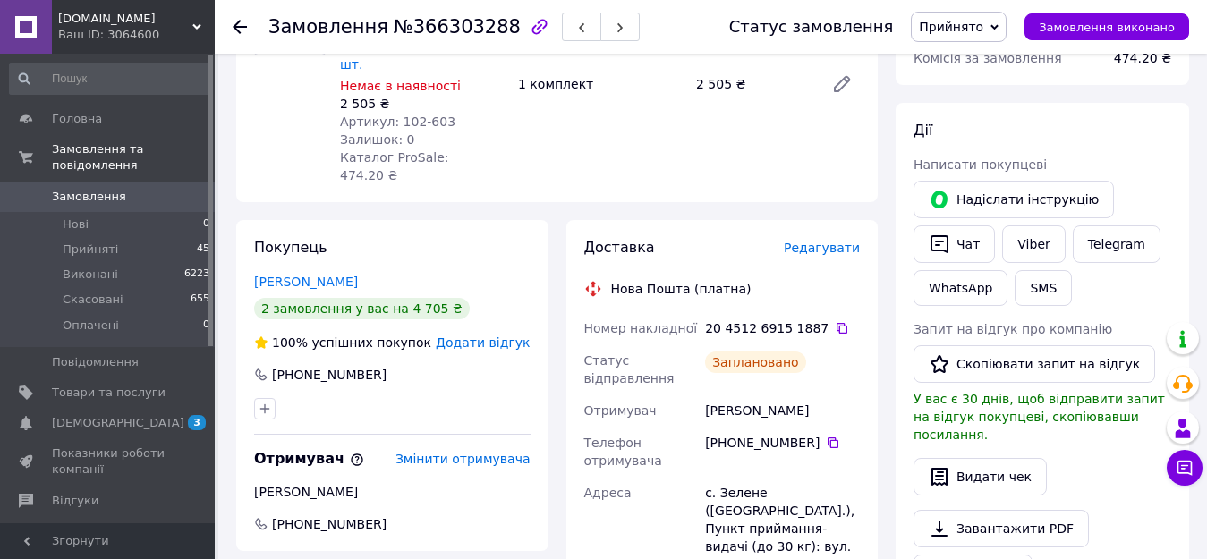
click at [236, 21] on icon at bounding box center [240, 27] width 14 height 14
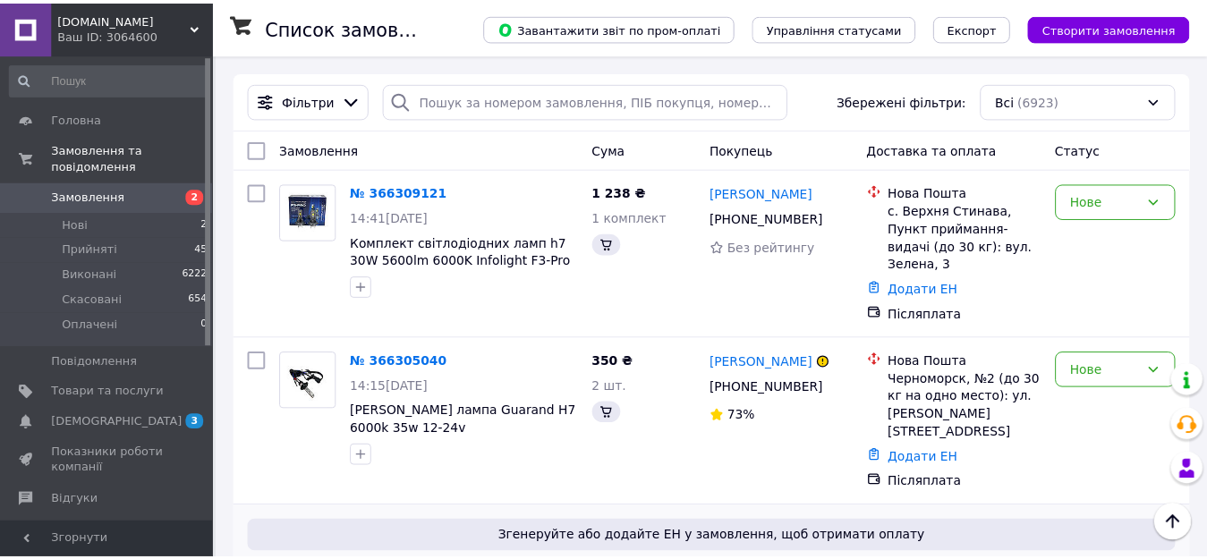
scroll to position [515, 0]
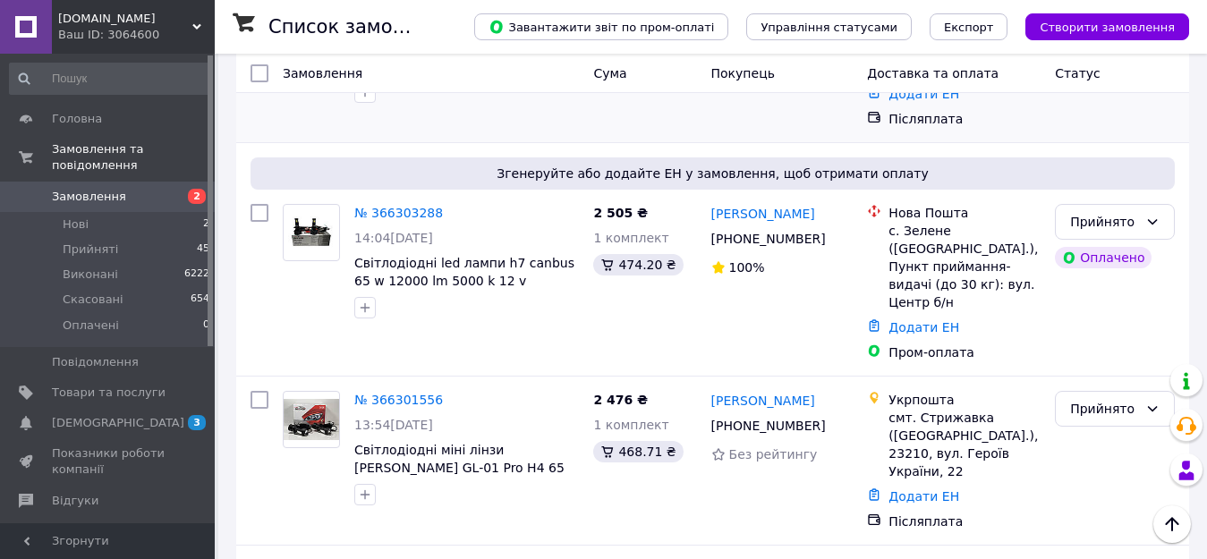
click at [458, 72] on span "[PERSON_NAME] лампа Guarand H7 6000k 35w 12-24v" at bounding box center [457, 56] width 207 height 32
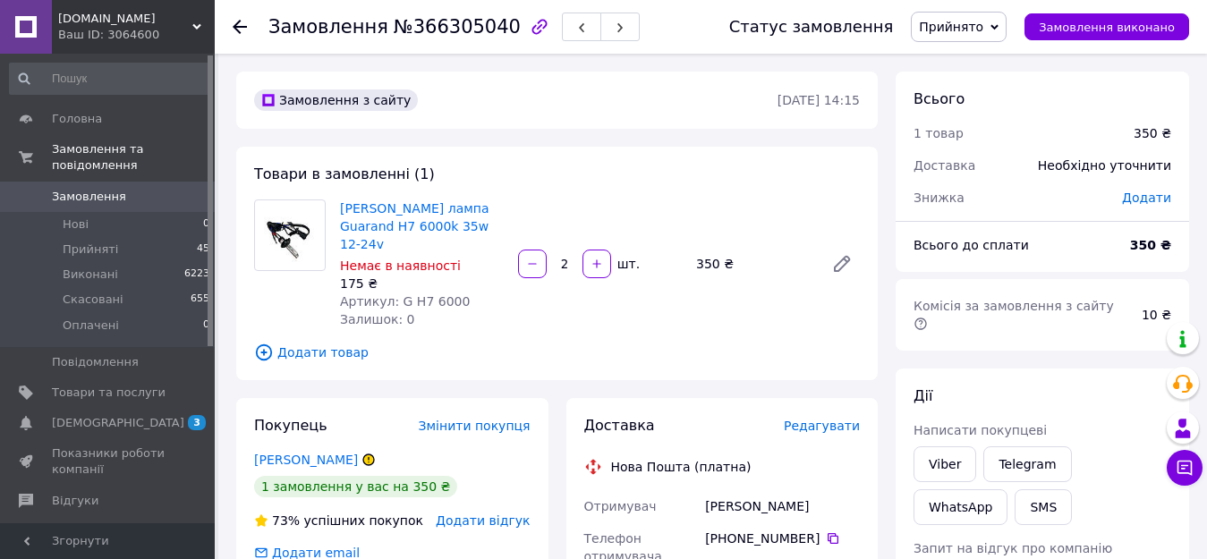
click at [828, 419] on span "Редагувати" at bounding box center [822, 426] width 76 height 14
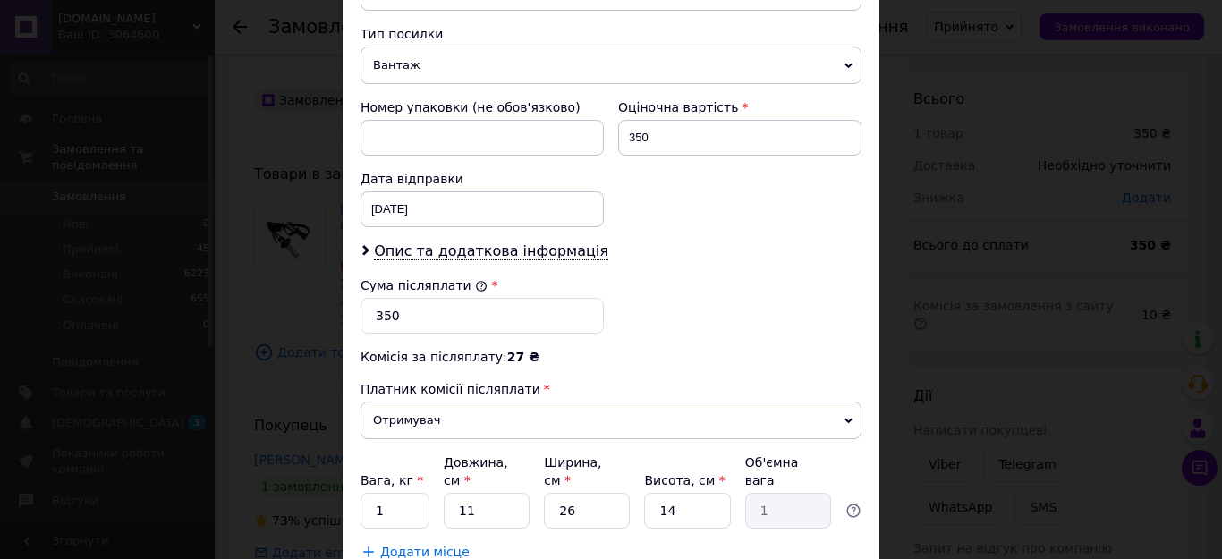
scroll to position [805, 0]
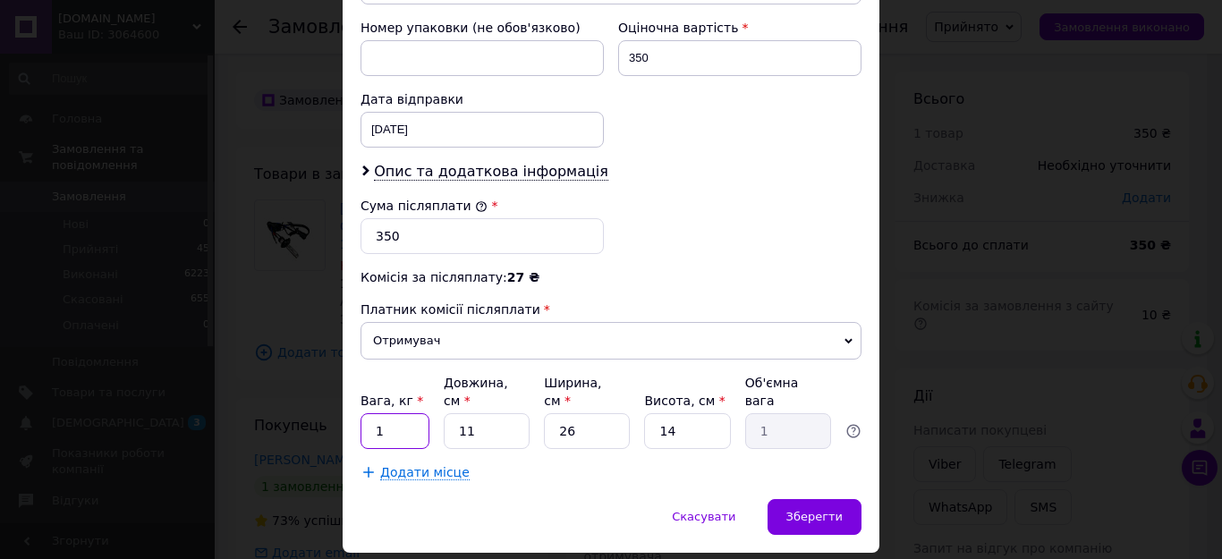
click at [422, 413] on input "1" at bounding box center [395, 431] width 69 height 36
type input "05"
click at [813, 499] on div "Зберегти" at bounding box center [815, 517] width 94 height 36
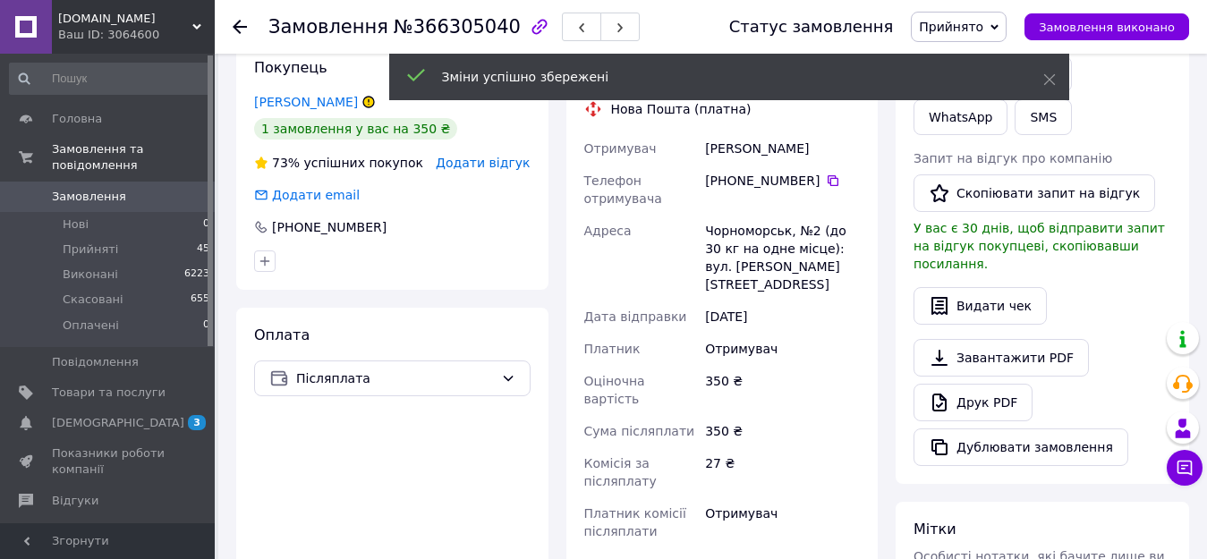
scroll to position [705, 0]
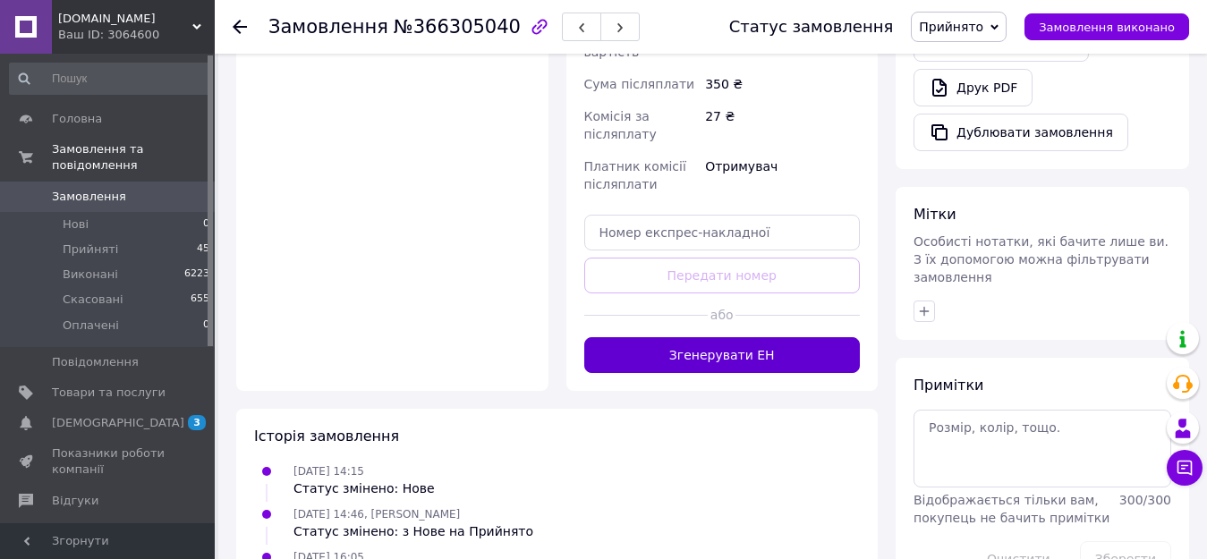
click at [748, 337] on button "Згенерувати ЕН" at bounding box center [722, 355] width 276 height 36
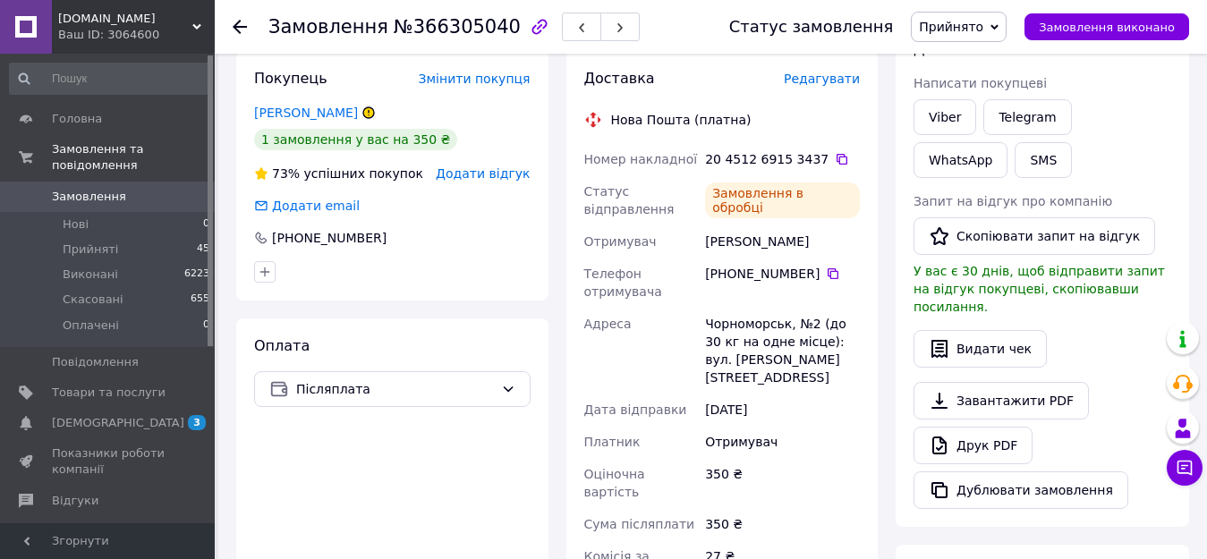
scroll to position [258, 0]
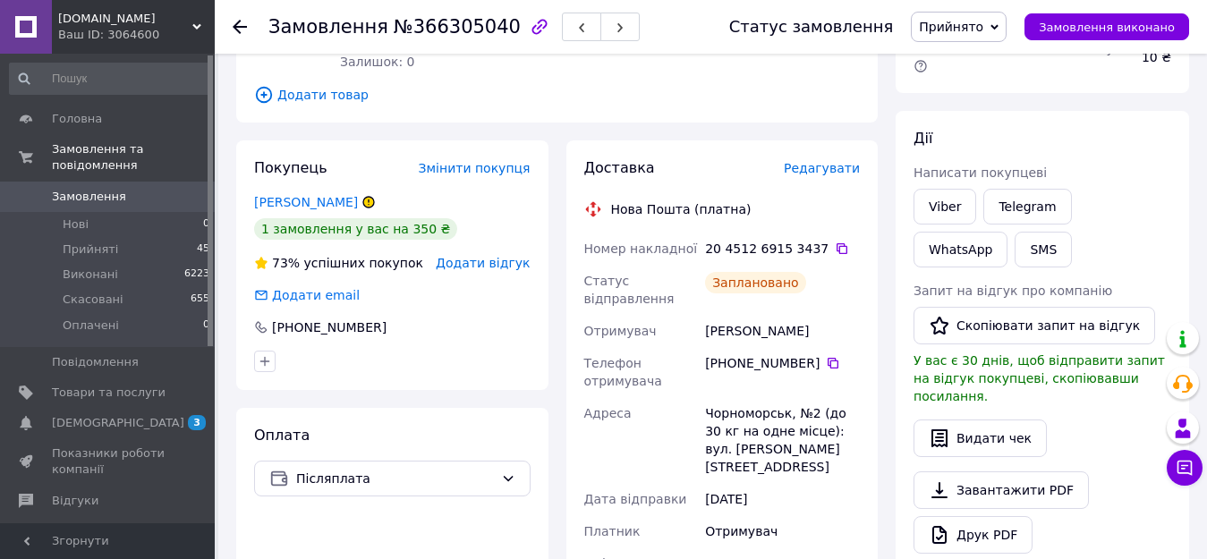
click at [233, 25] on div "Замовлення №366305040 Статус замовлення Прийнято Виконано Скасовано Оплачено За…" at bounding box center [711, 27] width 992 height 54
click at [239, 30] on icon at bounding box center [240, 27] width 14 height 14
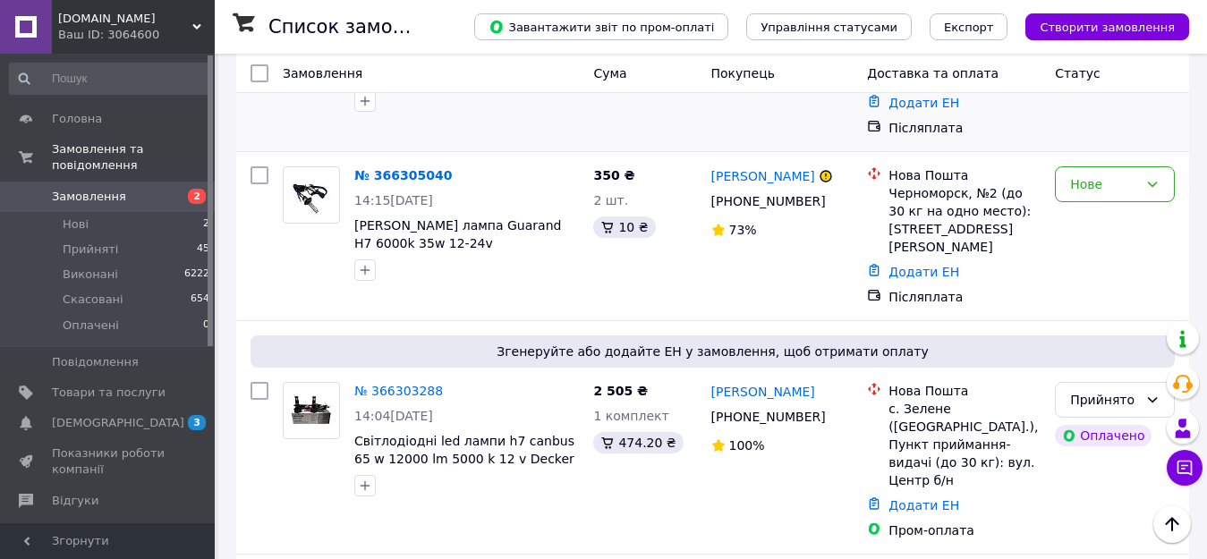
scroll to position [218, 0]
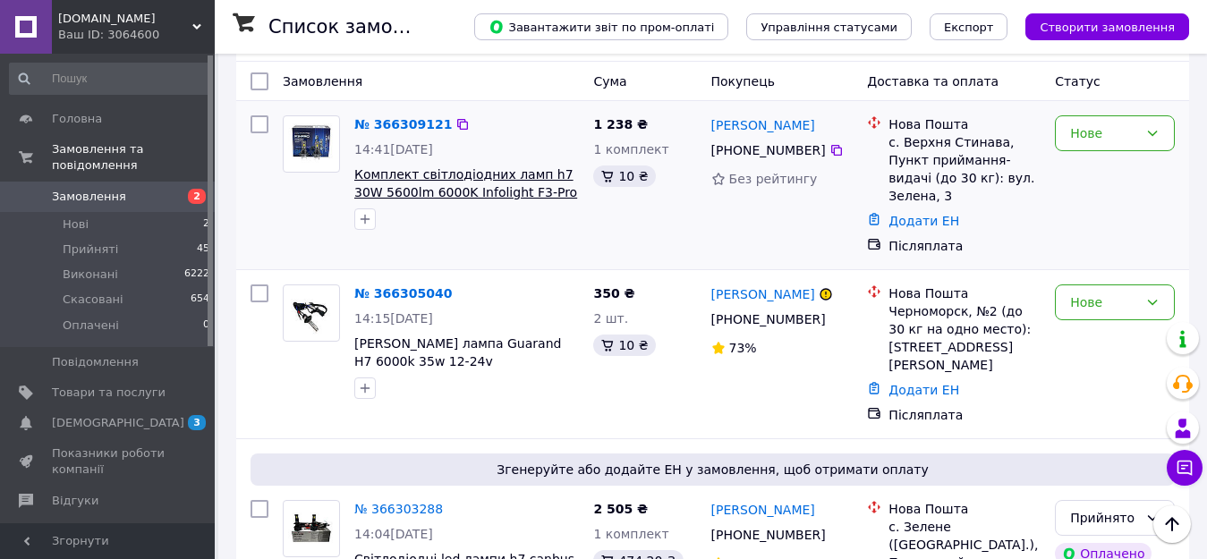
click at [455, 183] on span "Комплект світлодіодних ламп h7 30W 5600lm 6000K Infolight F3-Pro 12V" at bounding box center [465, 192] width 223 height 50
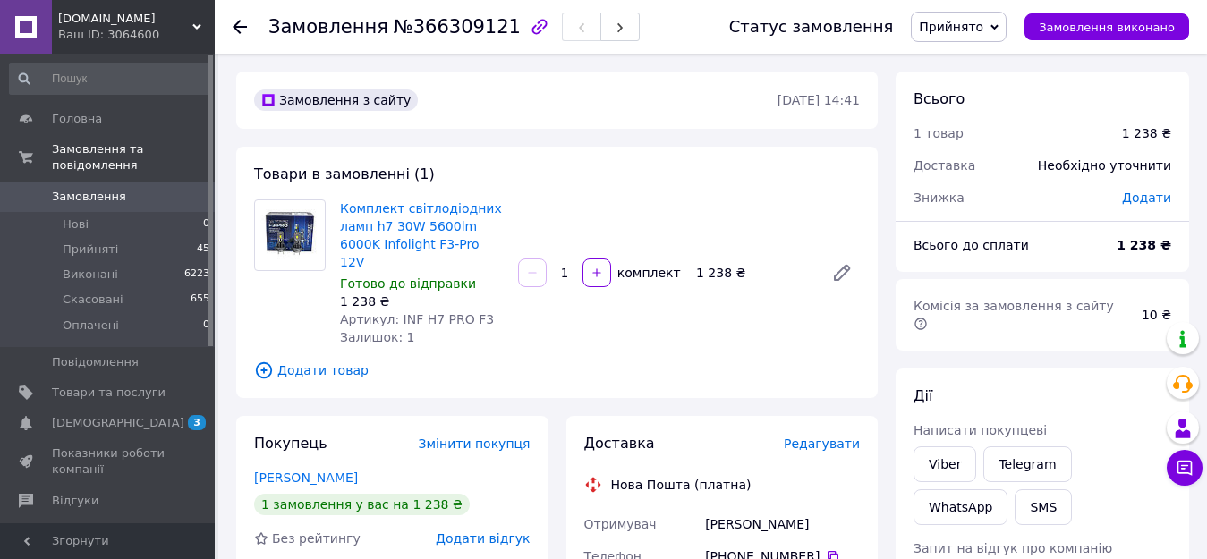
click at [848, 434] on div "Доставка Редагувати" at bounding box center [722, 444] width 276 height 21
click at [830, 437] on span "Редагувати" at bounding box center [822, 444] width 76 height 14
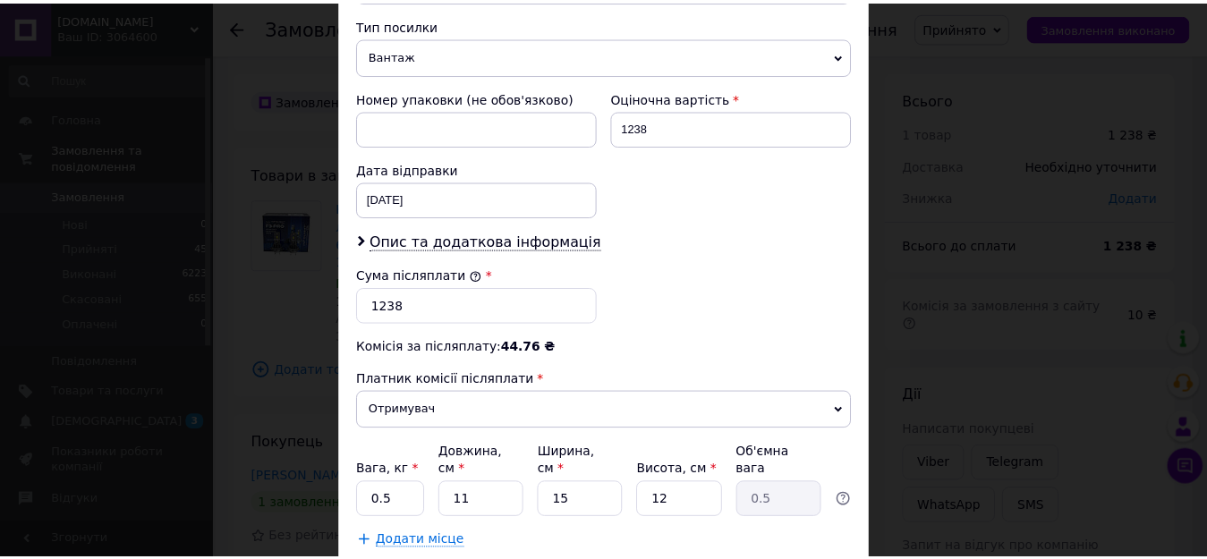
scroll to position [806, 0]
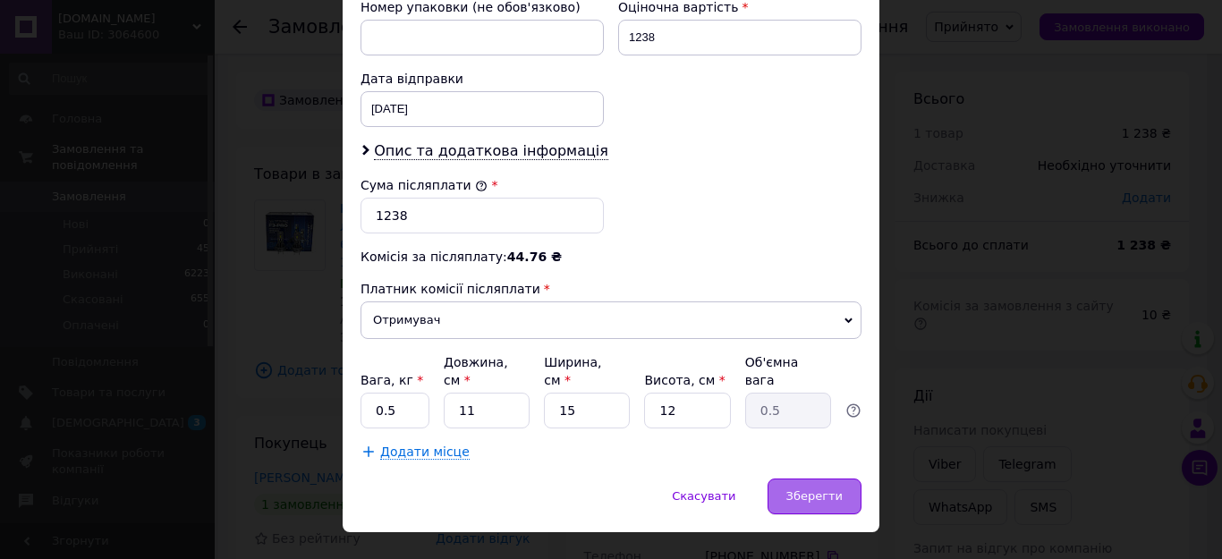
click at [812, 489] on span "Зберегти" at bounding box center [815, 495] width 56 height 13
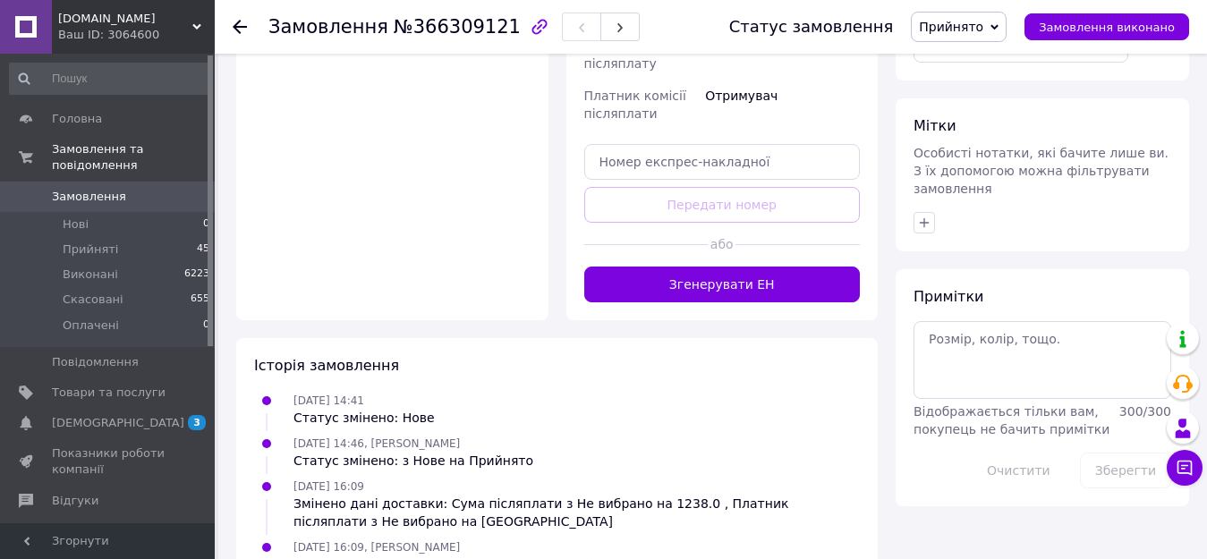
scroll to position [805, 0]
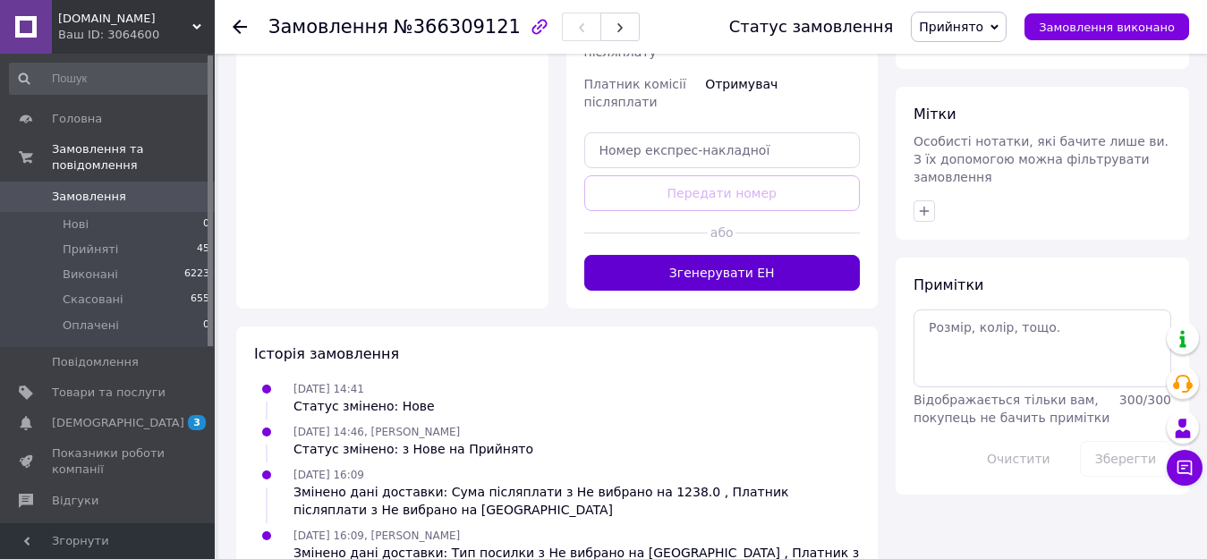
click at [799, 255] on button "Згенерувати ЕН" at bounding box center [722, 273] width 276 height 36
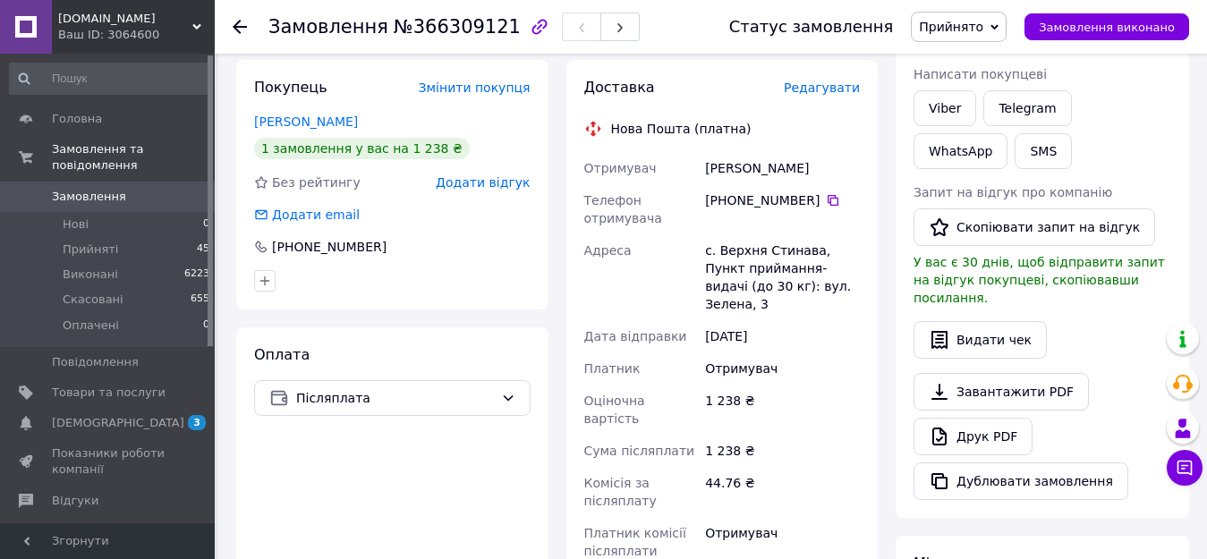
scroll to position [179, 0]
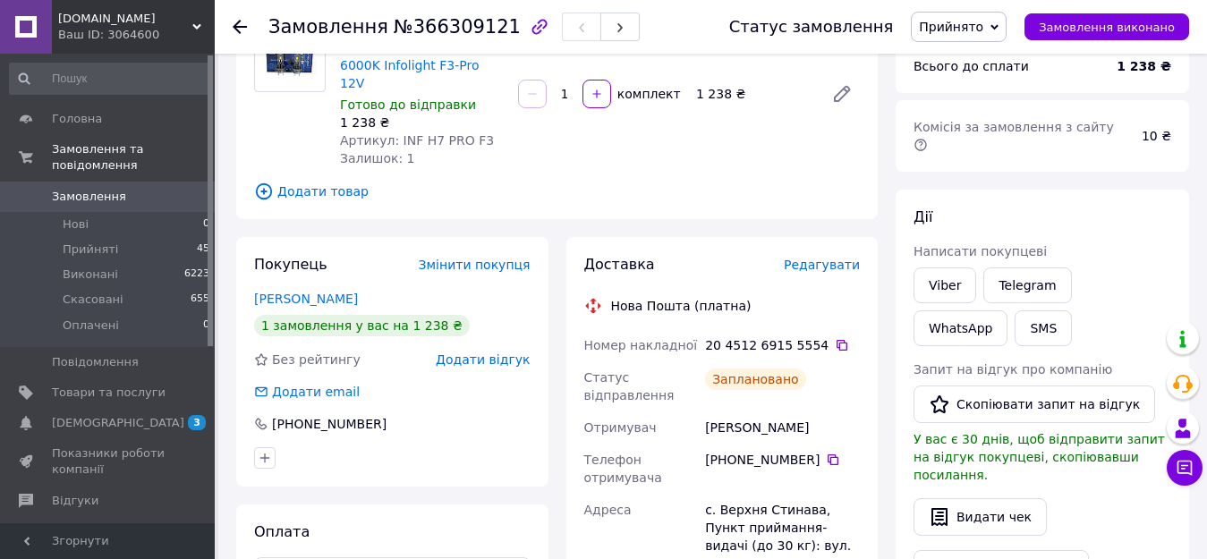
click at [255, 16] on div at bounding box center [251, 27] width 36 height 54
click at [236, 22] on icon at bounding box center [240, 27] width 14 height 14
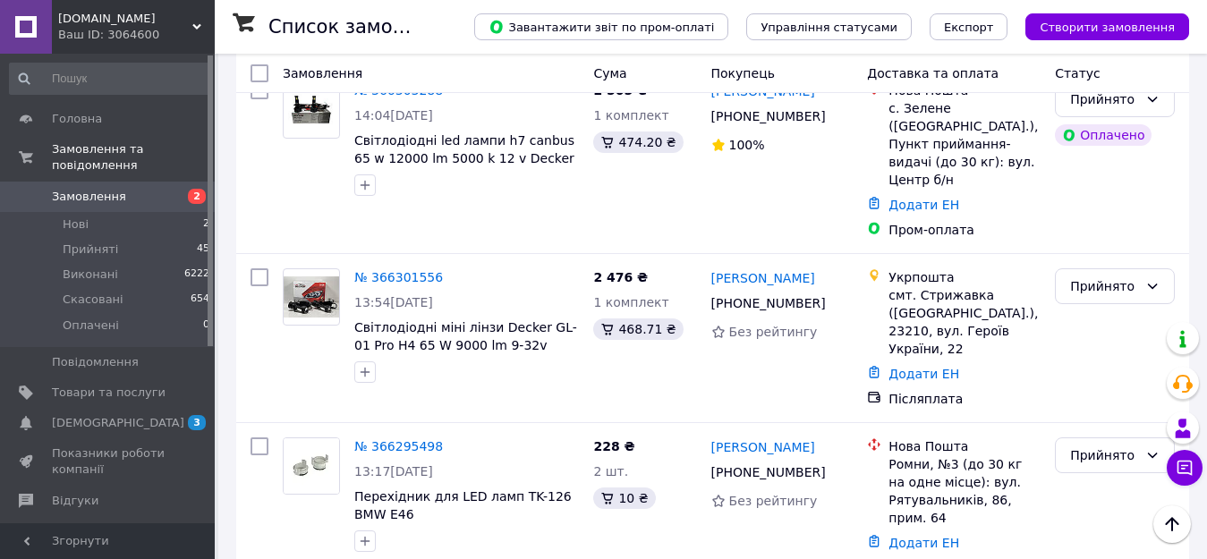
scroll to position [1085, 0]
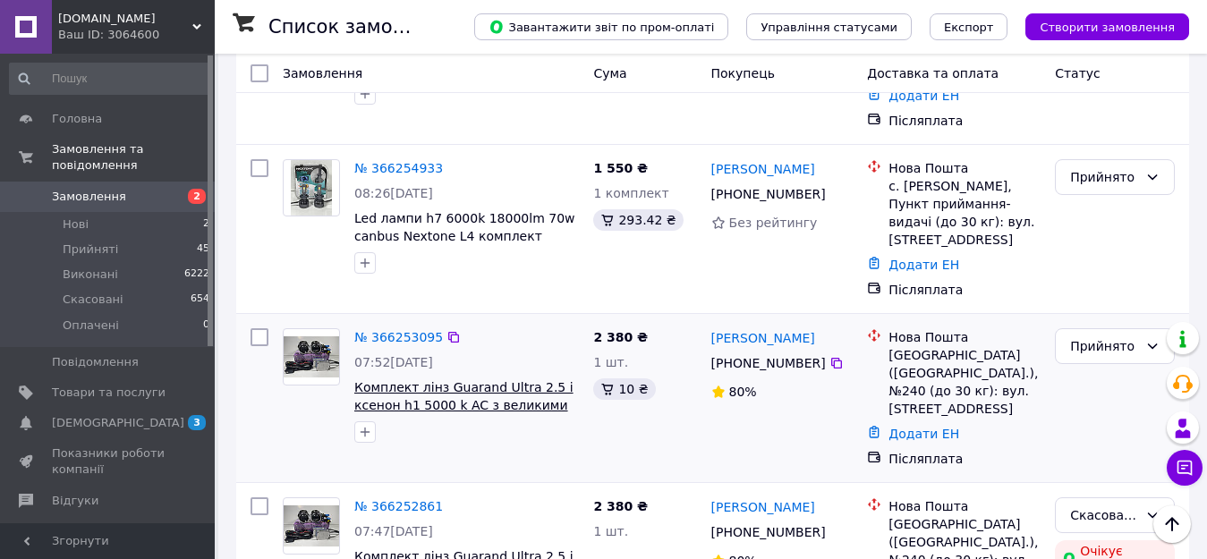
drag, startPoint x: 333, startPoint y: 73, endPoint x: 467, endPoint y: 293, distance: 257.1
click at [467, 380] on span "Комплект лінз Guarand Ultra 2.5 і ксенон h1 5000 k AC з великими блоками 35 w 1…" at bounding box center [463, 405] width 219 height 50
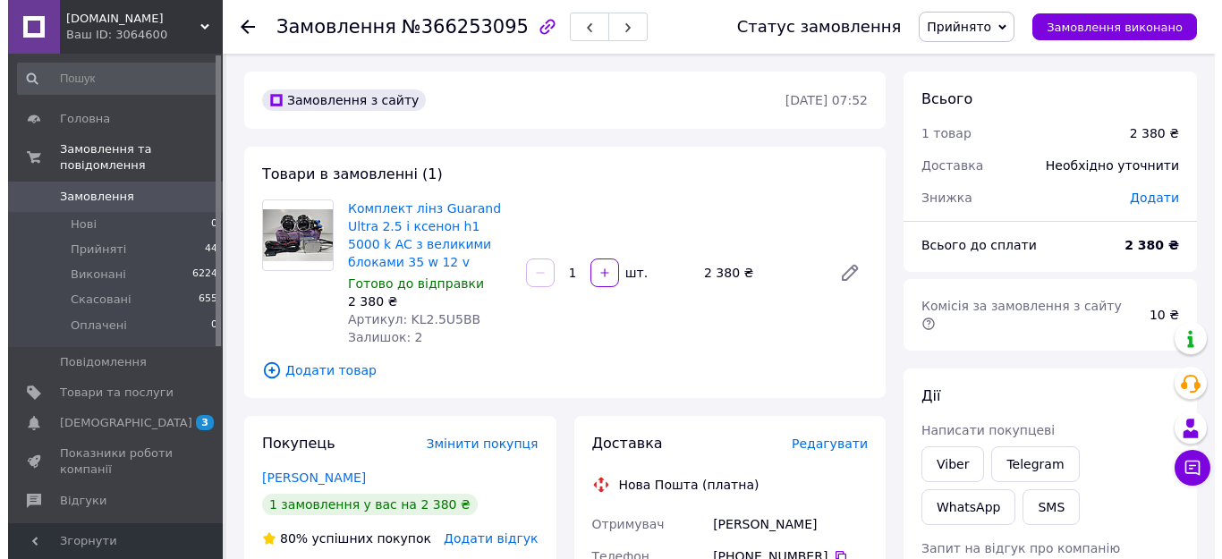
scroll to position [358, 0]
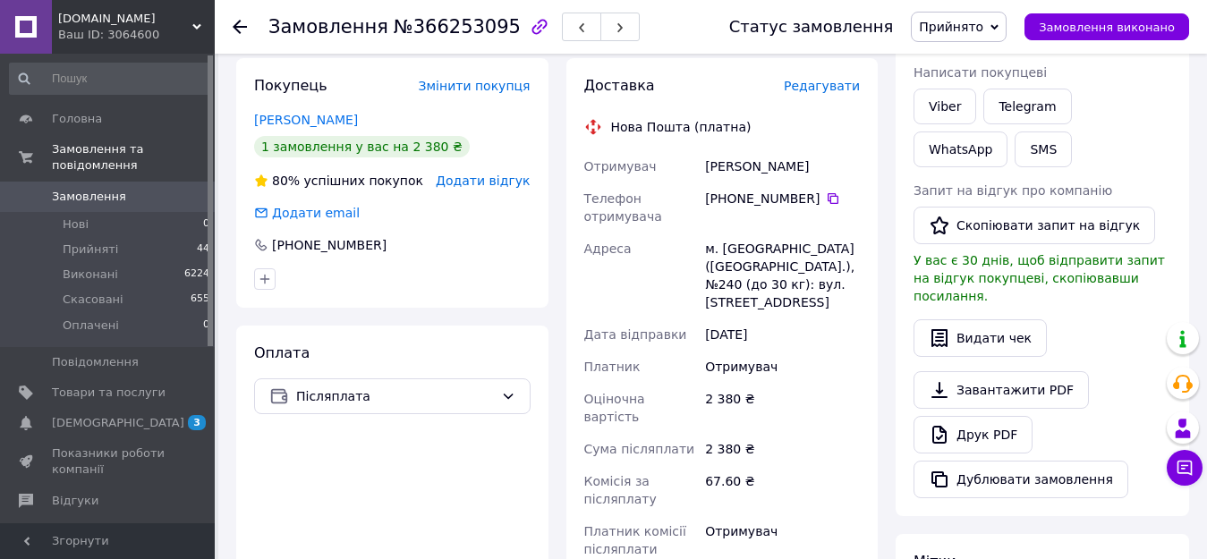
click at [832, 91] on span "Редагувати" at bounding box center [822, 86] width 76 height 14
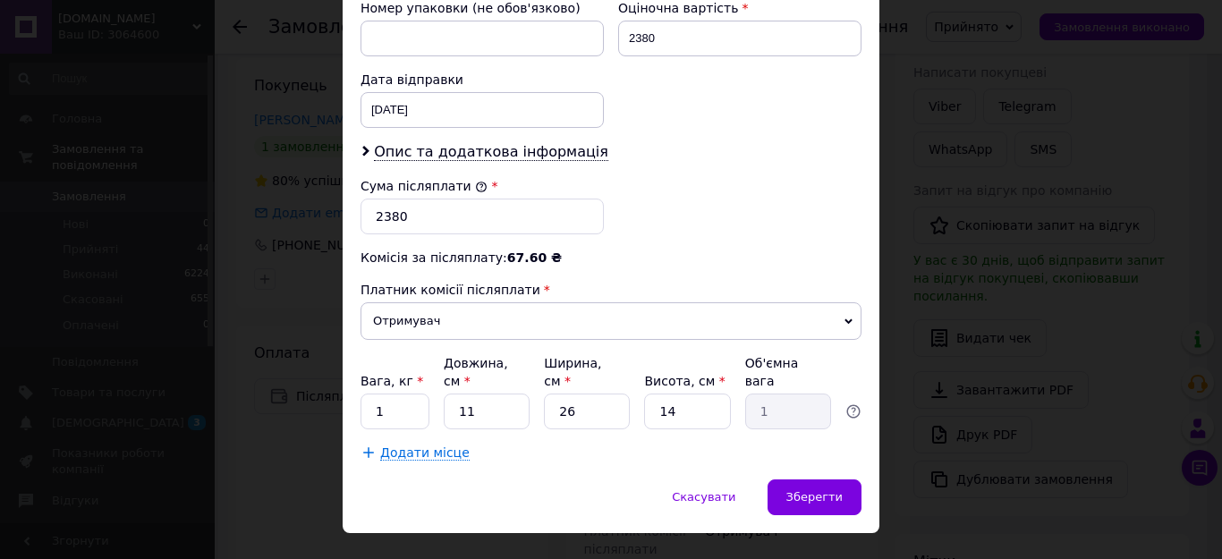
scroll to position [806, 0]
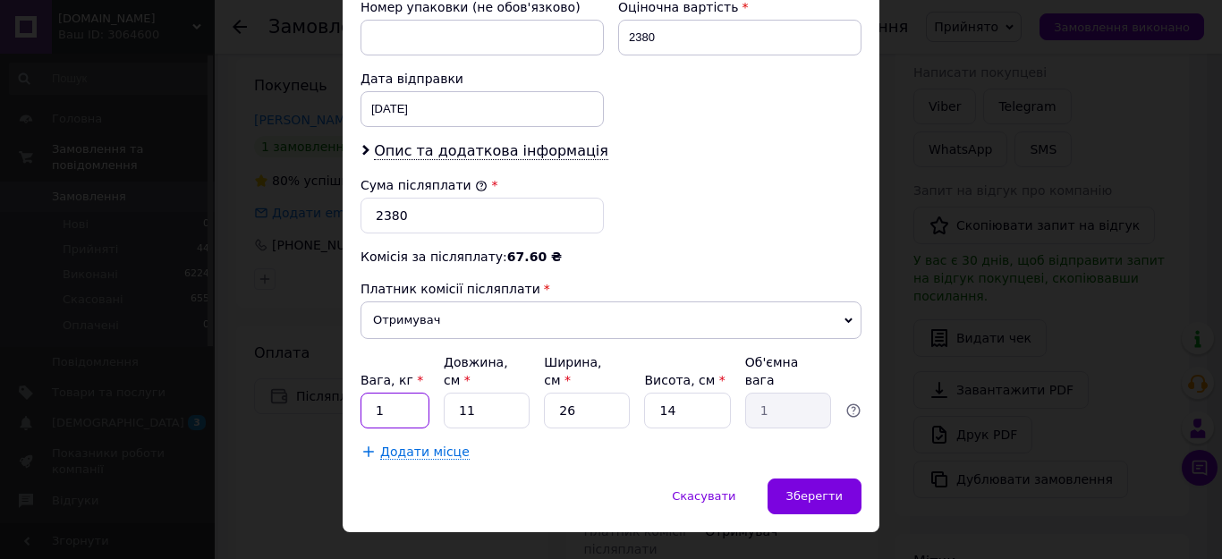
click at [406, 393] on input "1" at bounding box center [395, 411] width 69 height 36
type input "2"
click at [485, 393] on input "11" at bounding box center [487, 411] width 86 height 36
type input "1"
type input "0.1"
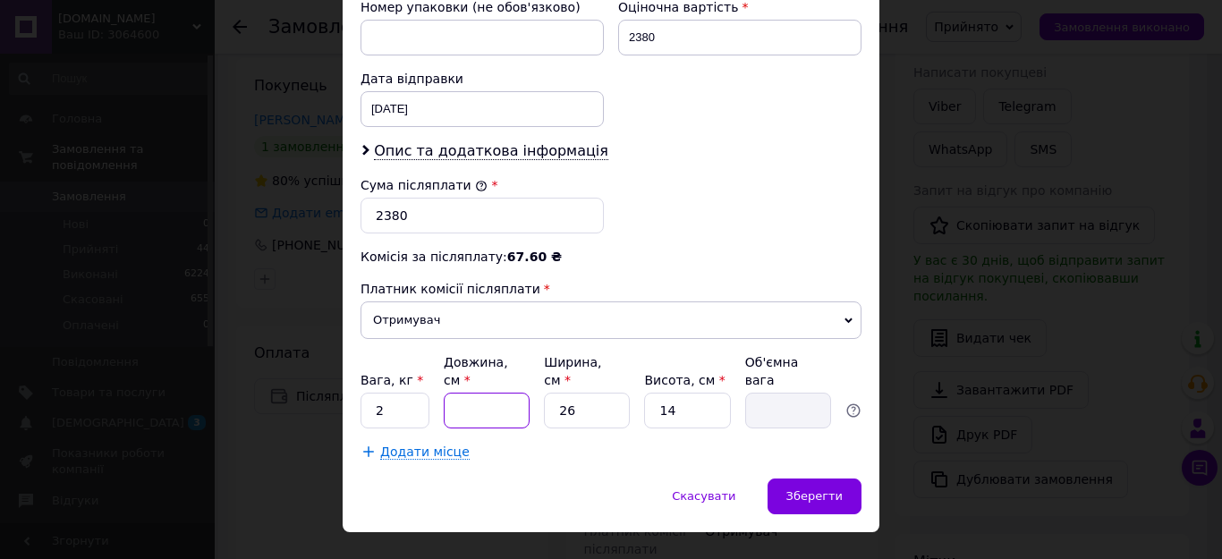
type input "3"
type input "0.27"
type input "34"
type input "3.09"
type input "34"
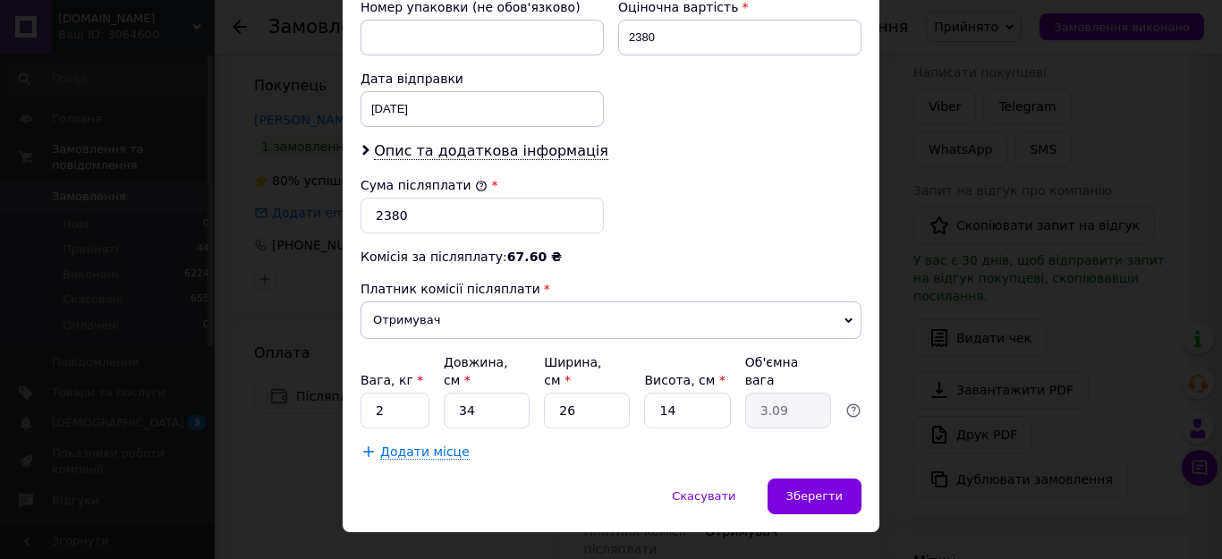
click at [587, 353] on div "Ширина, см *" at bounding box center [587, 371] width 86 height 36
click at [571, 393] on input "26" at bounding box center [587, 411] width 86 height 36
type input "2"
type input "0.24"
type input "24"
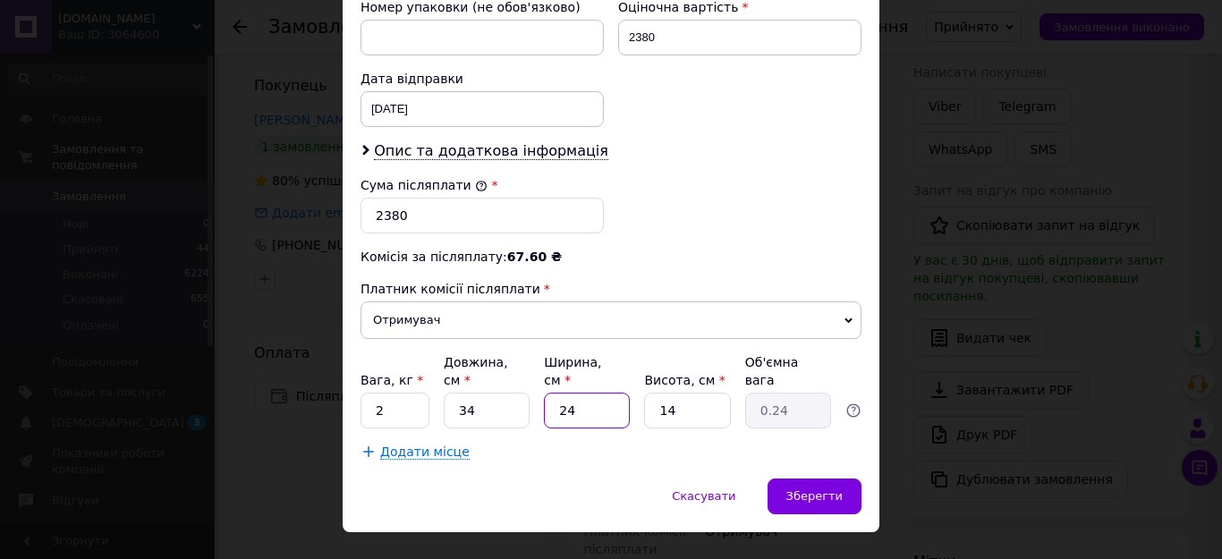
type input "2.86"
type input "24"
click at [682, 393] on input "14" at bounding box center [687, 411] width 86 height 36
type input "1"
type input "0.2"
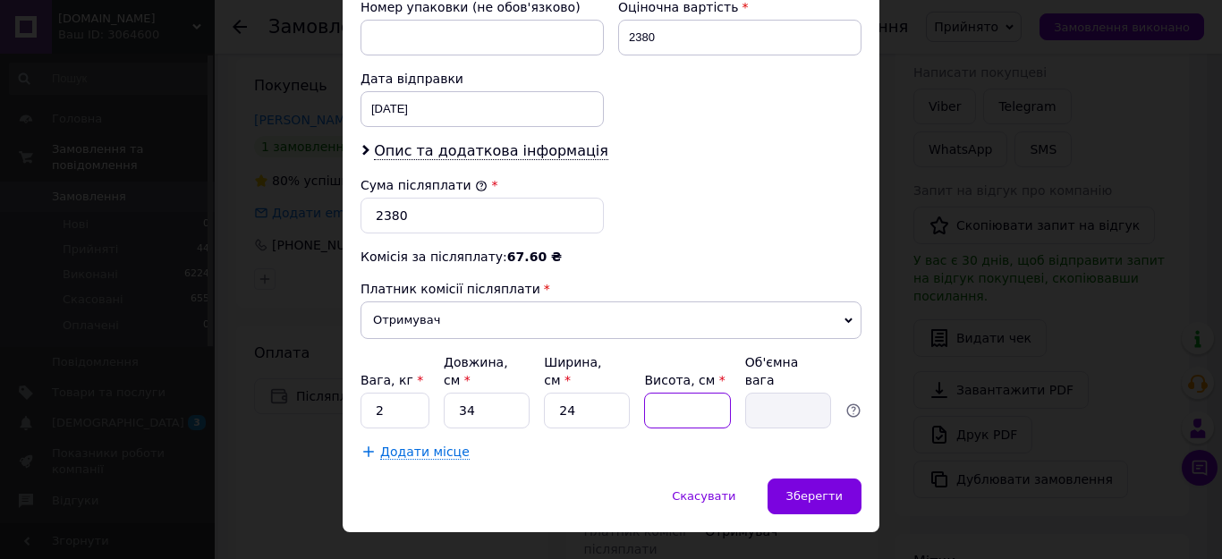
type input "9"
type input "1.84"
type input "9"
click at [808, 489] on span "Зберегти" at bounding box center [815, 495] width 56 height 13
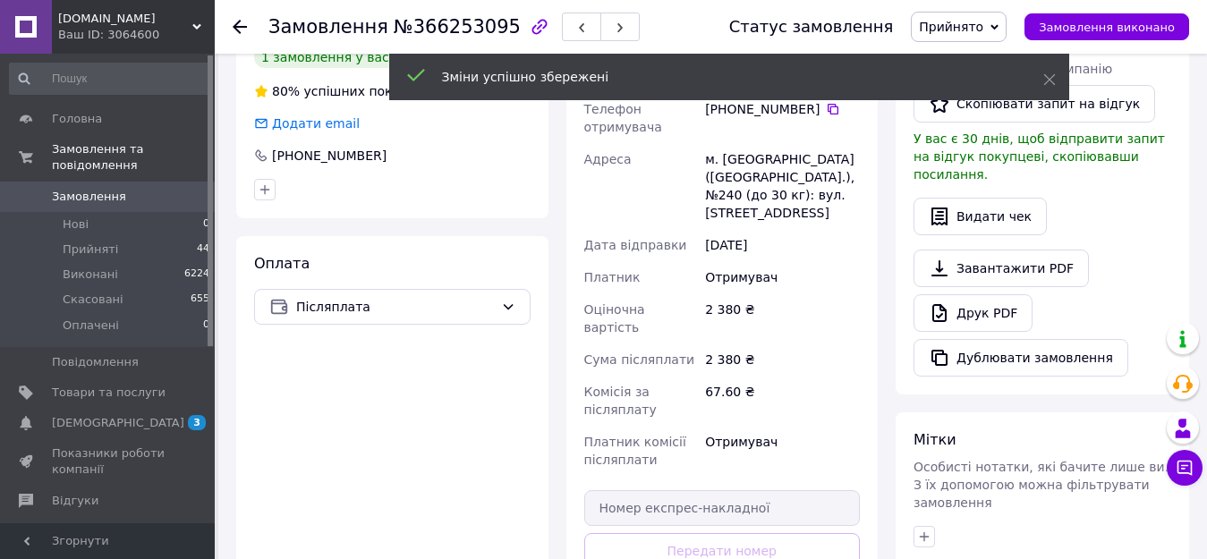
scroll to position [705, 0]
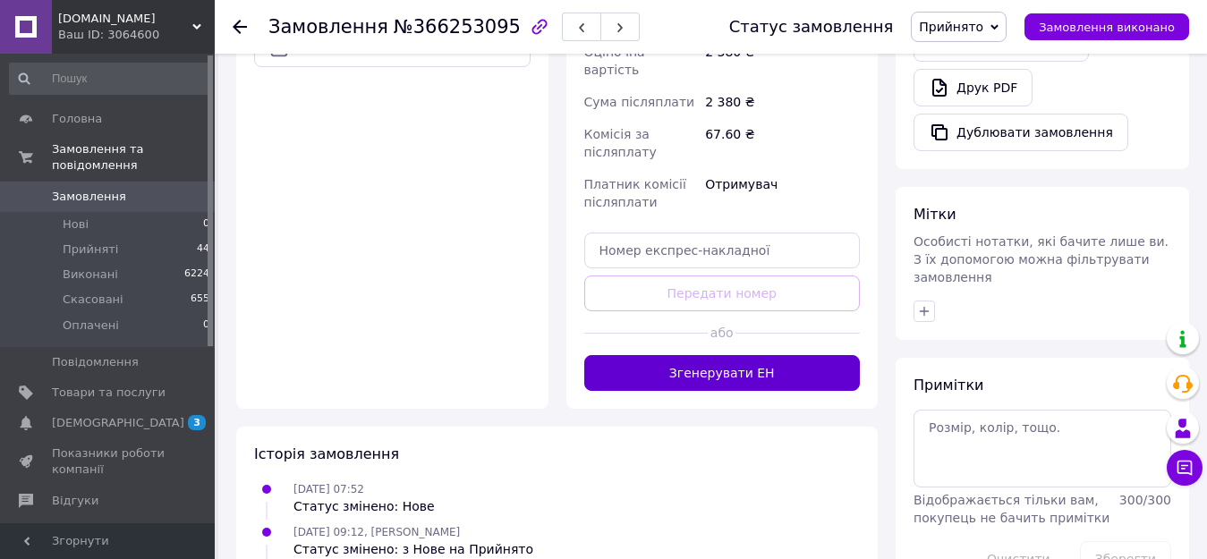
click at [778, 355] on button "Згенерувати ЕН" at bounding box center [722, 373] width 276 height 36
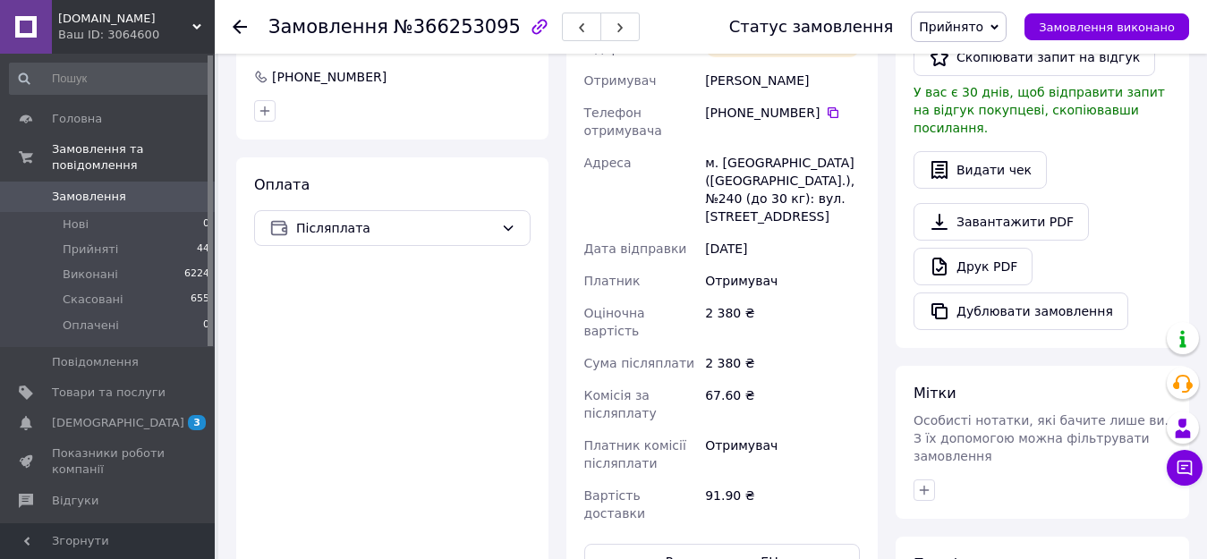
scroll to position [258, 0]
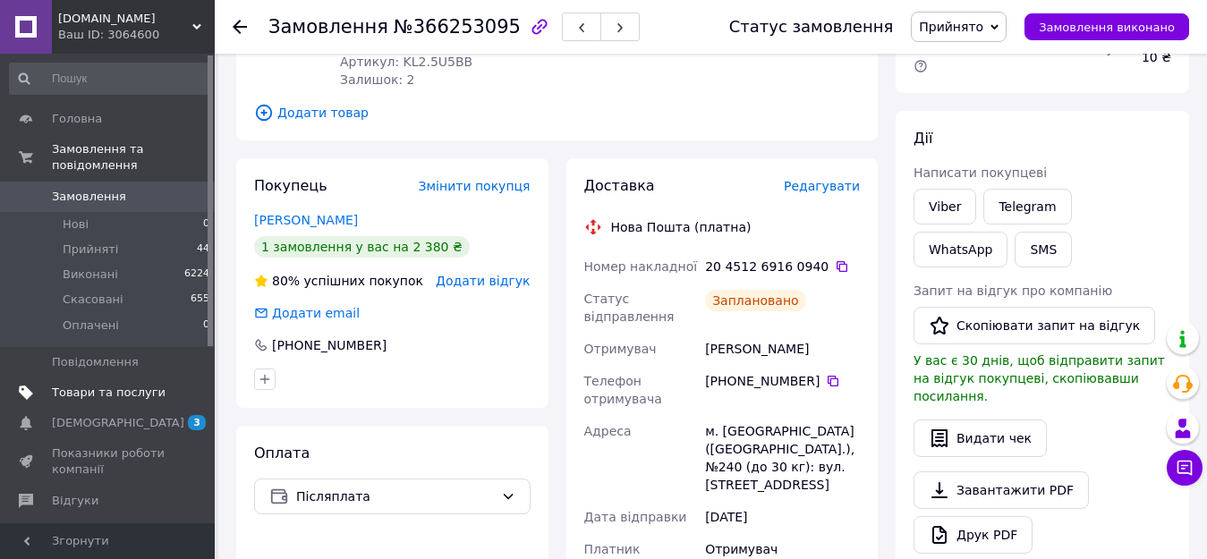
click at [147, 385] on span "Товари та послуги" at bounding box center [109, 393] width 114 height 16
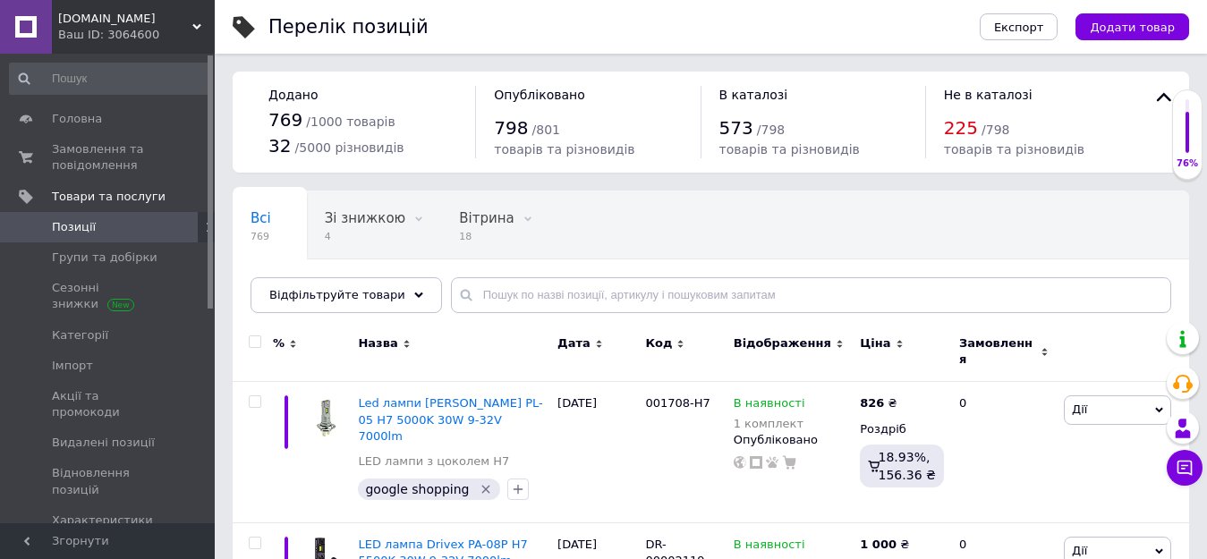
click at [113, 229] on span "Позиції" at bounding box center [109, 227] width 114 height 16
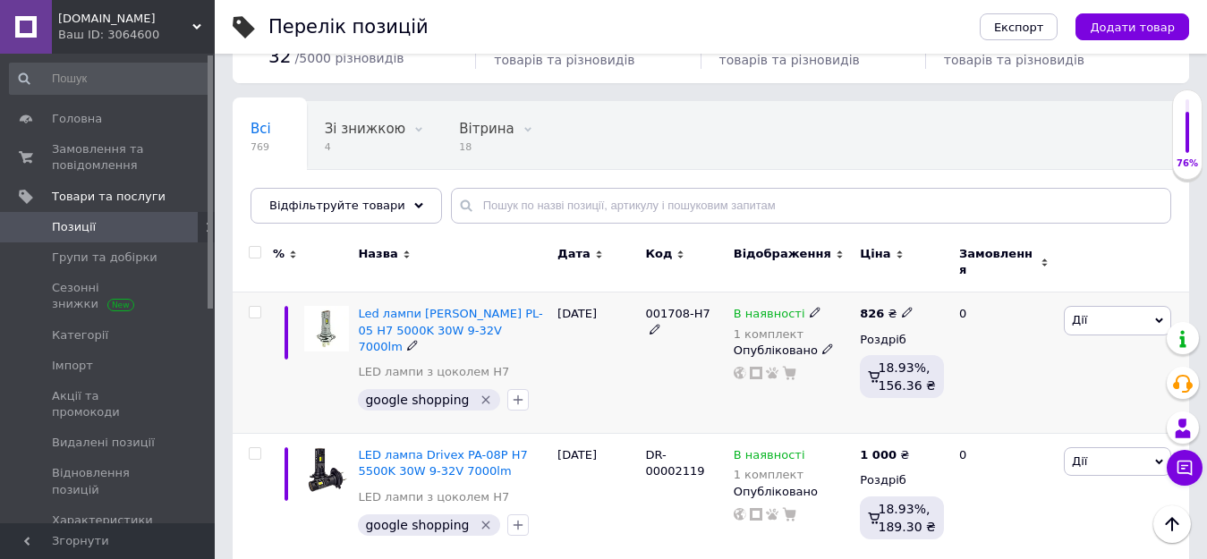
scroll to position [179, 0]
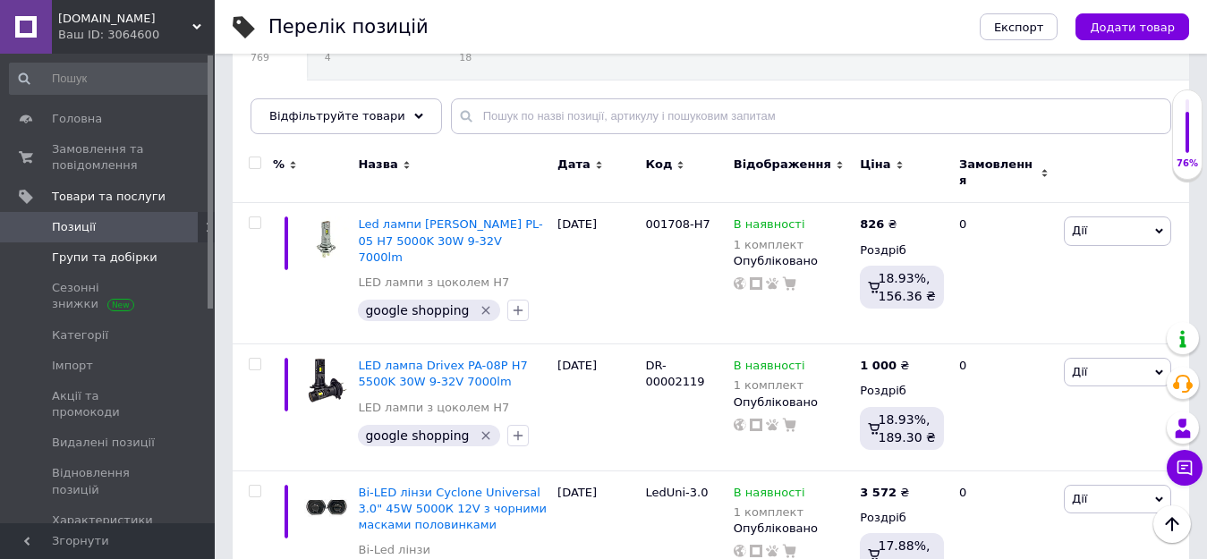
click at [140, 258] on span "Групи та добірки" at bounding box center [105, 258] width 106 height 16
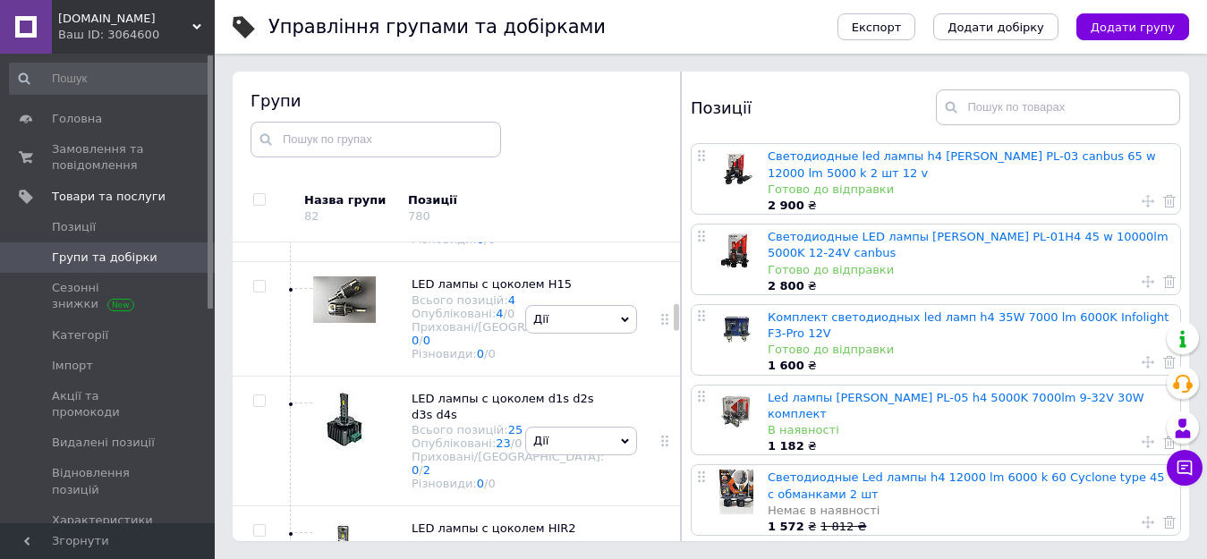
scroll to position [1253, 0]
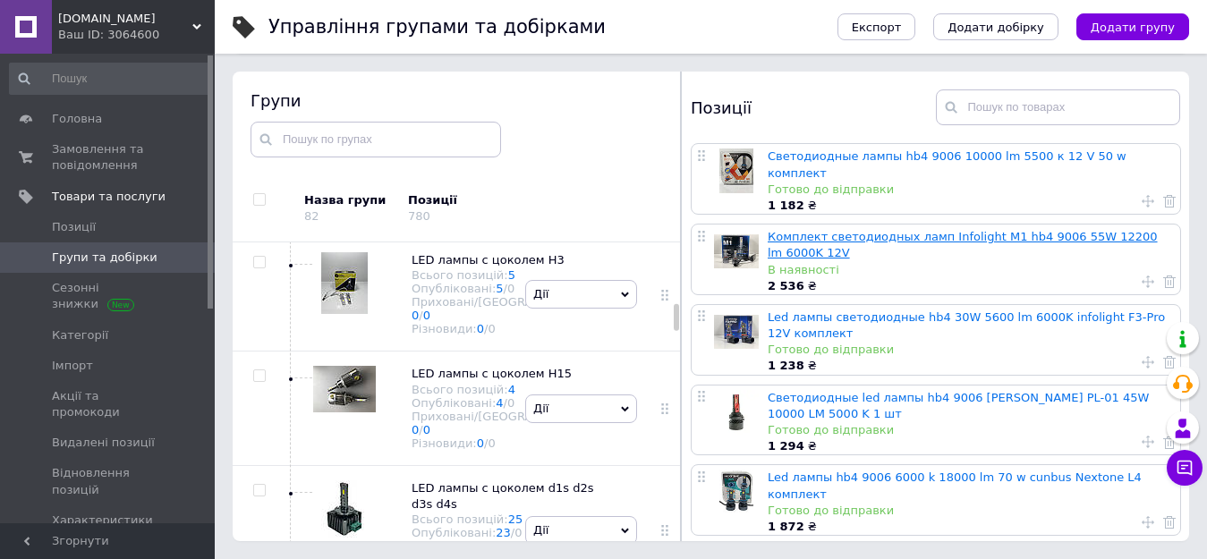
click at [819, 230] on link "Комплект светодиодных ламп Infolight M1 hb4 9006 55W 12200 lm 6000K 12V" at bounding box center [963, 245] width 390 height 30
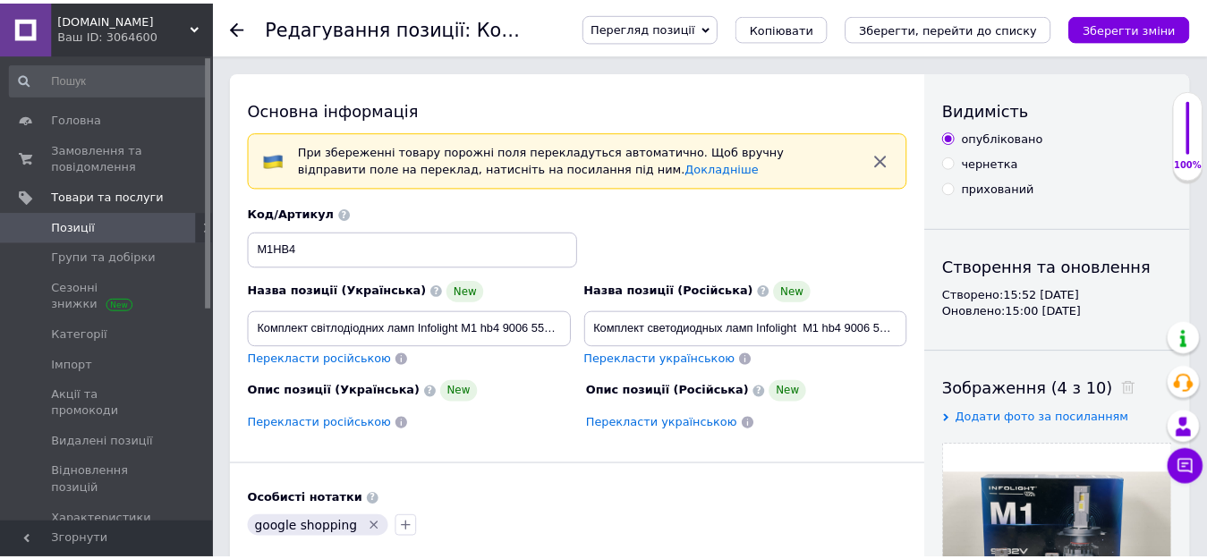
scroll to position [358, 0]
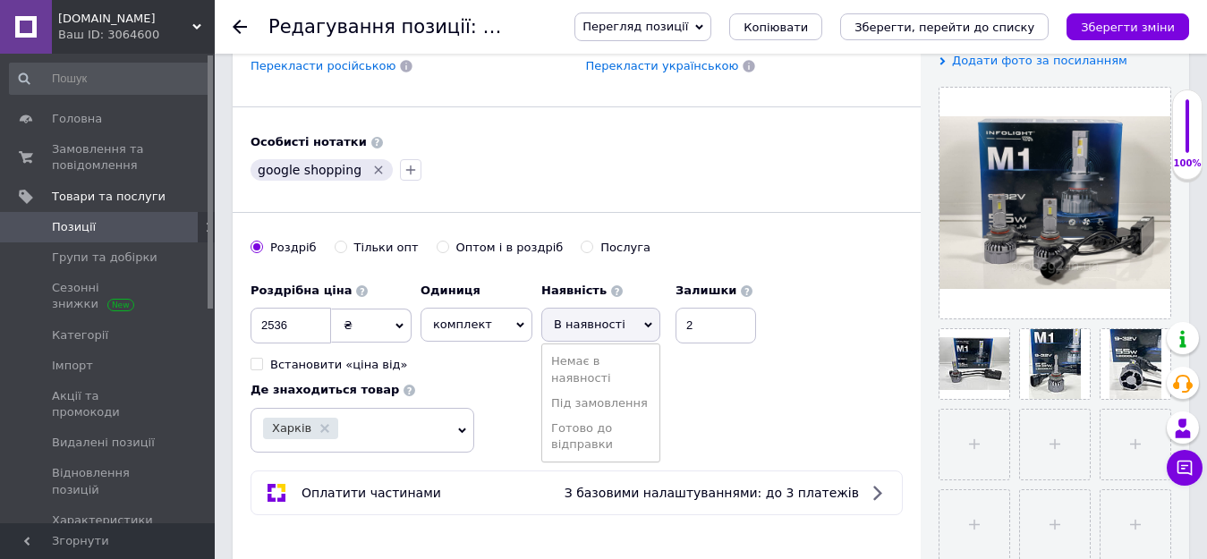
click at [600, 107] on div at bounding box center [577, 106] width 688 height 1
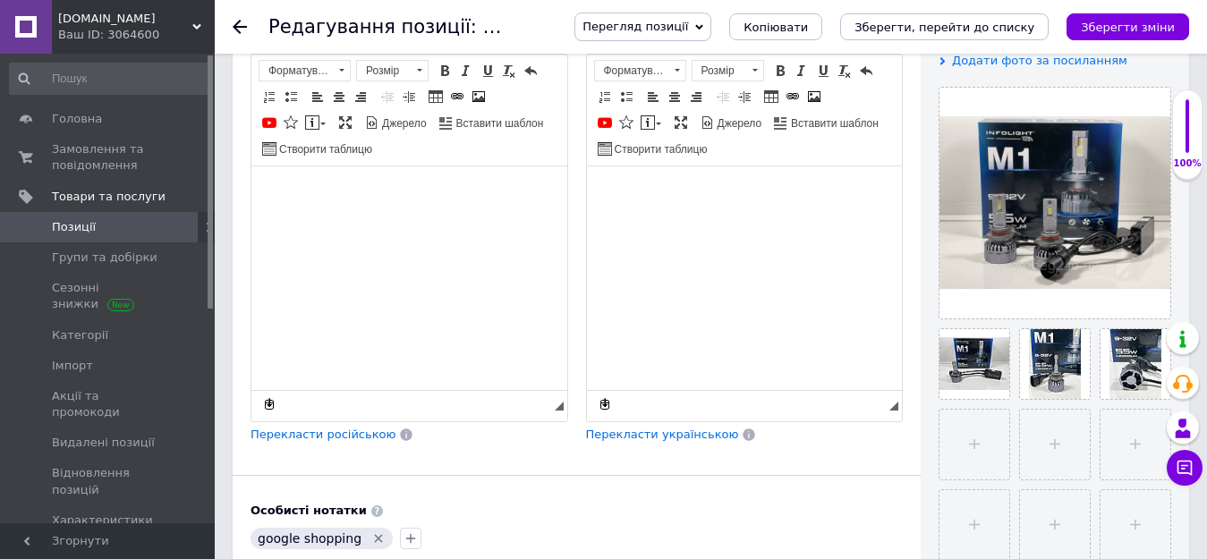
drag, startPoint x: 582, startPoint y: 377, endPoint x: 660, endPoint y: 356, distance: 81.4
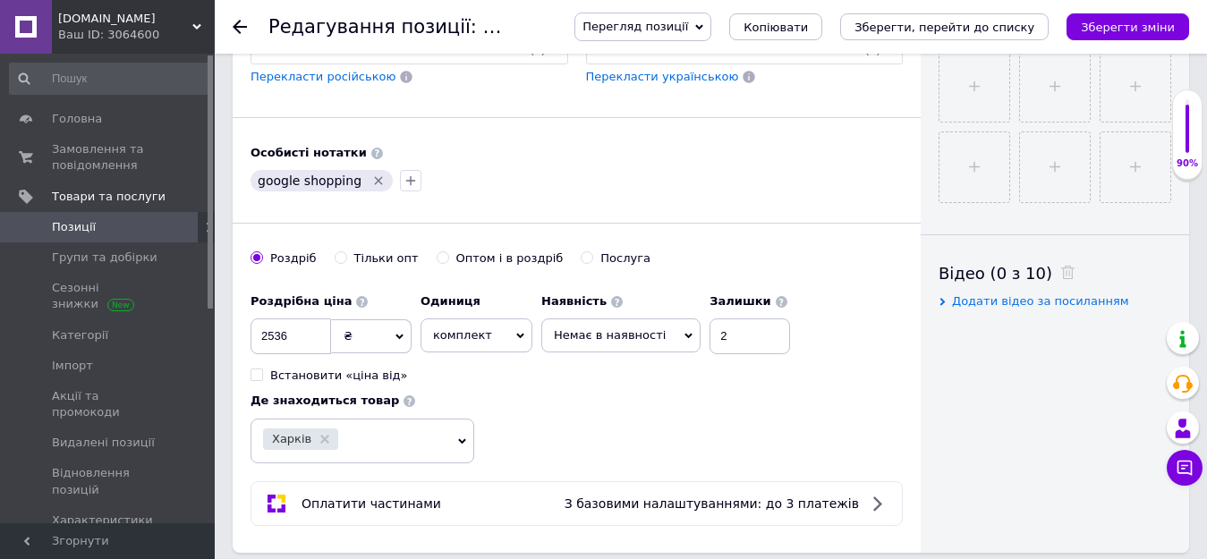
scroll to position [0, 0]
click at [734, 335] on input "2" at bounding box center [750, 337] width 81 height 36
type input "0"
click at [1102, 30] on icon "Зберегти зміни" at bounding box center [1128, 27] width 94 height 13
click at [232, 21] on div "Редагування позиції: Комплект світлодіодних ламп Infolight M1 hb4 9006 55W 1220…" at bounding box center [711, 27] width 992 height 54
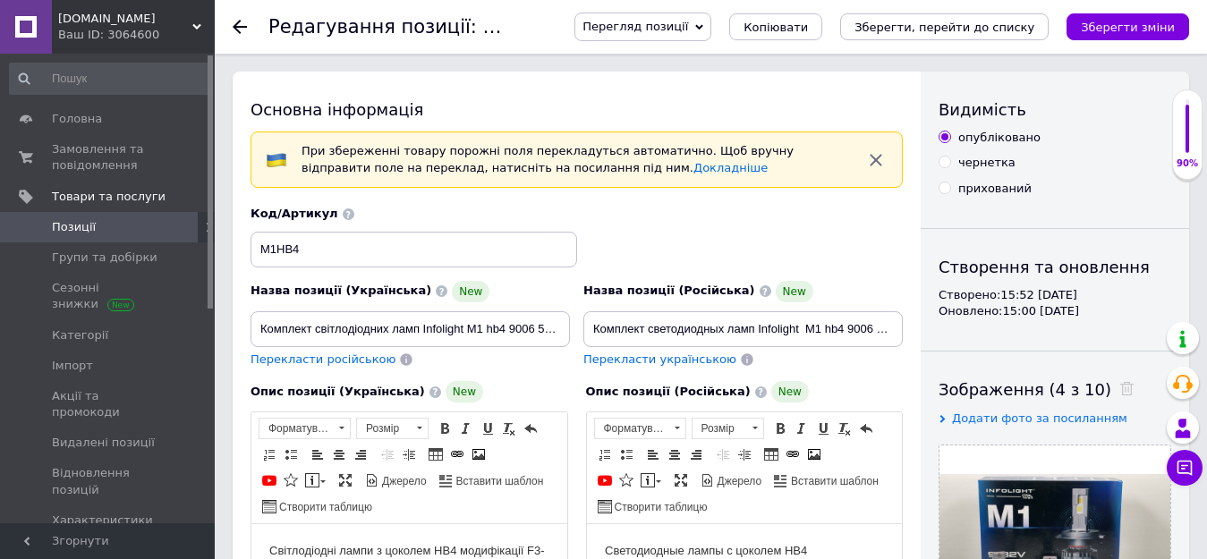
click at [242, 26] on icon at bounding box center [240, 27] width 14 height 14
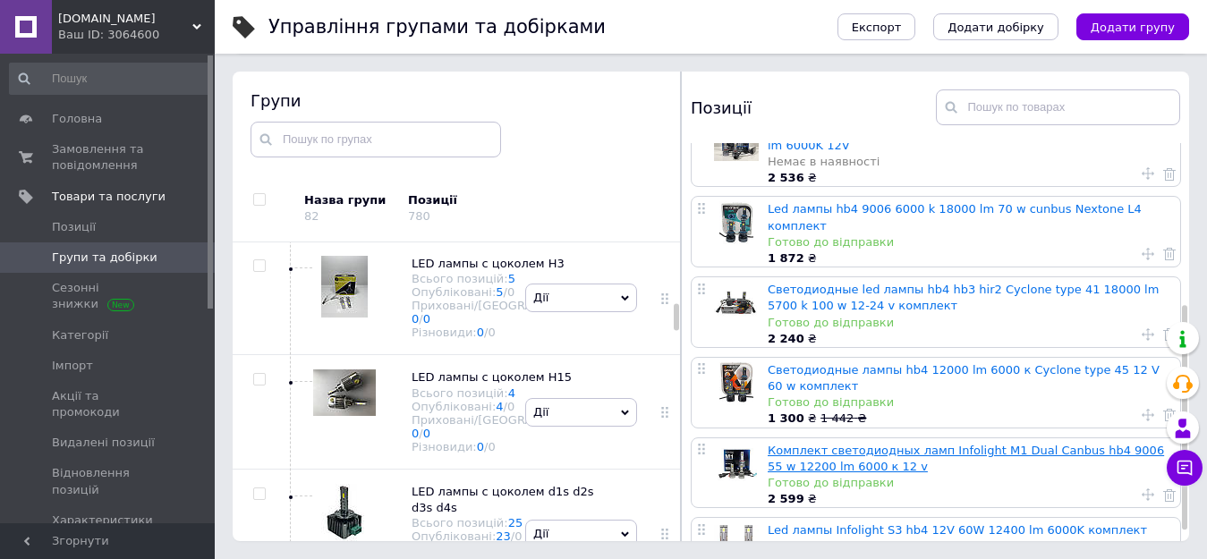
scroll to position [303, 0]
